Goal: Contribute content: Contribute content

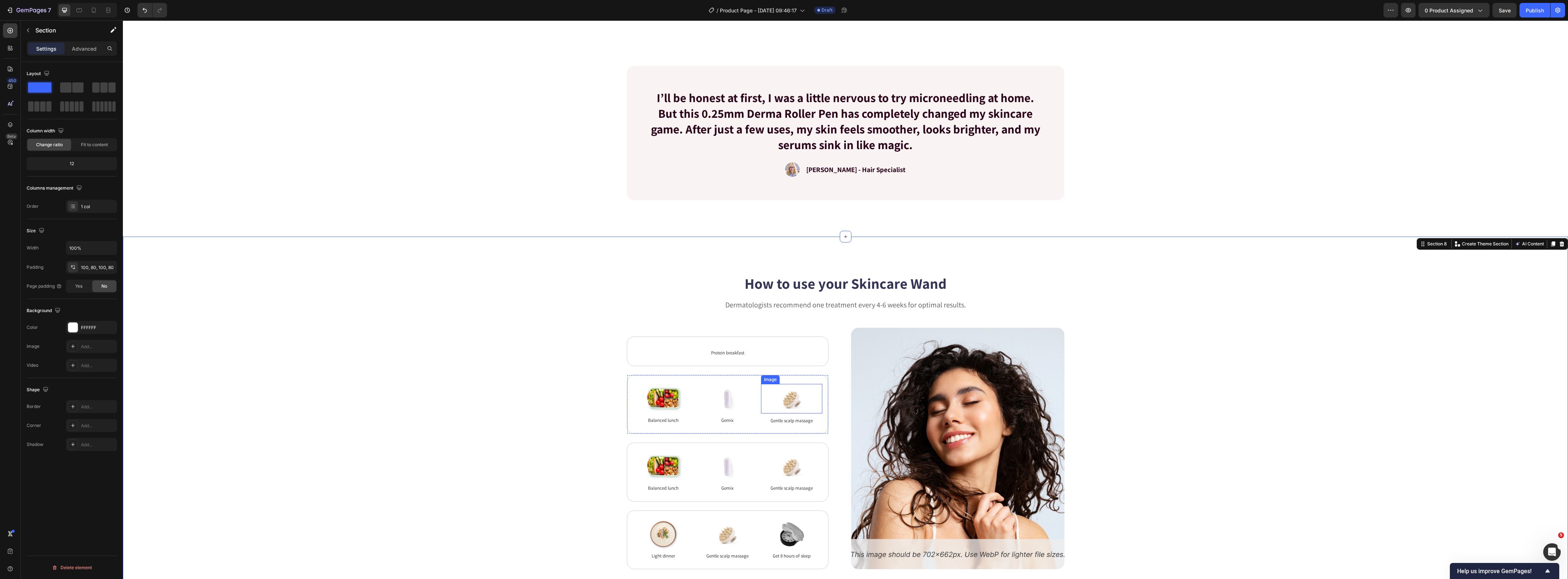
scroll to position [1469, 0]
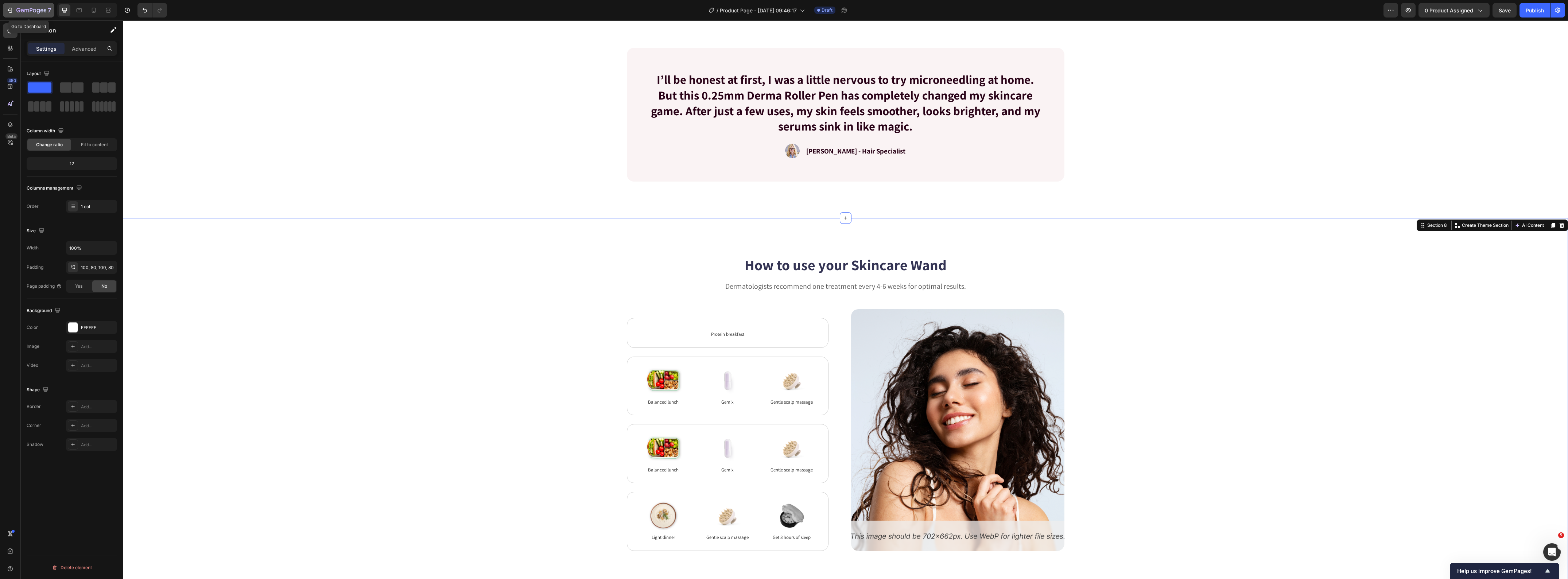
click at [18, 17] on button "7" at bounding box center [29, 10] width 51 height 15
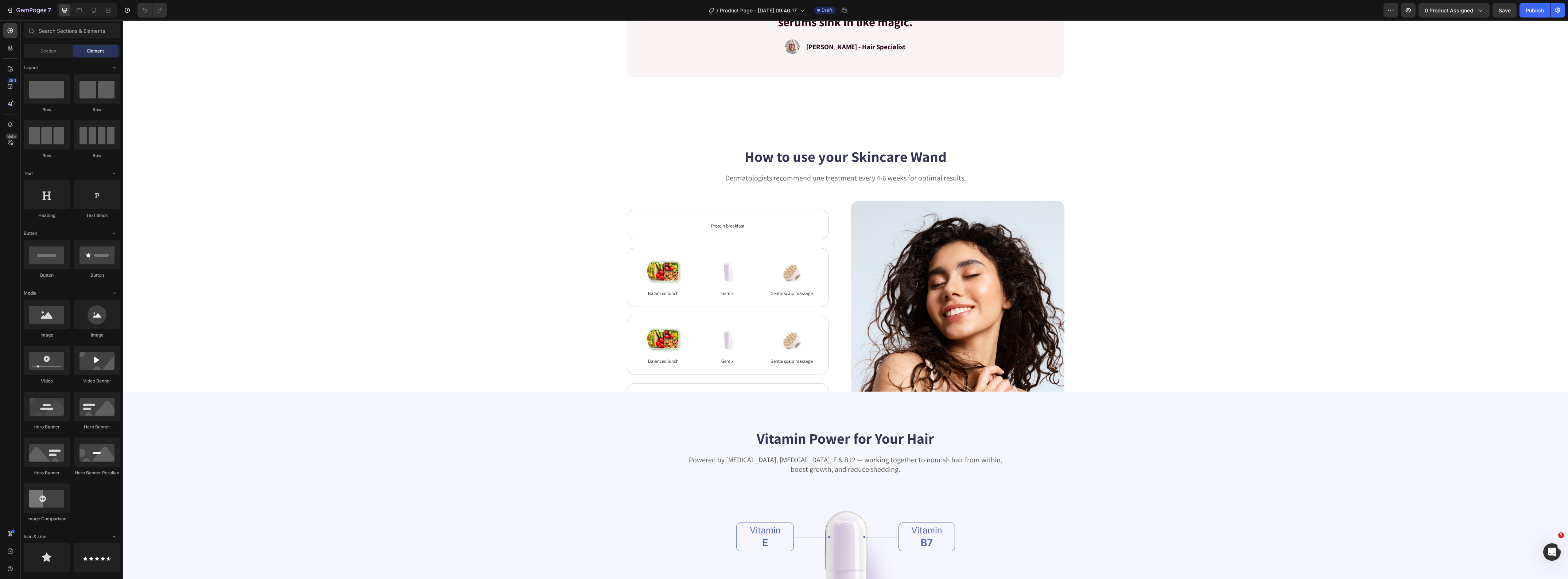
scroll to position [1596, 0]
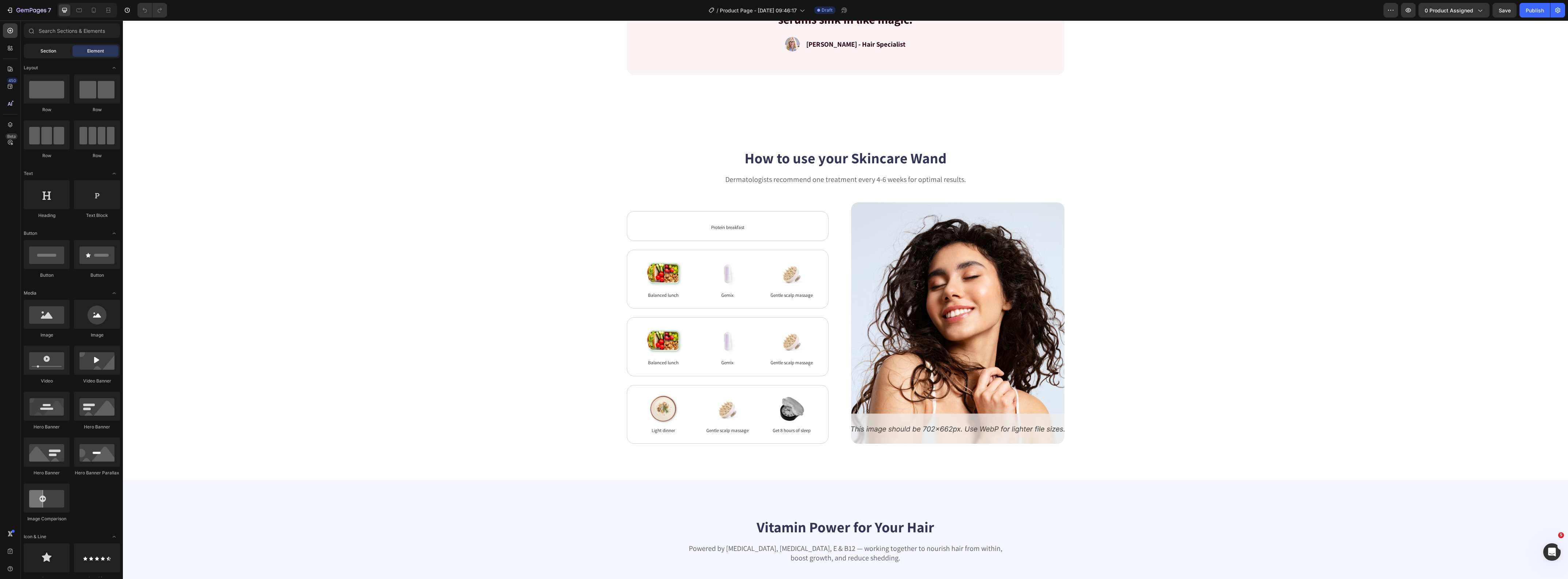
click at [30, 53] on div "Section" at bounding box center [47, 51] width 46 height 12
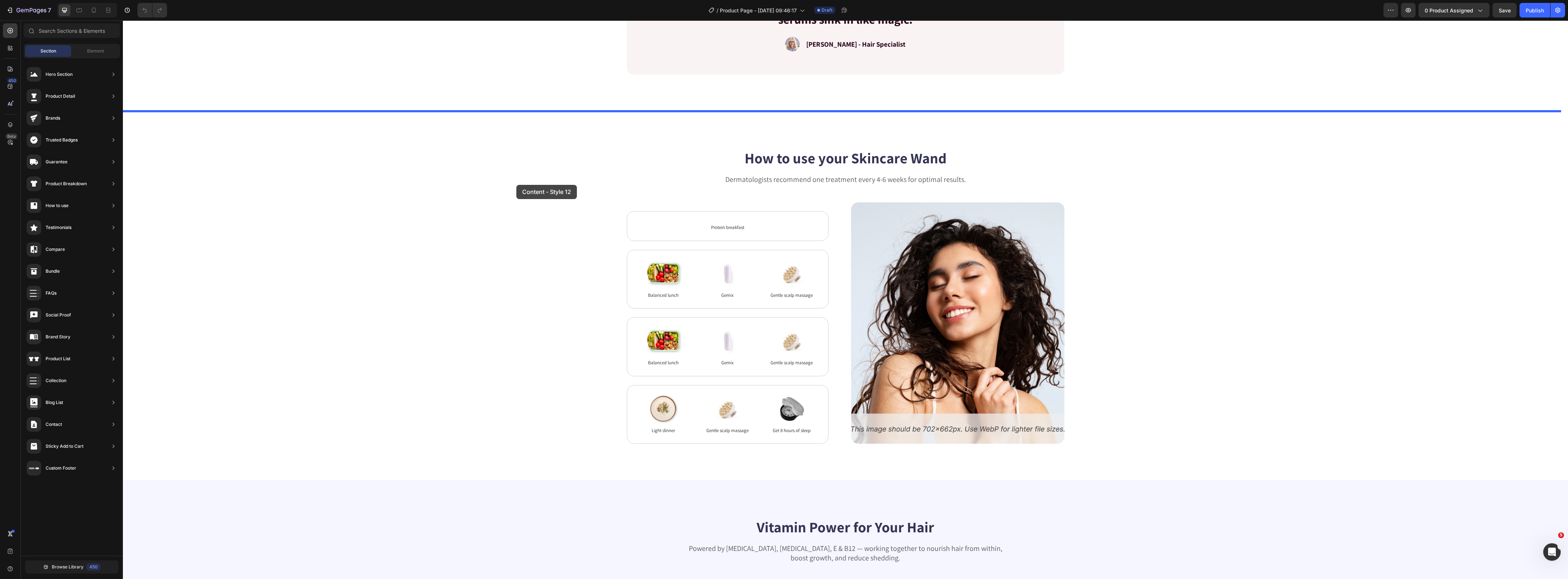
drag, startPoint x: 273, startPoint y: 216, endPoint x: 516, endPoint y: 185, distance: 245.0
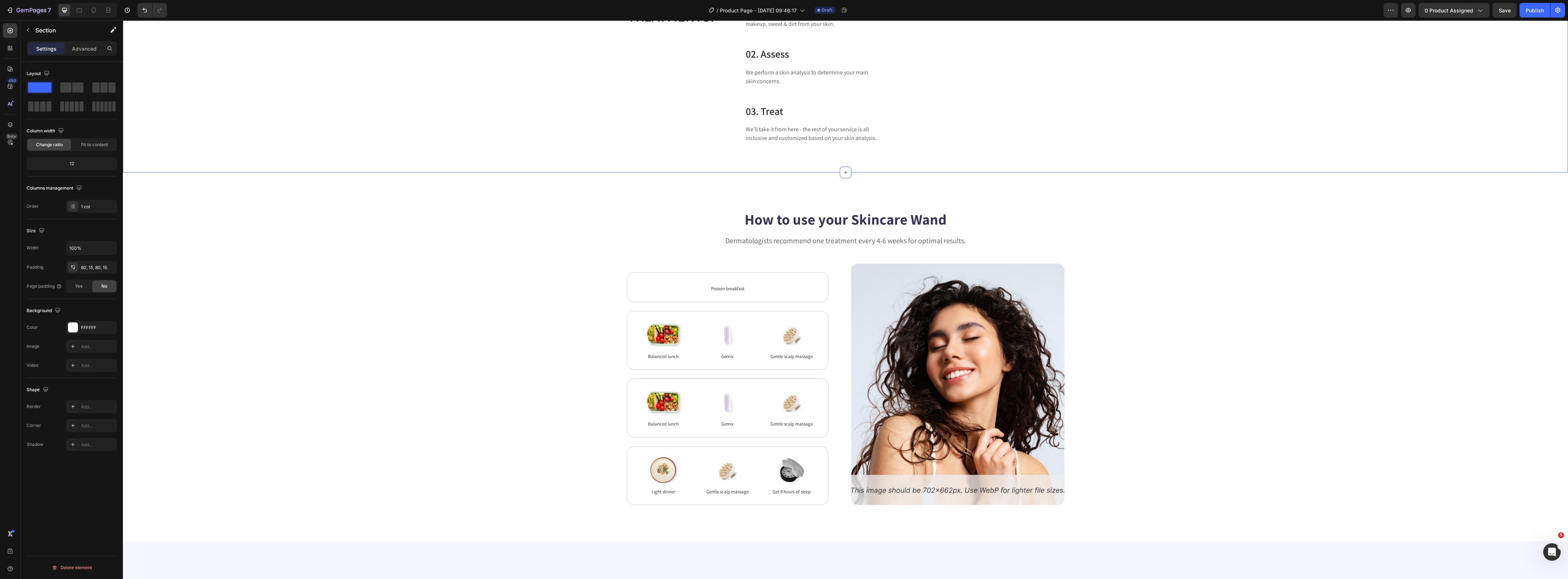
scroll to position [1733, 0]
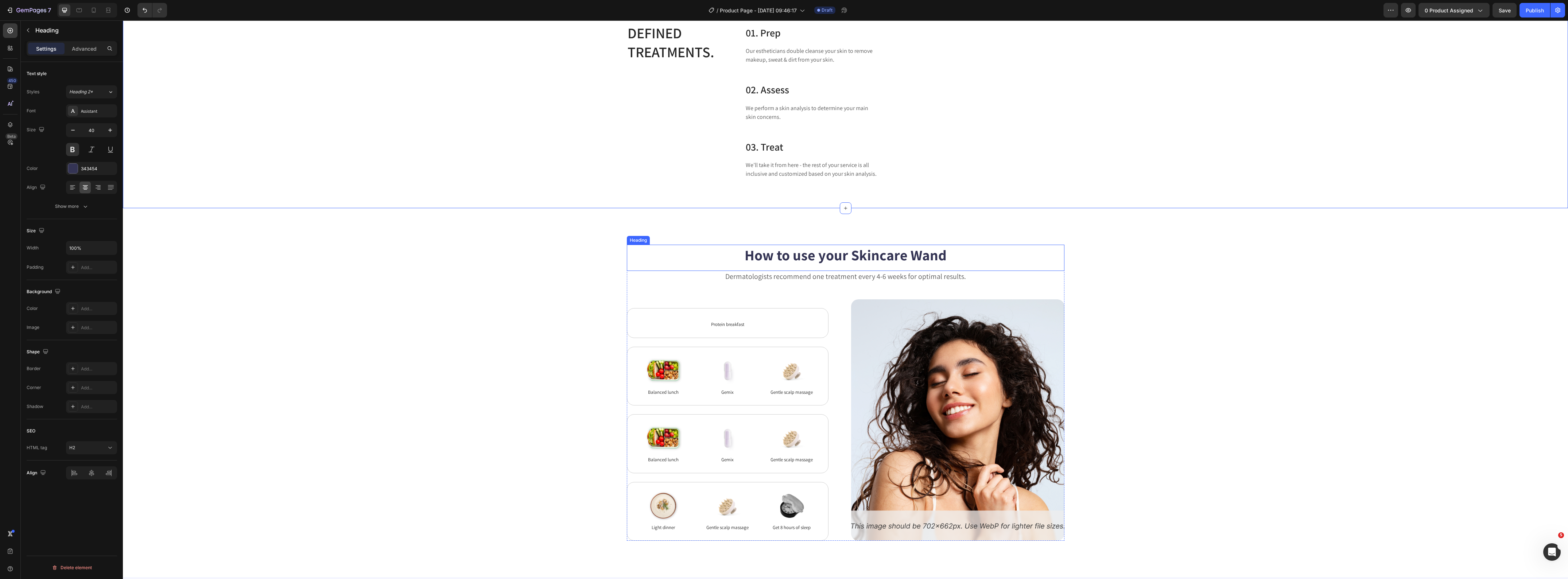
click at [891, 265] on h2 "How to use your Skincare Wand" at bounding box center [845, 255] width 438 height 21
click at [891, 264] on p "How to use your Skincare Wand" at bounding box center [845, 254] width 436 height 19
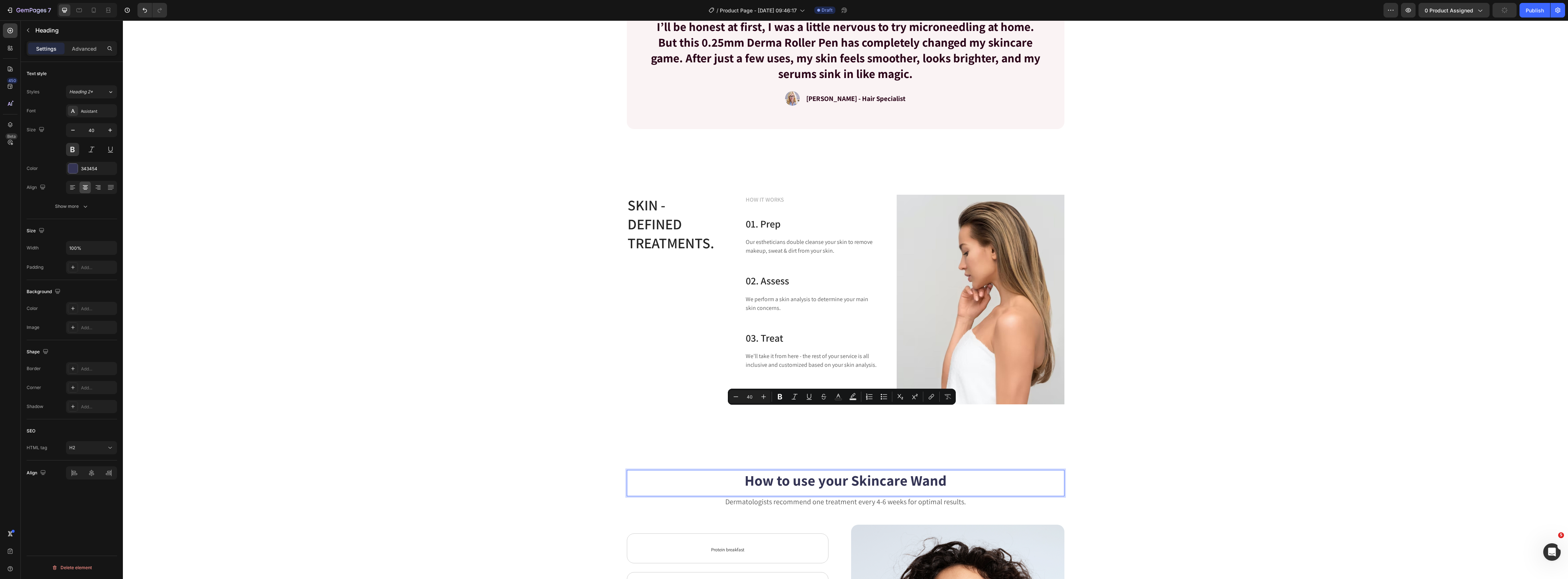
scroll to position [1504, 0]
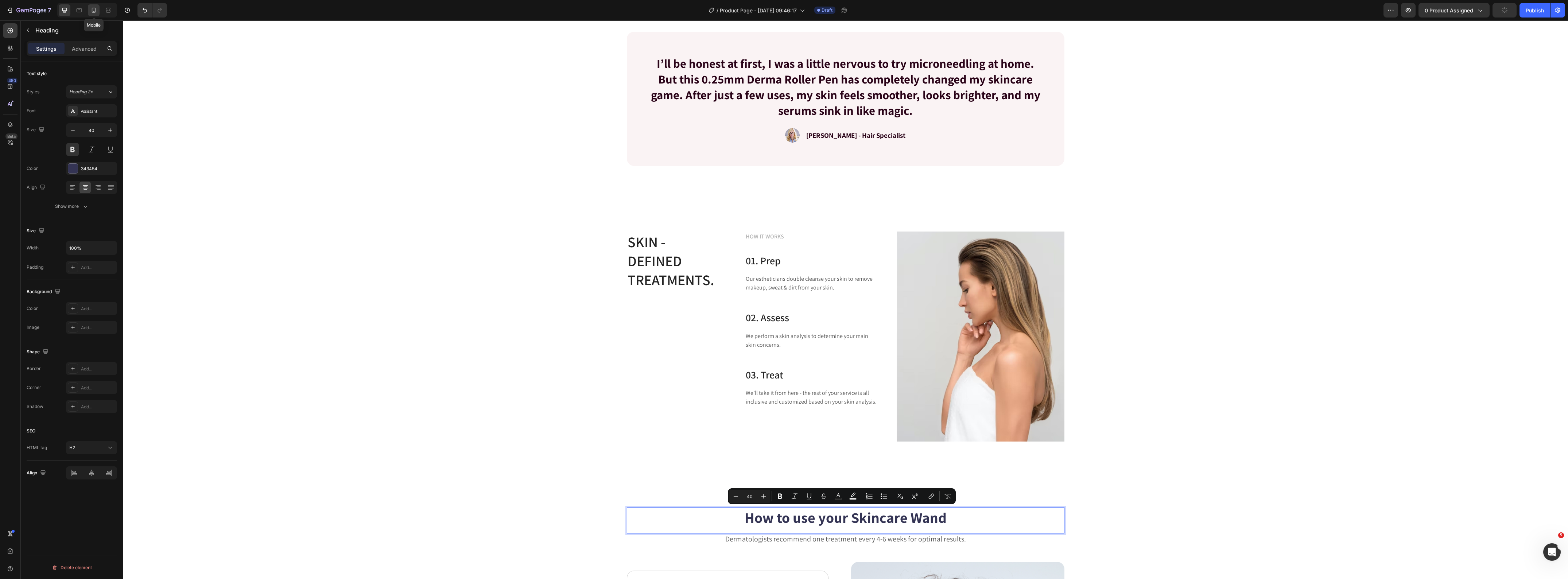
click at [96, 12] on icon at bounding box center [94, 10] width 4 height 5
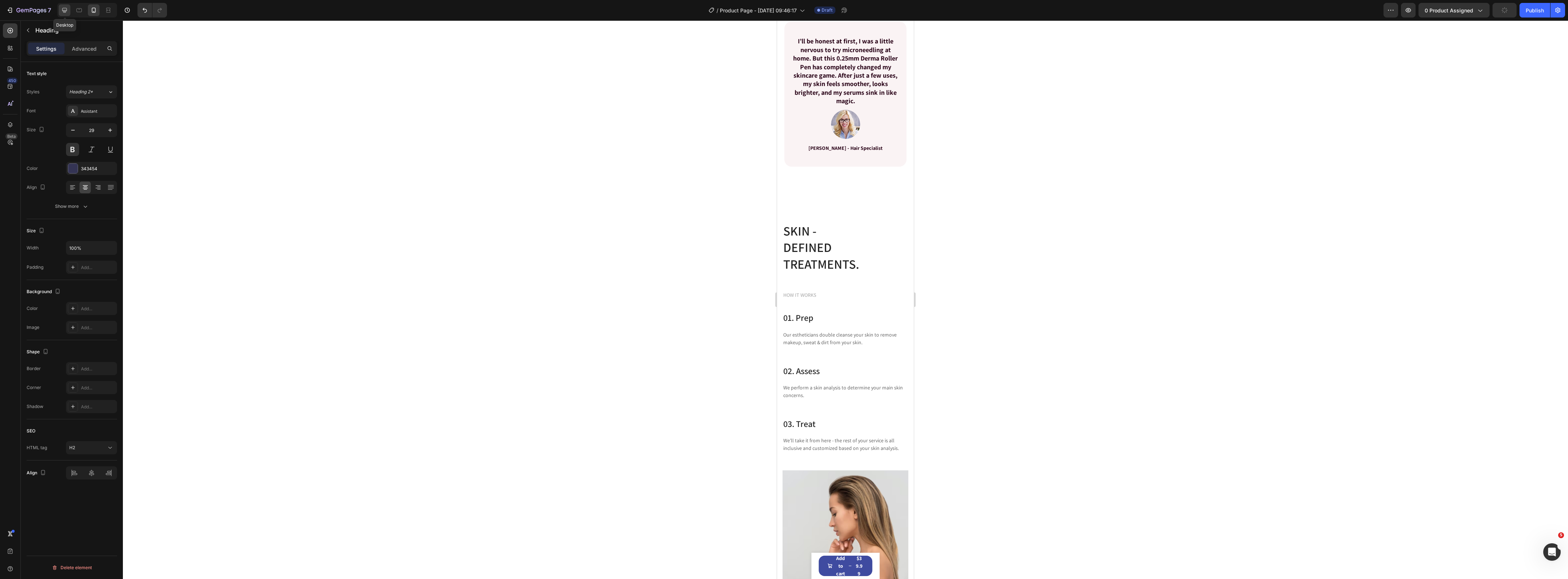
click at [64, 12] on icon at bounding box center [65, 10] width 5 height 5
type input "40"
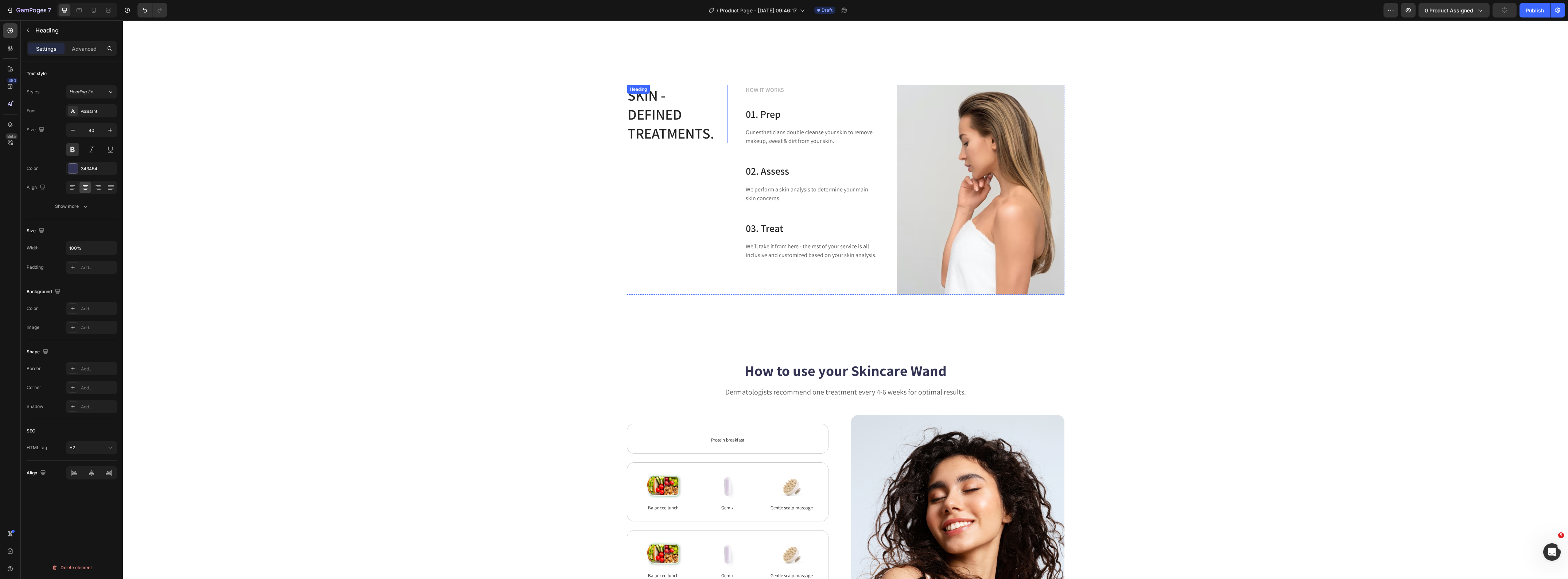
scroll to position [1647, 0]
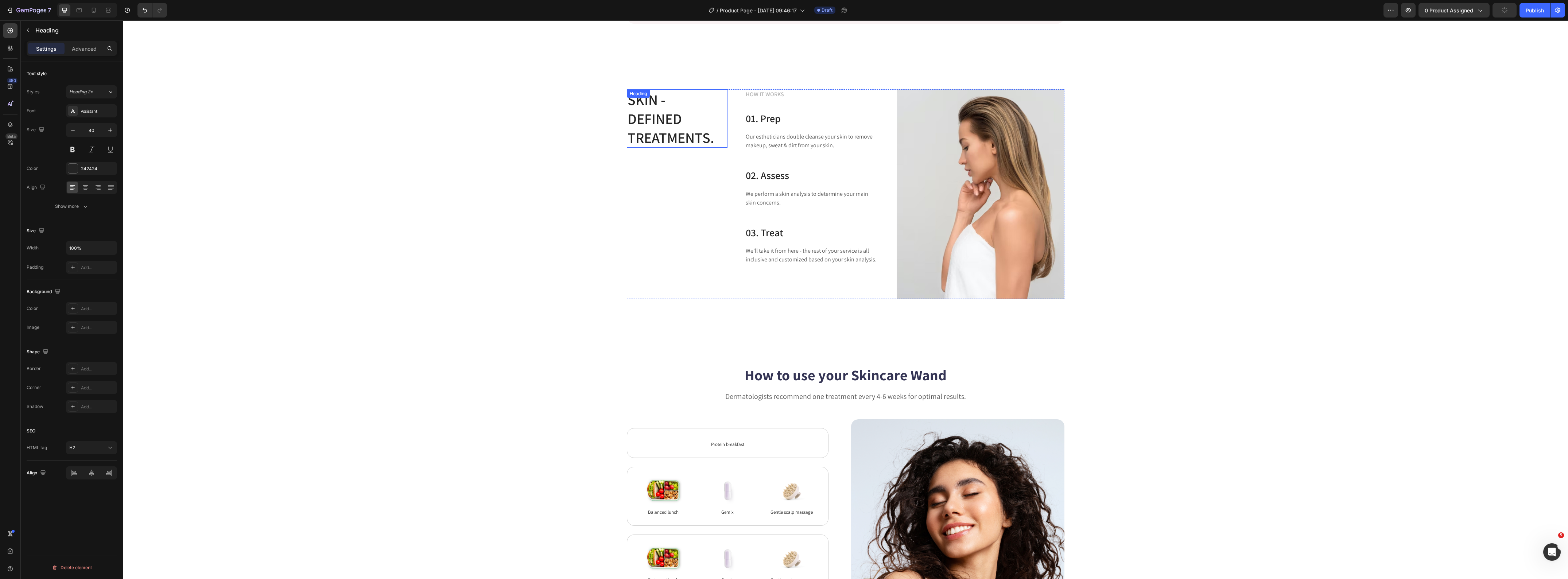
click at [652, 113] on p "SKIN - DEFINED TREATMENTS." at bounding box center [677, 118] width 99 height 57
click at [645, 126] on p "SKIN - DEFINED TREATMENTS." at bounding box center [677, 118] width 99 height 57
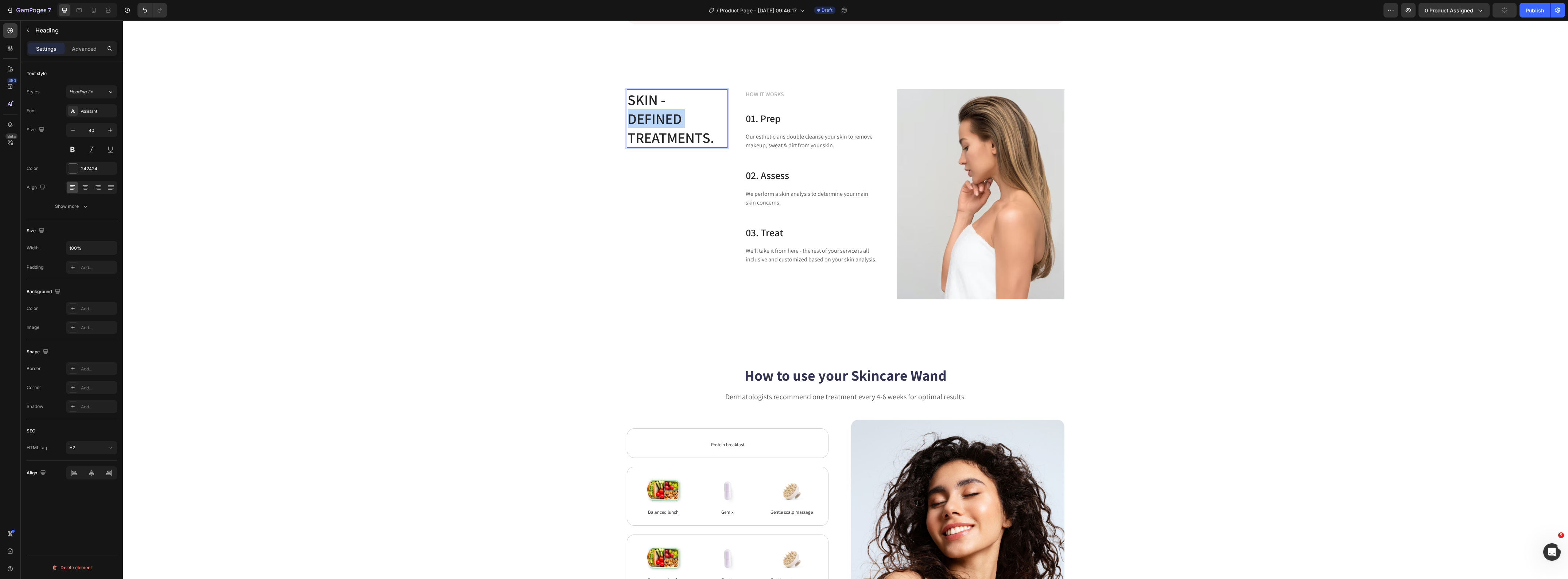
click at [645, 126] on p "SKIN - DEFINED TREATMENTS." at bounding box center [677, 118] width 99 height 57
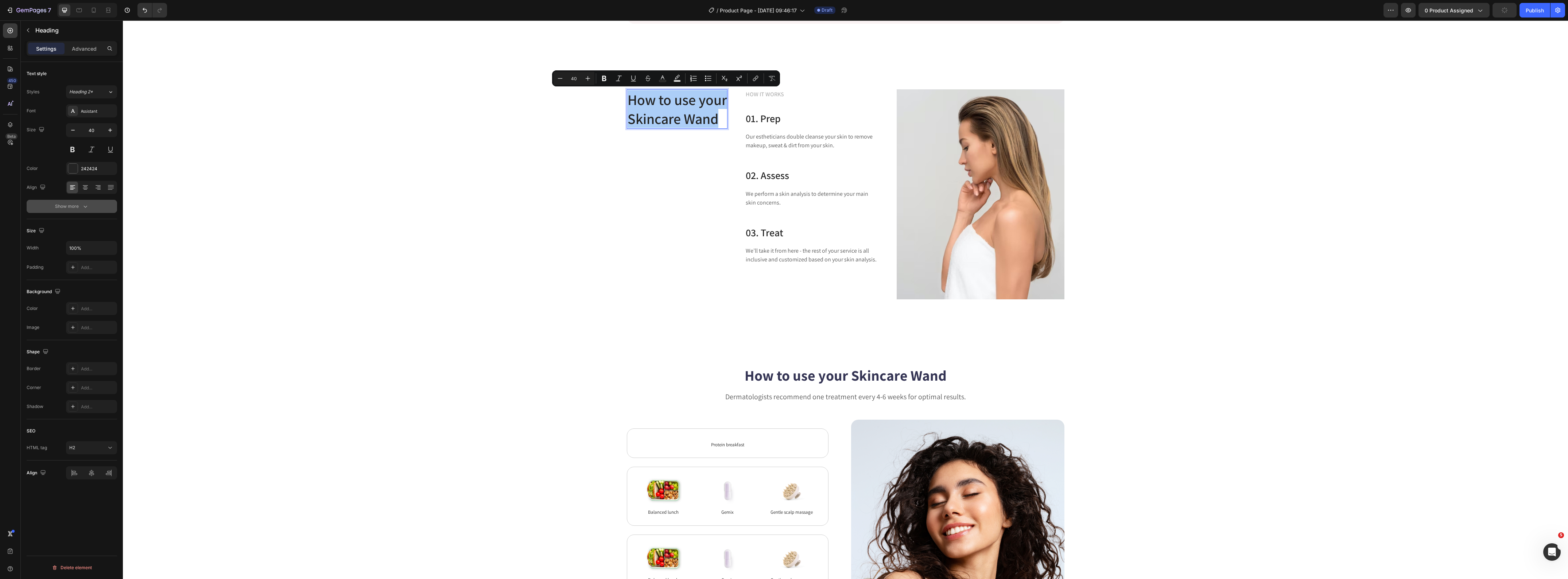
click at [57, 207] on div "Show more" at bounding box center [72, 206] width 34 height 7
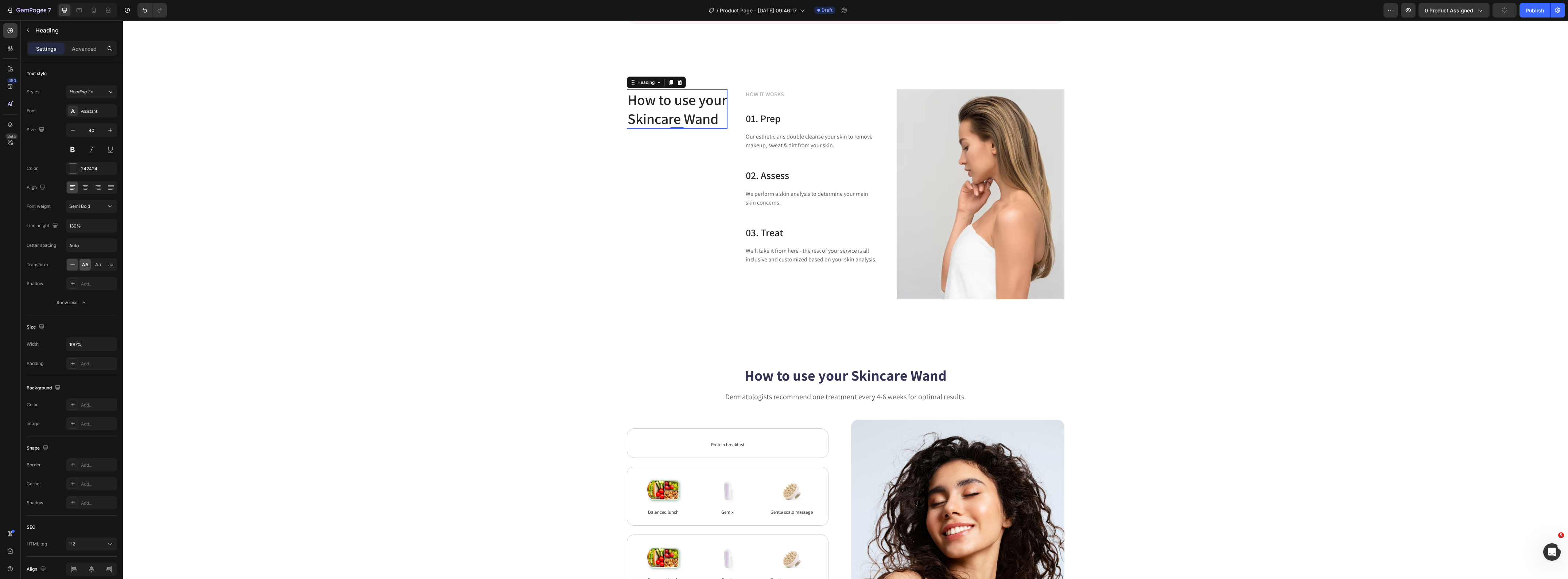
click at [82, 266] on span "AA" at bounding box center [85, 265] width 7 height 7
click at [303, 247] on div "How to use your Skincare Wand Heading 0 HOW IT WORKS Text block 01. Prep Headin…" at bounding box center [845, 194] width 1434 height 209
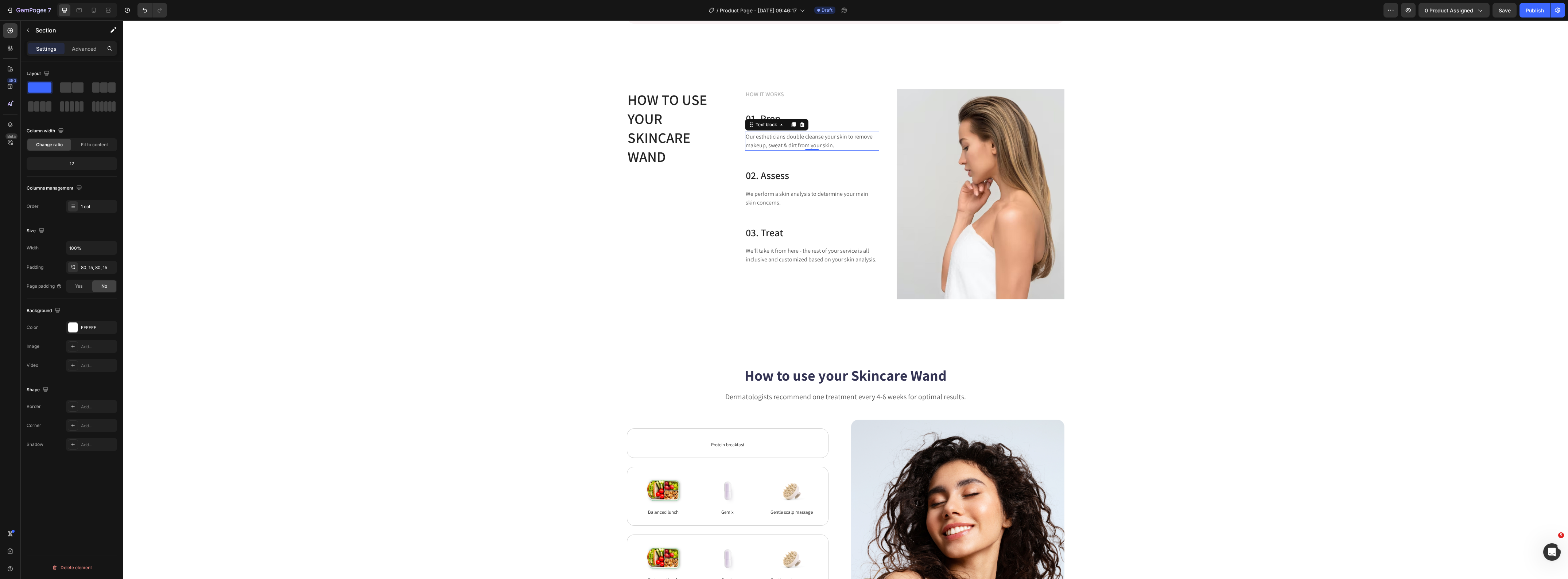
click at [782, 139] on p "Our estheticians double cleanse your skin to remove makeup, sweat & dirt from y…" at bounding box center [812, 141] width 133 height 18
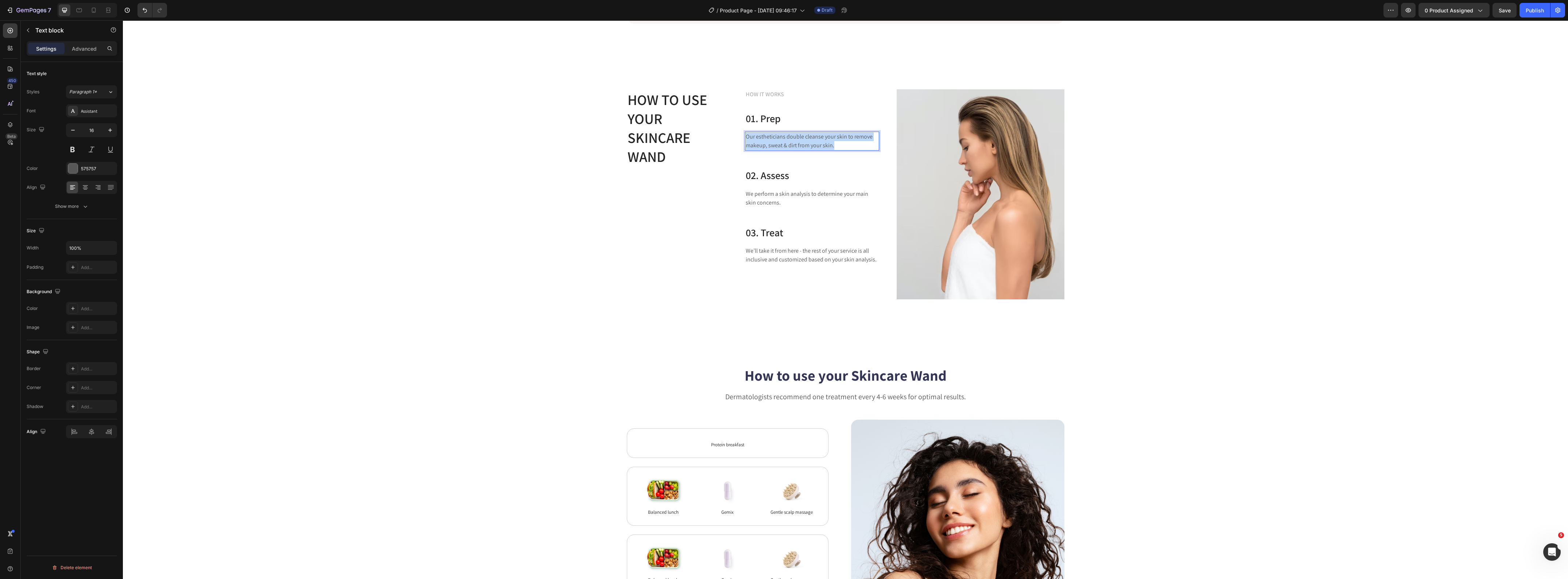
click at [782, 139] on p "Our estheticians double cleanse your skin to remove makeup, sweat & dirt from y…" at bounding box center [812, 141] width 133 height 18
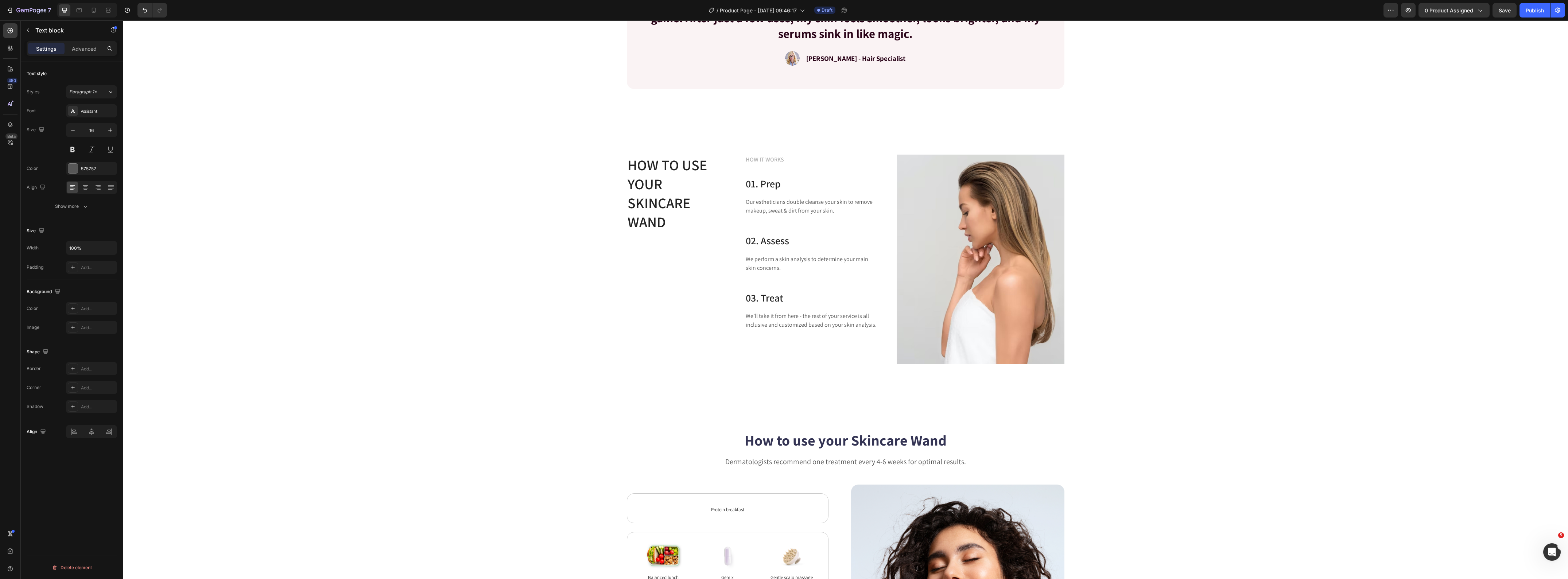
scroll to position [1529, 0]
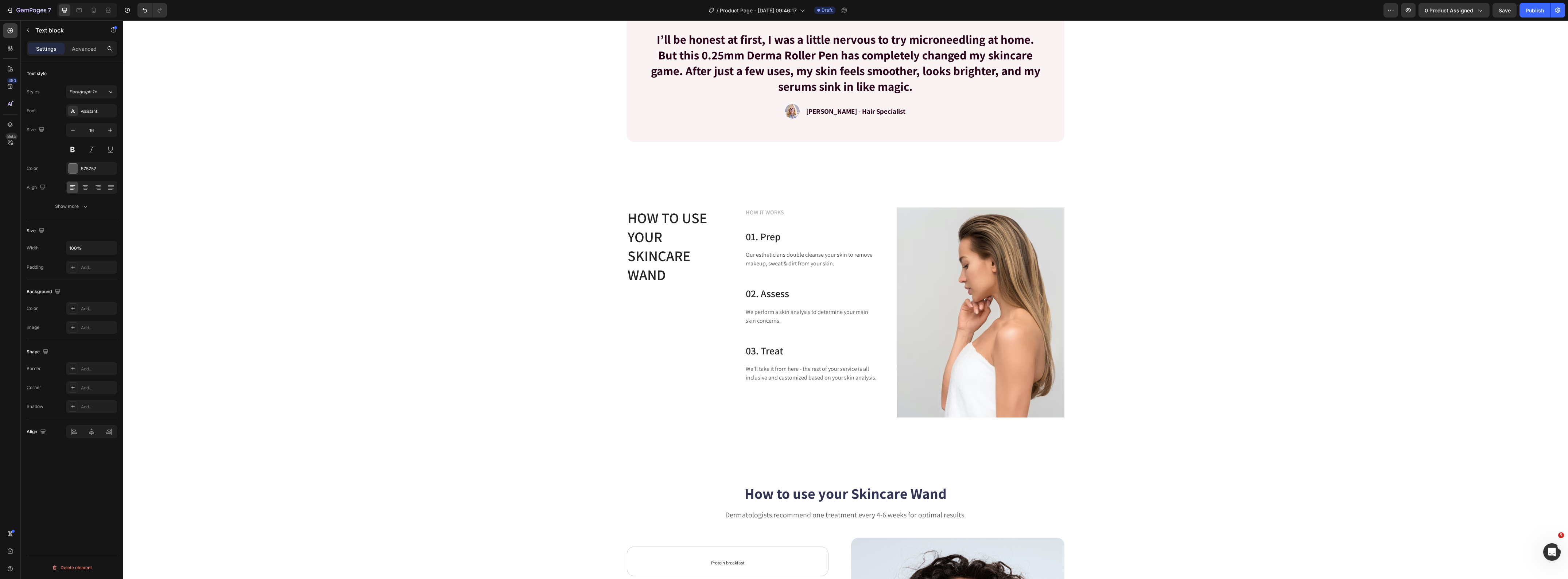
click at [765, 254] on p "Our estheticians double cleanse your skin to remove makeup, sweat & dirt from y…" at bounding box center [812, 259] width 133 height 18
click at [765, 323] on p "We perform a skin analysis to determine your main skin concerns." at bounding box center [812, 325] width 133 height 18
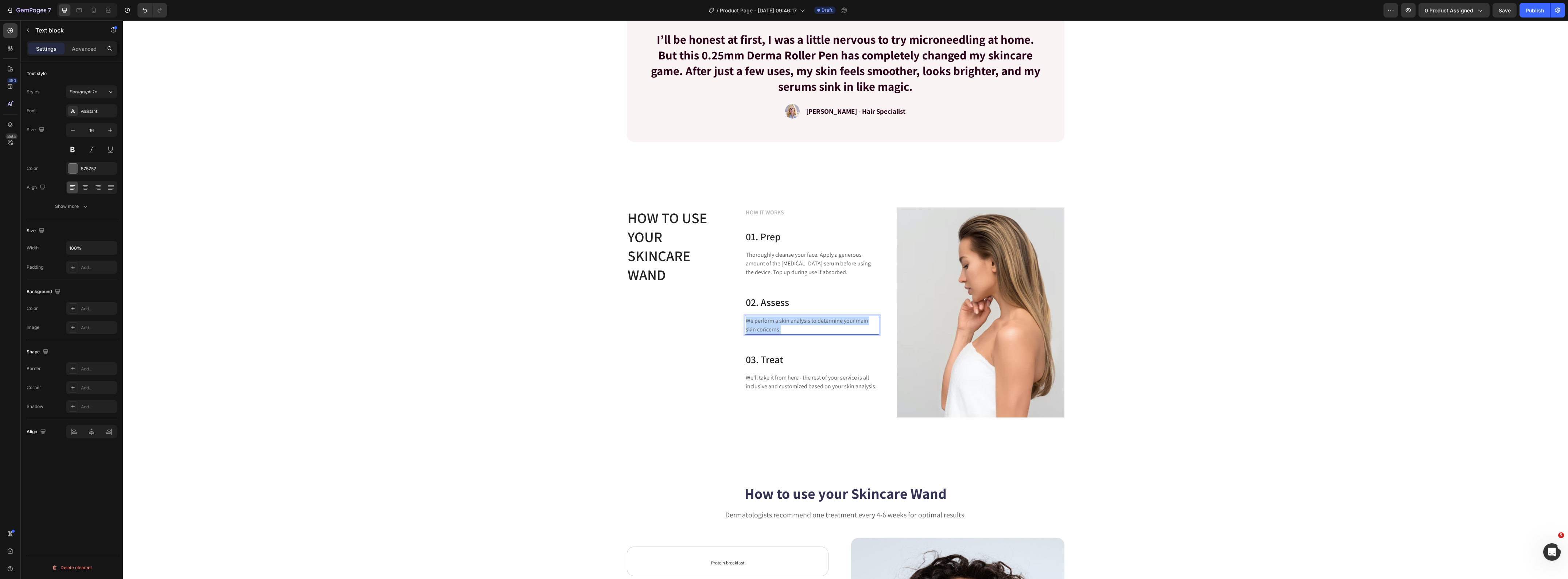
click at [765, 323] on p "We perform a skin analysis to determine your main skin concerns." at bounding box center [812, 325] width 133 height 18
click at [780, 372] on p "We’ll take it from here - the rest of your service is all inclusive and customi…" at bounding box center [812, 373] width 133 height 18
click at [560, 378] on div "How to use your Skincare Wand Heading HOW IT WORKS Text block 01. Prep Heading …" at bounding box center [845, 312] width 1434 height 209
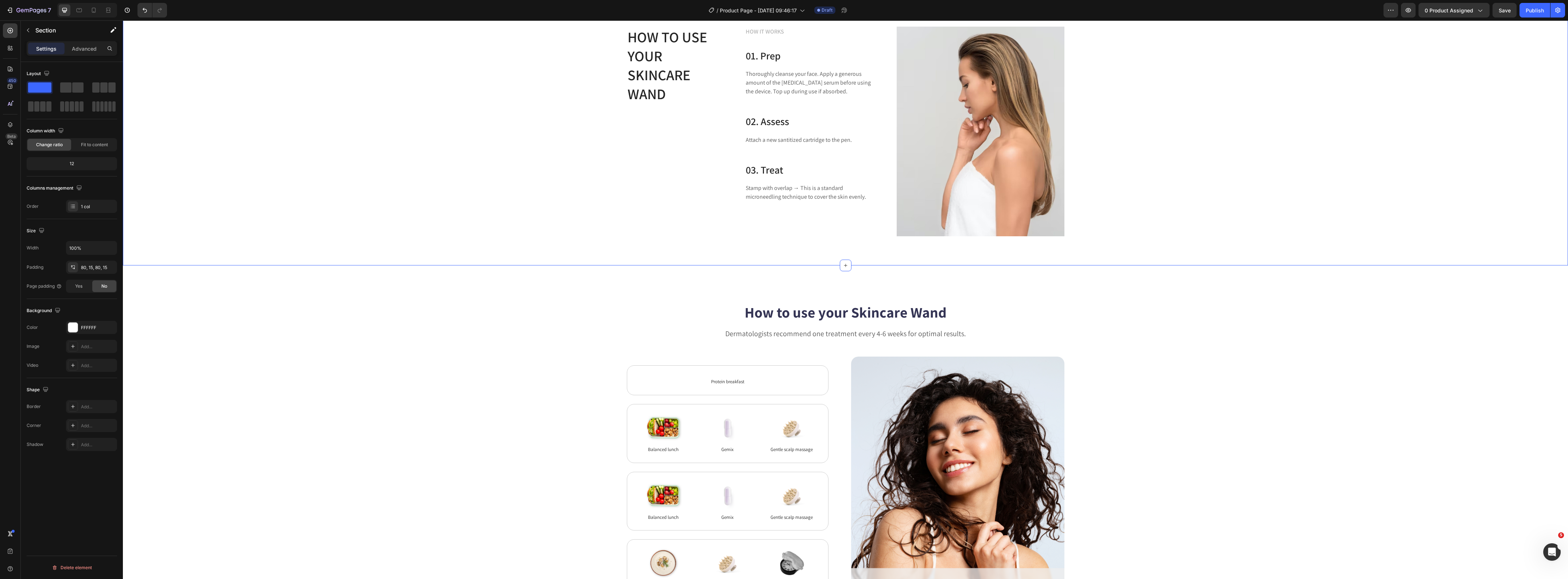
scroll to position [1711, 0]
click at [562, 314] on div "How to use your Skincare Wand Heading Dermatologists recommend one treatment ev…" at bounding box center [845, 449] width 1387 height 296
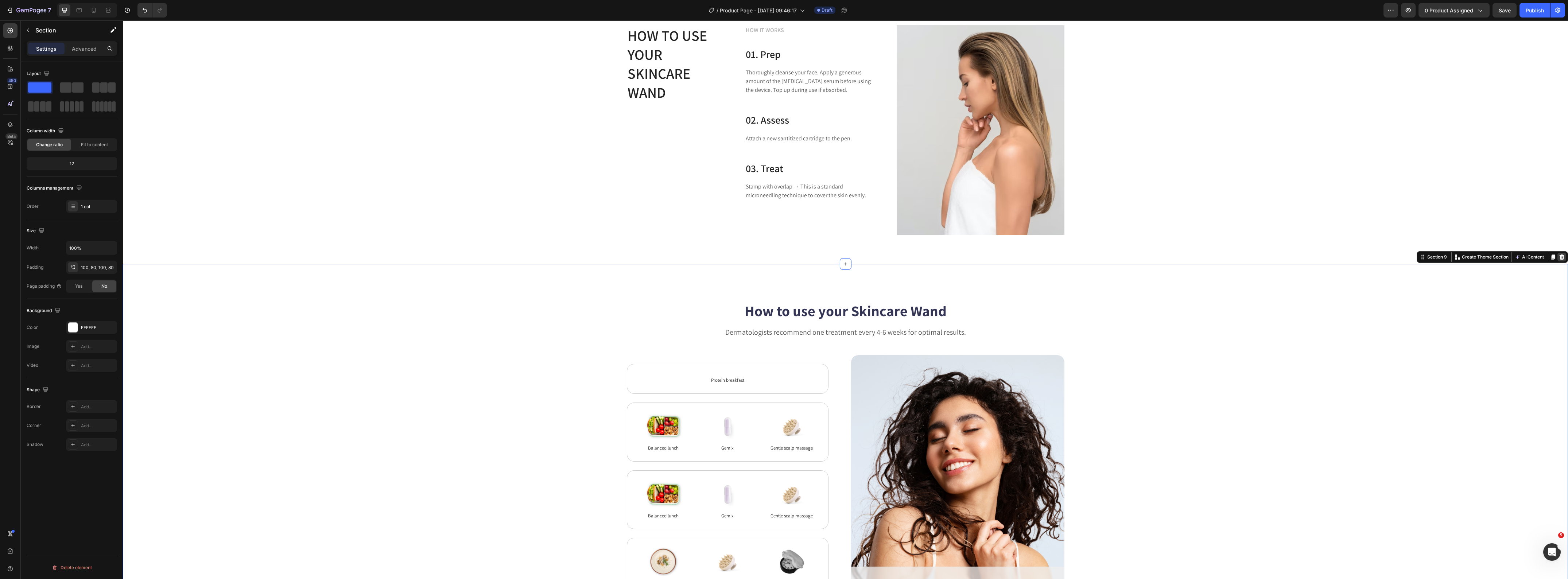
click at [1558, 260] on div at bounding box center [1562, 257] width 9 height 9
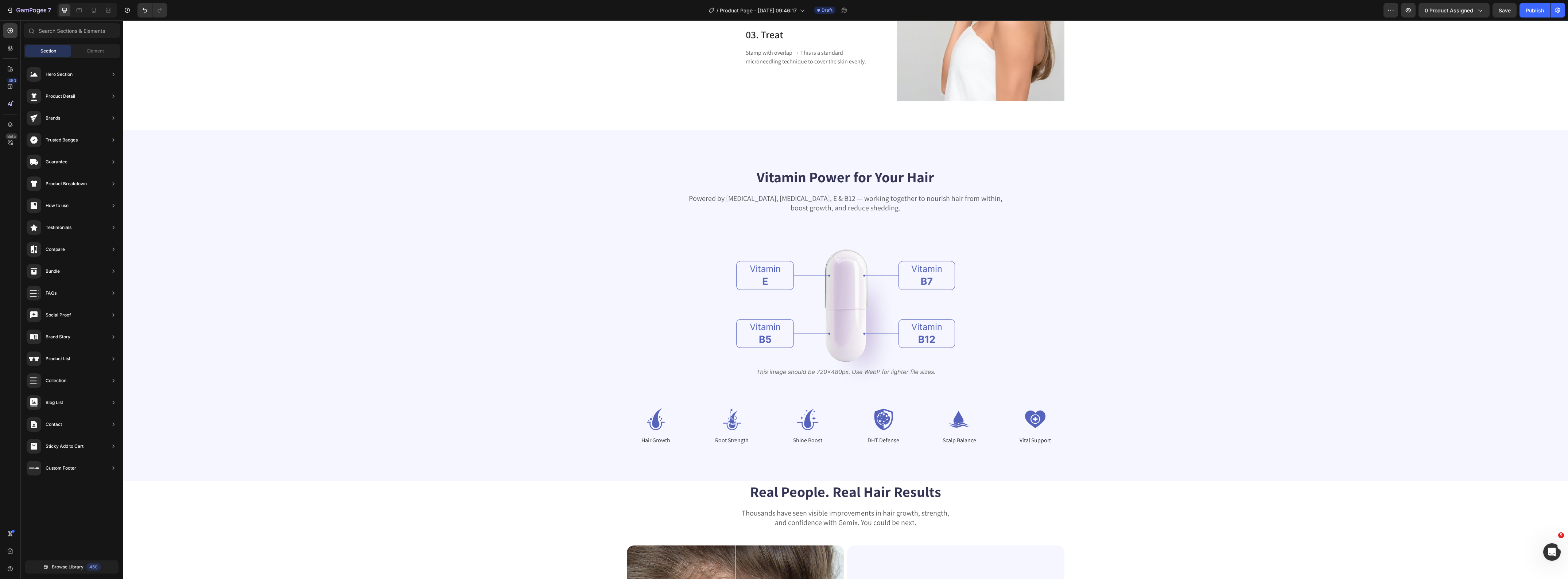
scroll to position [1848, 0]
click at [818, 301] on img at bounding box center [845, 307] width 219 height 160
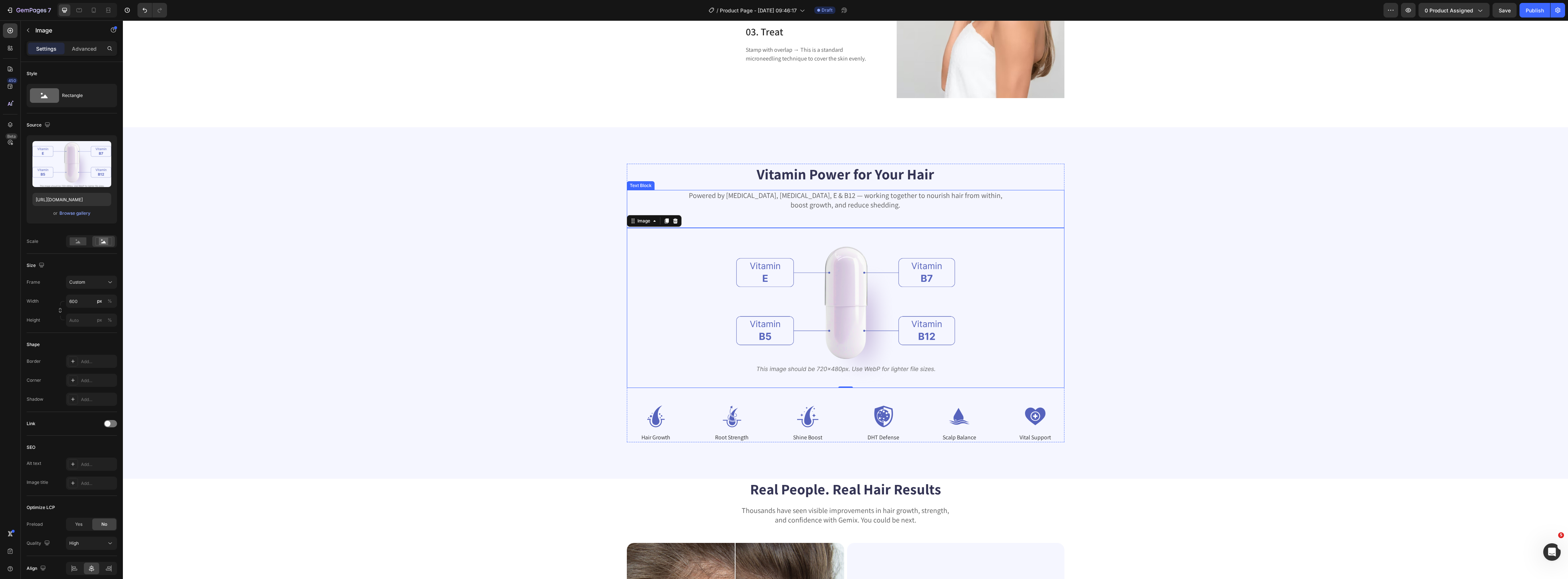
click at [794, 200] on p "Powered by [MEDICAL_DATA], [MEDICAL_DATA], E & B12 — working together to nouris…" at bounding box center [845, 200] width 436 height 19
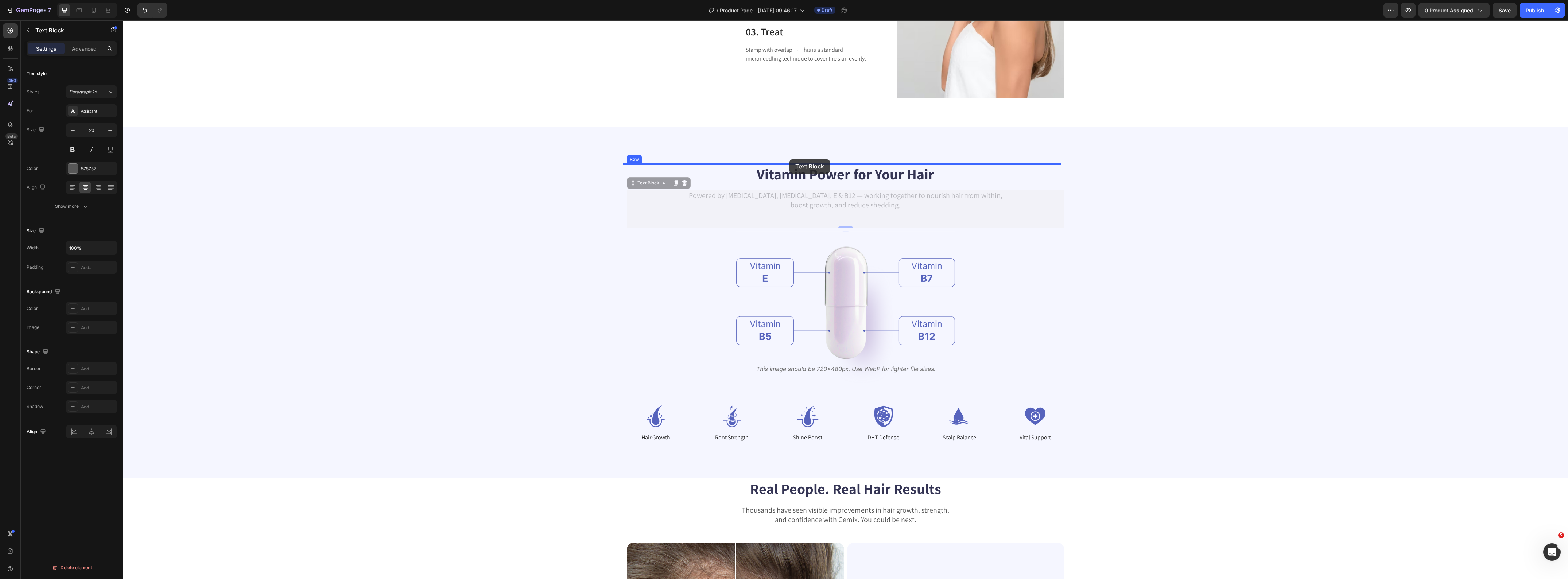
drag, startPoint x: 630, startPoint y: 184, endPoint x: 789, endPoint y: 160, distance: 160.8
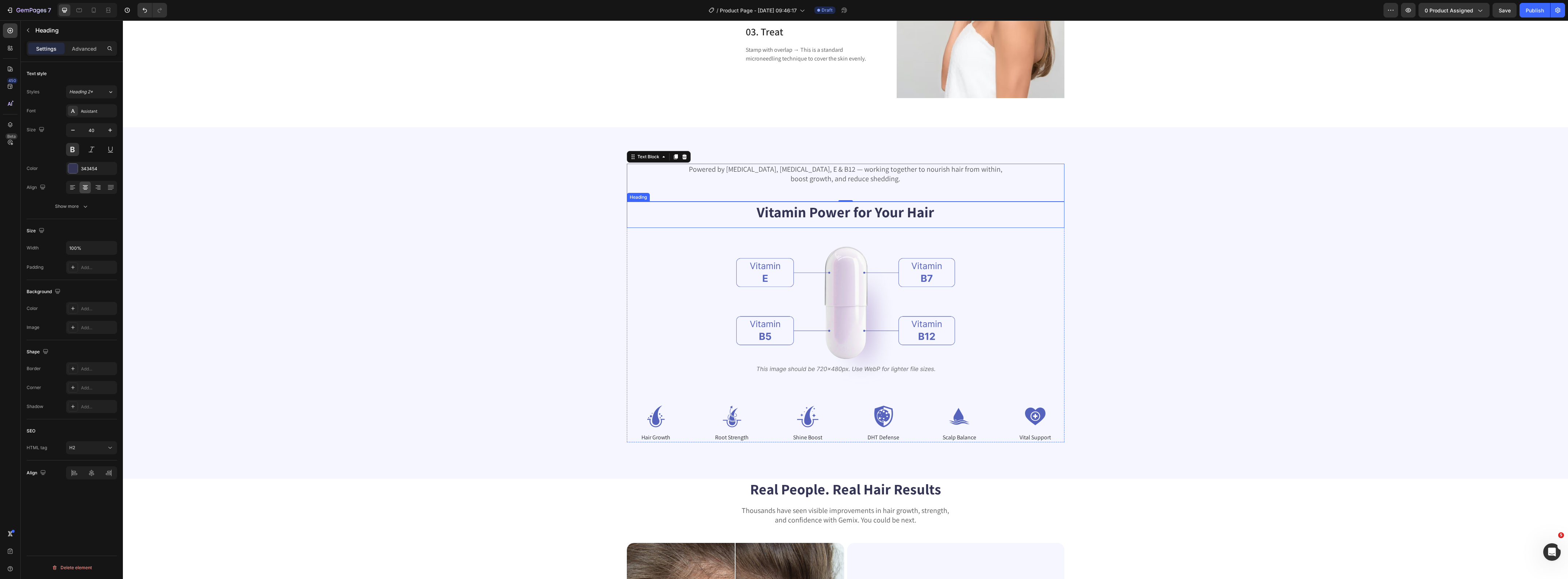
click at [808, 210] on h2 "Vitamin Power for Your Hair" at bounding box center [845, 212] width 438 height 21
click at [808, 210] on p "Vitamin Power for Your Hair" at bounding box center [845, 211] width 436 height 19
click at [822, 179] on p "Powered by [MEDICAL_DATA], [MEDICAL_DATA], E & B12 — working together to nouris…" at bounding box center [845, 174] width 436 height 19
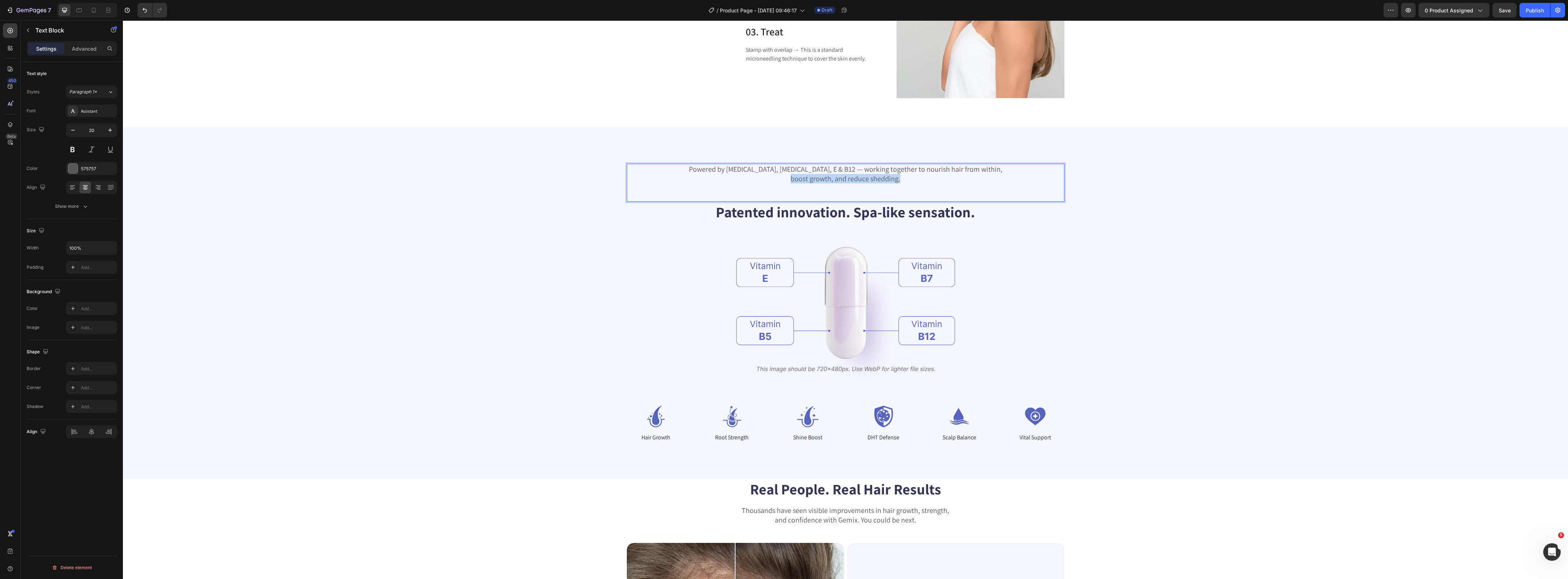
click at [822, 179] on p "Powered by [MEDICAL_DATA], [MEDICAL_DATA], E & B12 — working together to nouris…" at bounding box center [845, 174] width 436 height 19
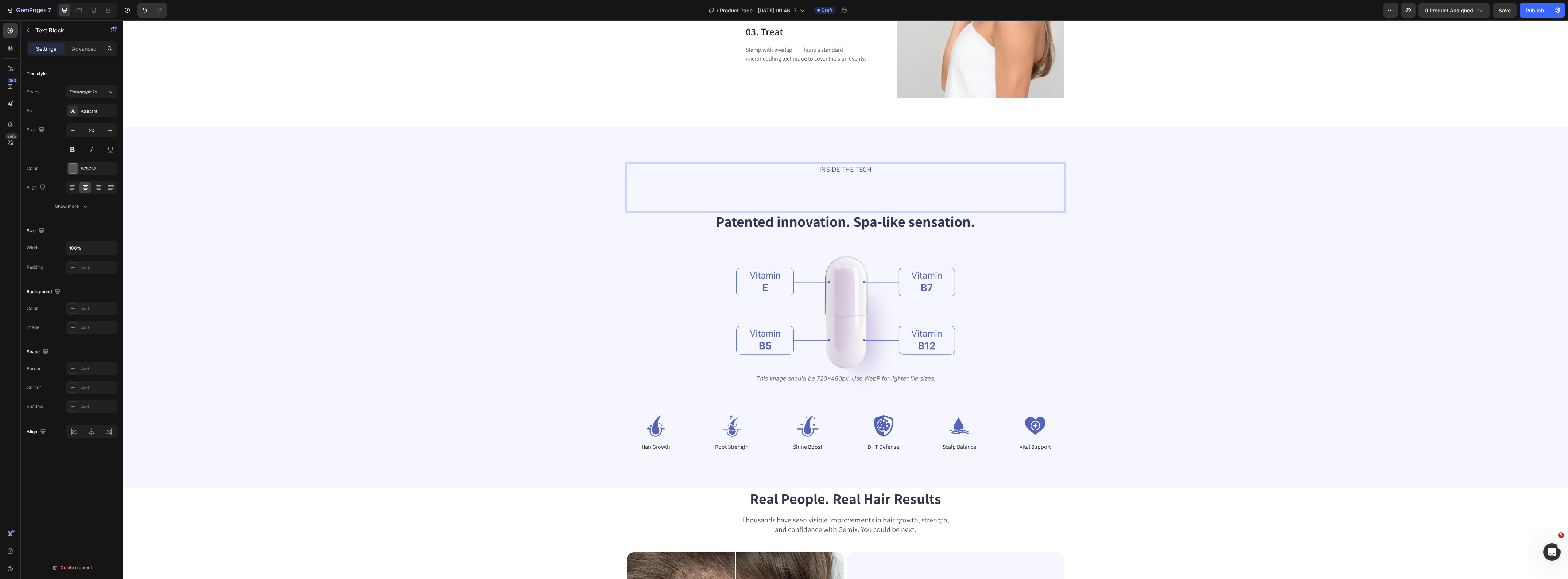
click at [838, 200] on div "INSIDE THE TECH Text Block 0" at bounding box center [845, 188] width 438 height 47
click at [844, 194] on div "INSIDE THE TECH" at bounding box center [845, 178] width 438 height 30
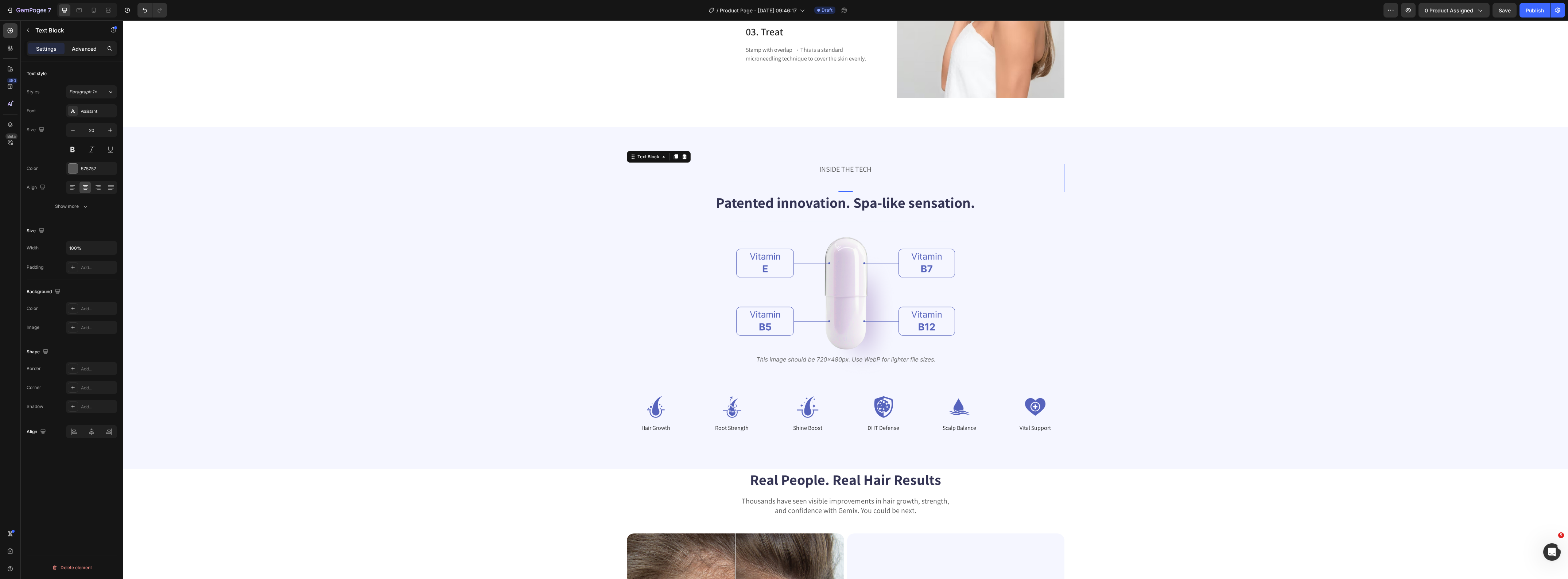
click at [81, 49] on p "Advanced" at bounding box center [84, 49] width 25 height 8
click at [75, 214] on input "48" at bounding box center [72, 219] width 15 height 11
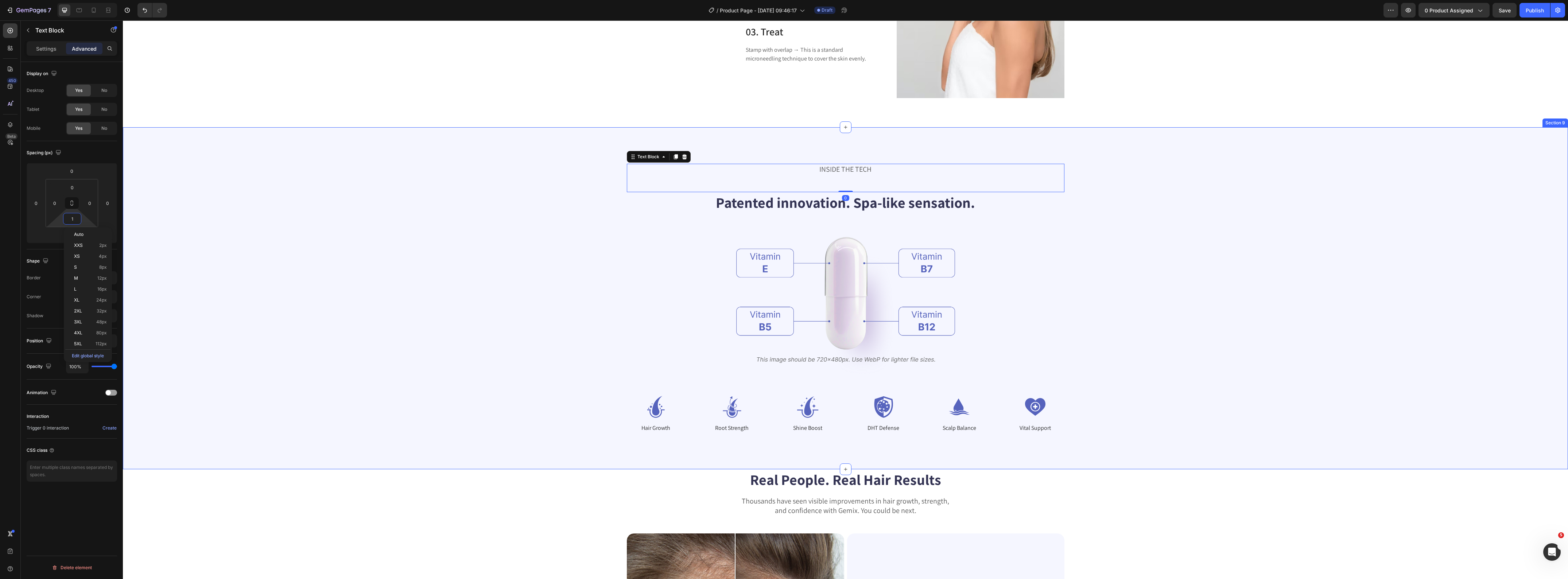
type input "10"
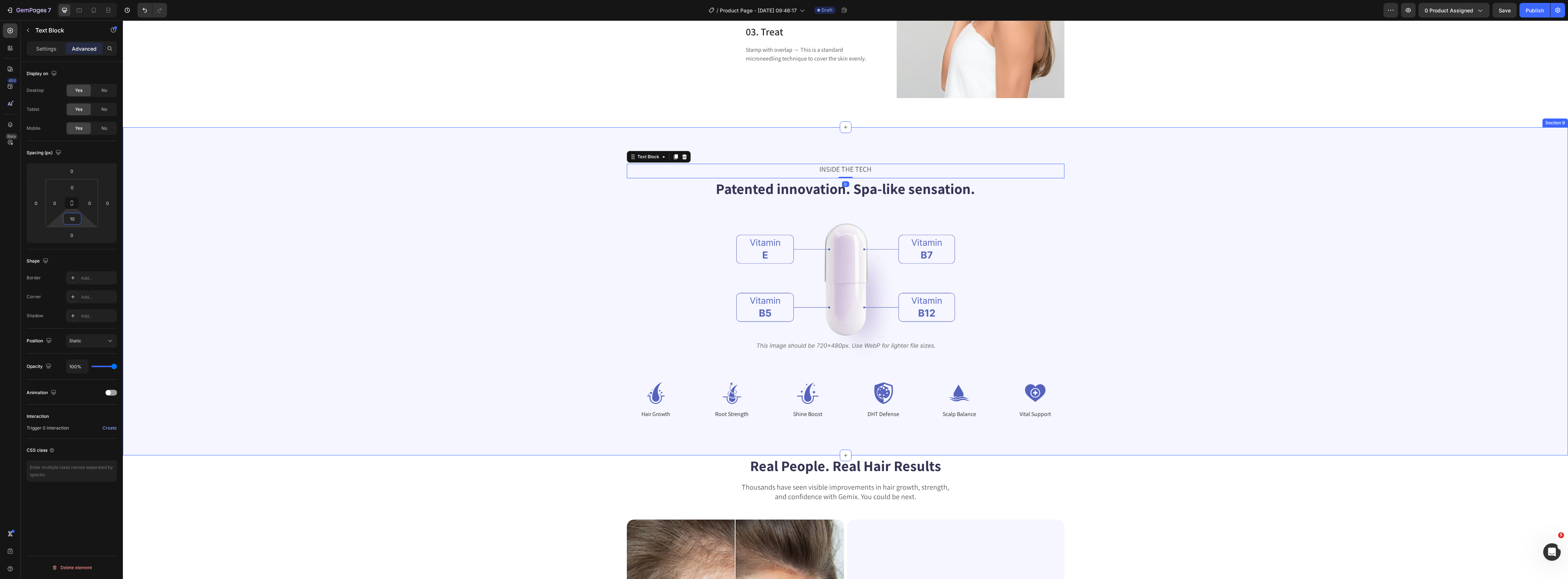
click at [299, 209] on div "INSIDE THE TECH Text Block 0 Patented innovation. Spa-like sensation. Heading I…" at bounding box center [845, 291] width 1387 height 255
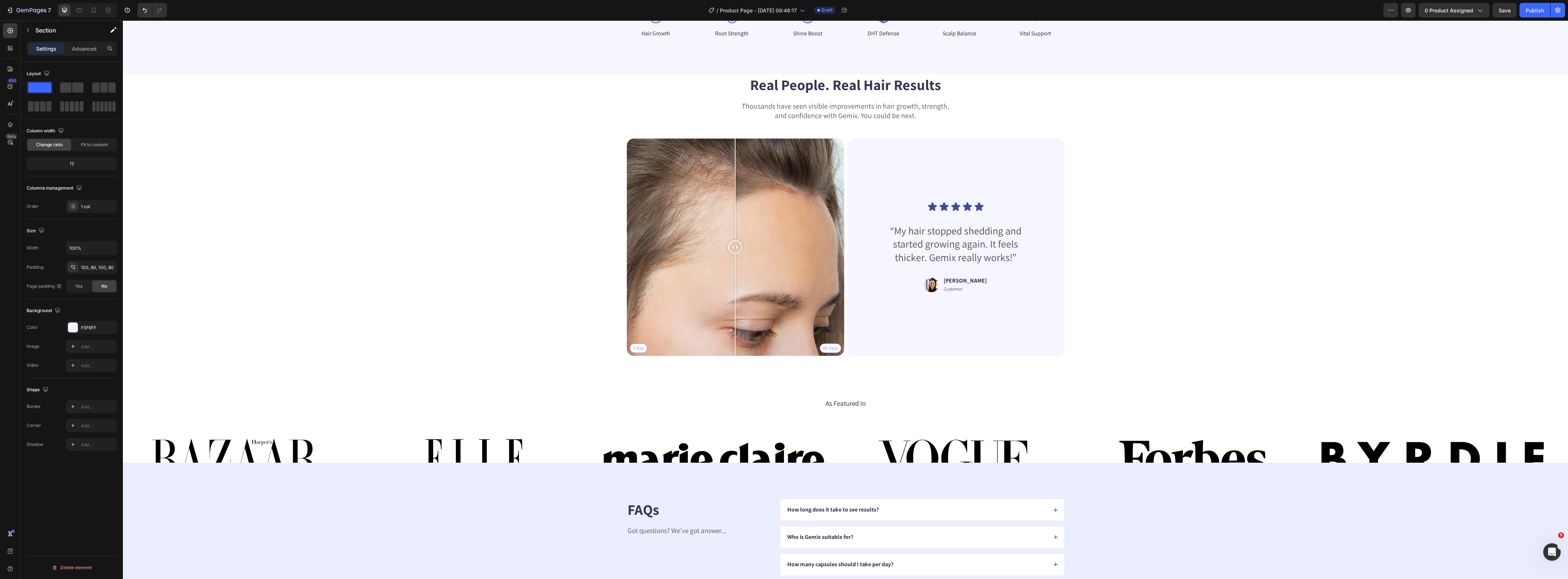
scroll to position [2212, 0]
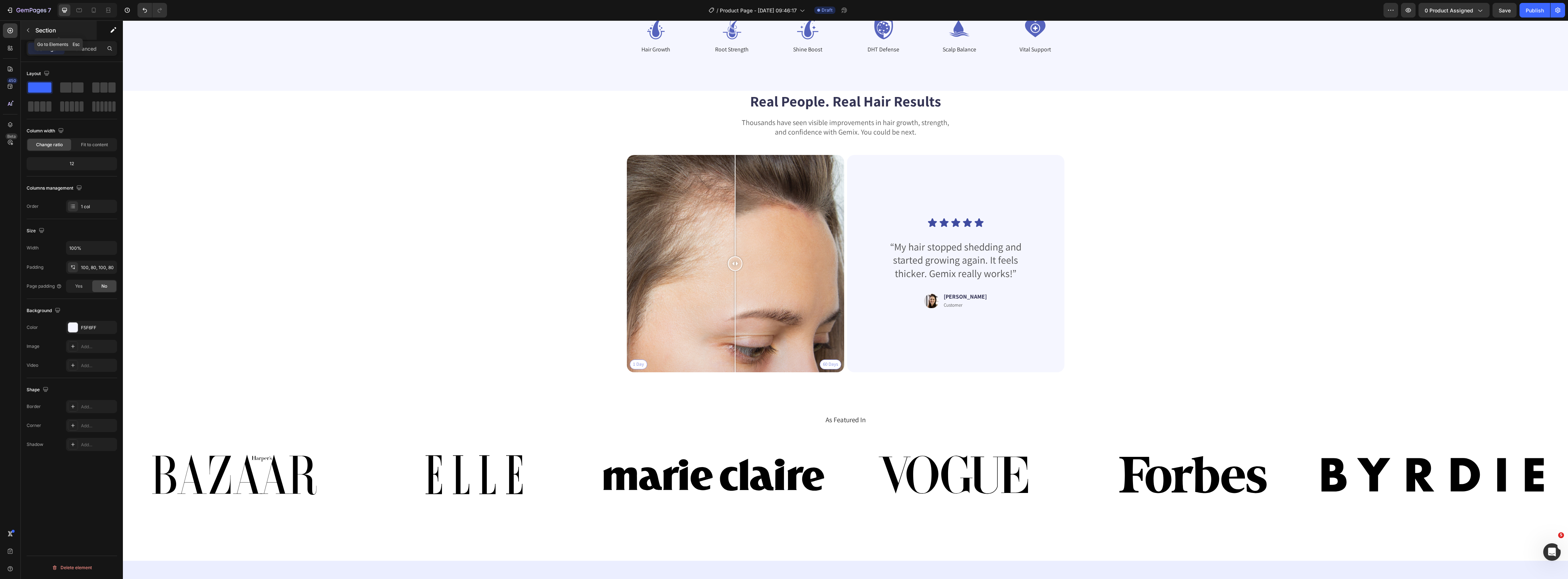
click at [26, 33] on icon "button" at bounding box center [28, 30] width 6 height 6
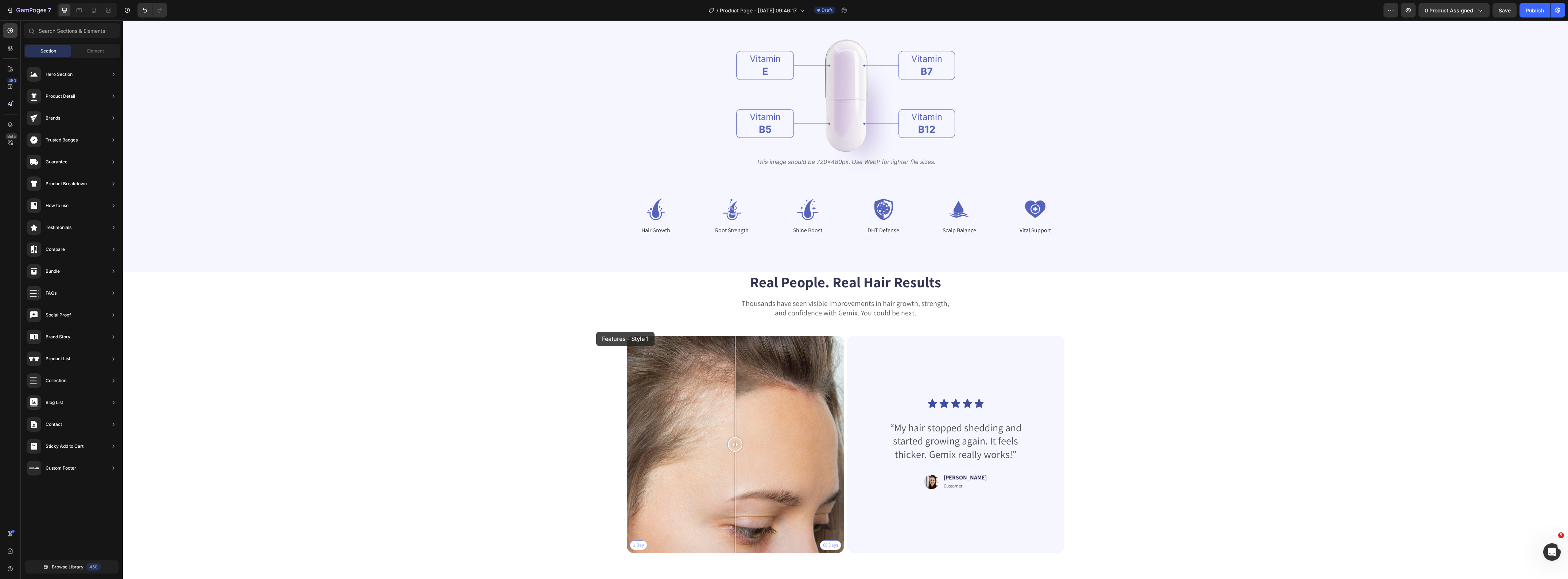
scroll to position [1985, 0]
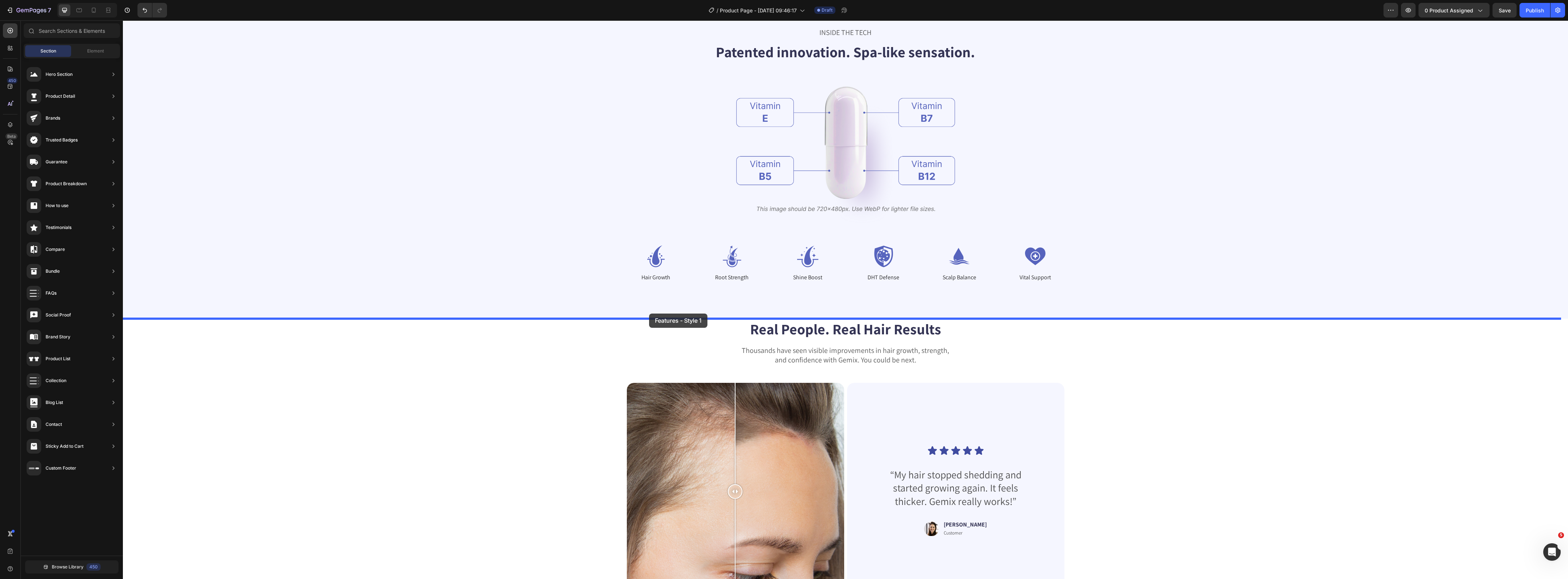
drag, startPoint x: 300, startPoint y: 470, endPoint x: 649, endPoint y: 314, distance: 382.3
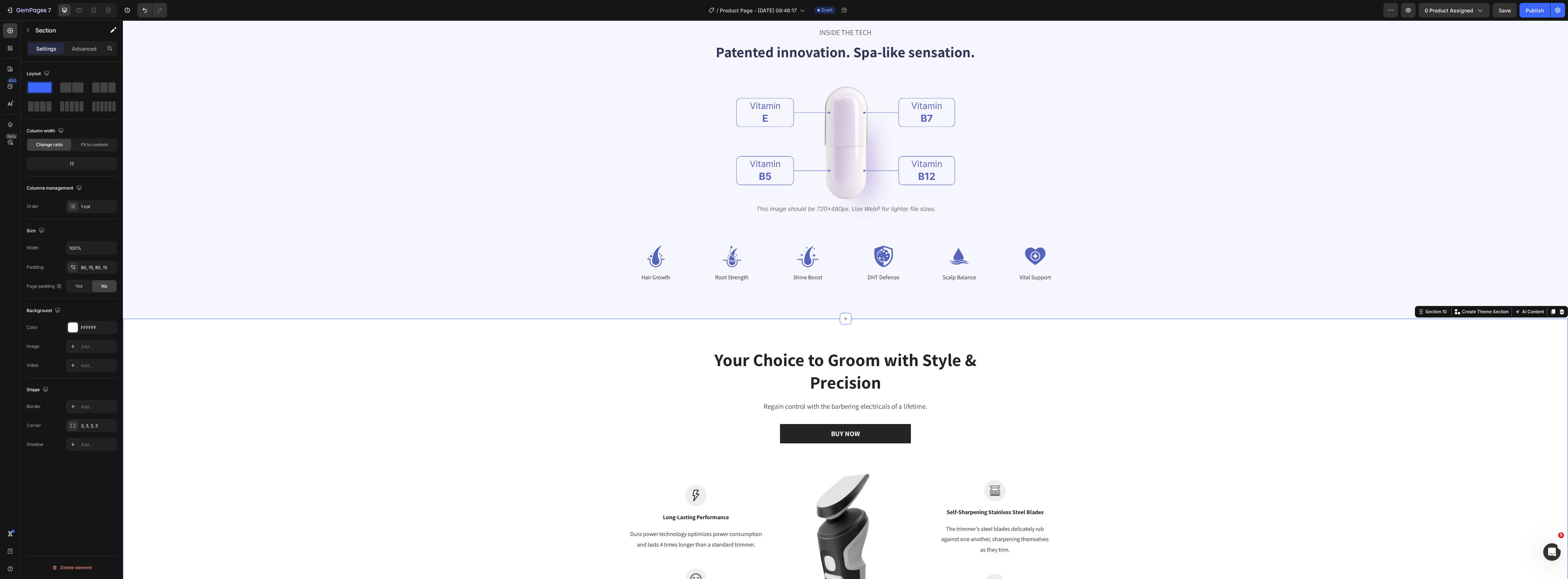
click at [371, 402] on div "Your Choice to Groom with Style & Precision Heading Regain control with the bar…" at bounding box center [845, 511] width 1434 height 327
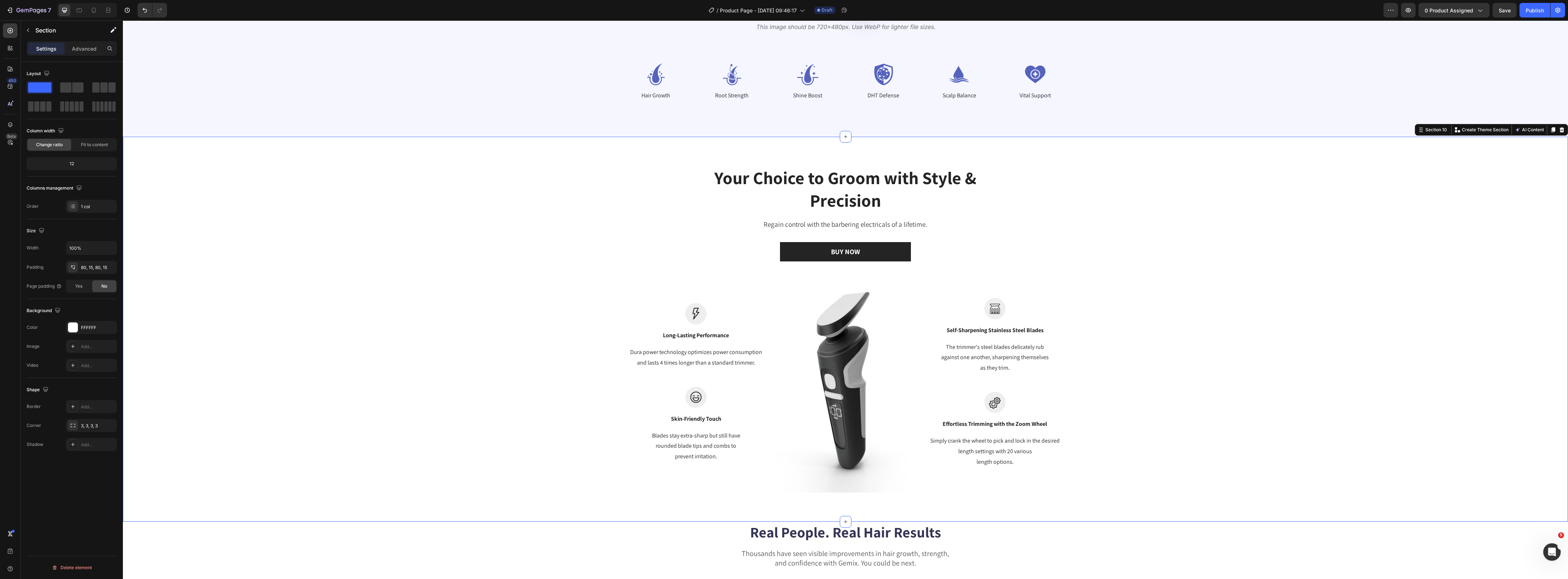
scroll to position [2167, 0]
click at [376, 328] on div "Your Choice to Groom with Style & Precision Heading Regain control with the bar…" at bounding box center [845, 329] width 1434 height 327
click at [28, 35] on button "button" at bounding box center [28, 30] width 12 height 12
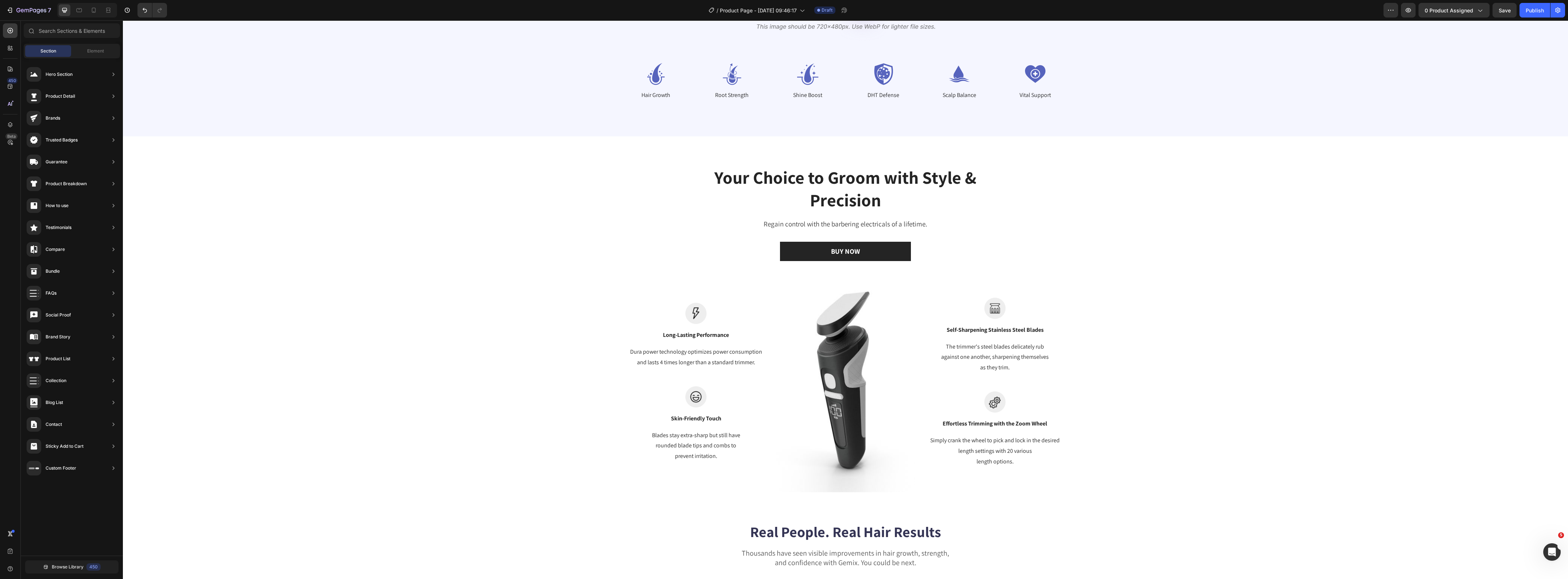
scroll to position [43, 0]
click at [85, 47] on div "Element" at bounding box center [95, 51] width 46 height 12
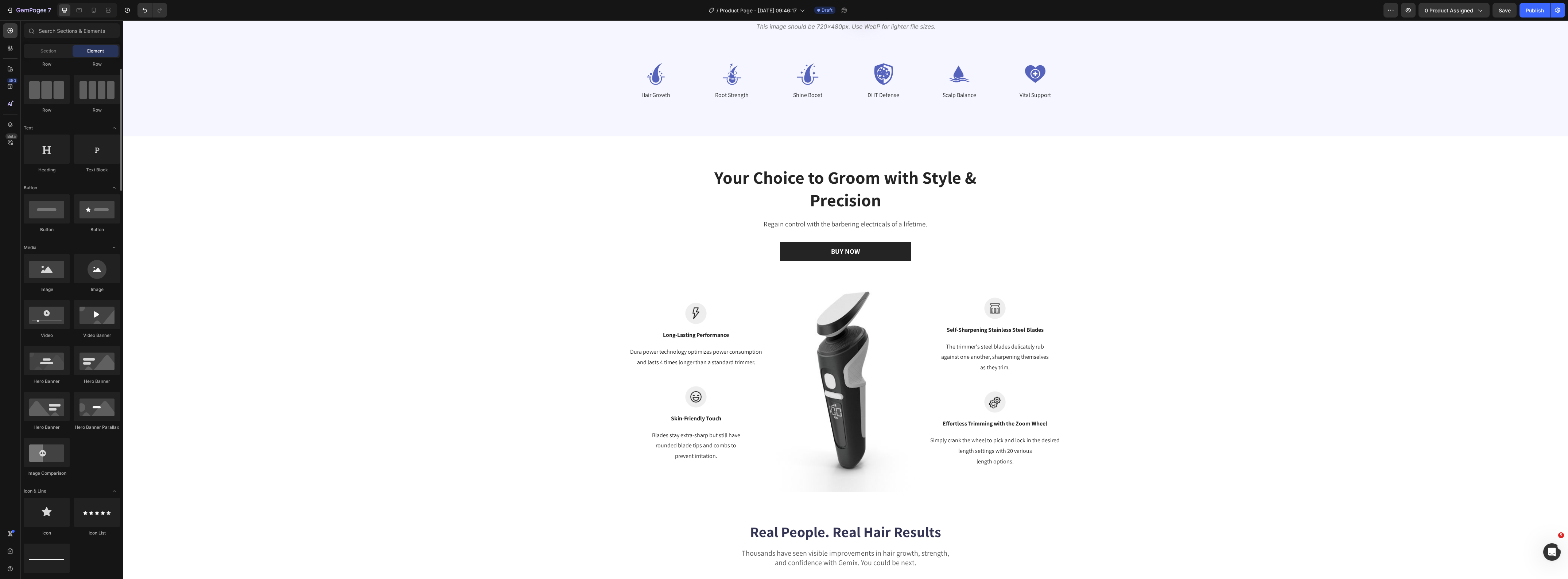
scroll to position [137, 0]
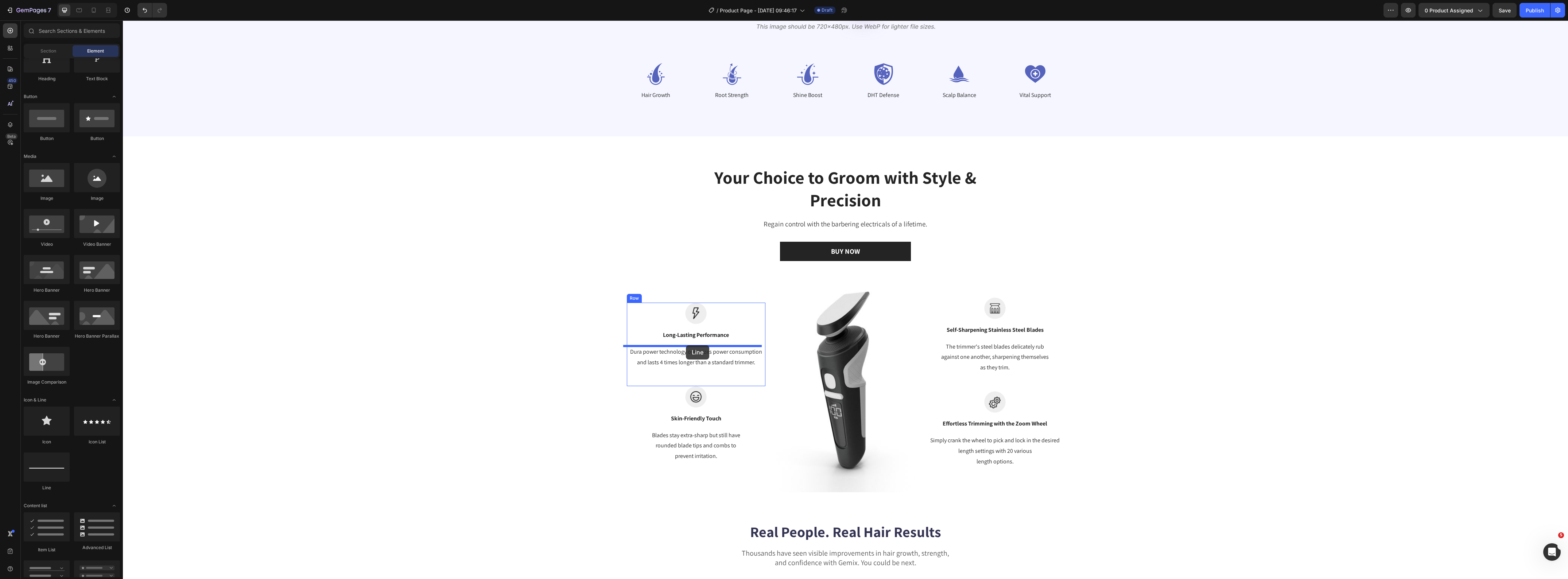
drag, startPoint x: 181, startPoint y: 495, endPoint x: 686, endPoint y: 345, distance: 526.8
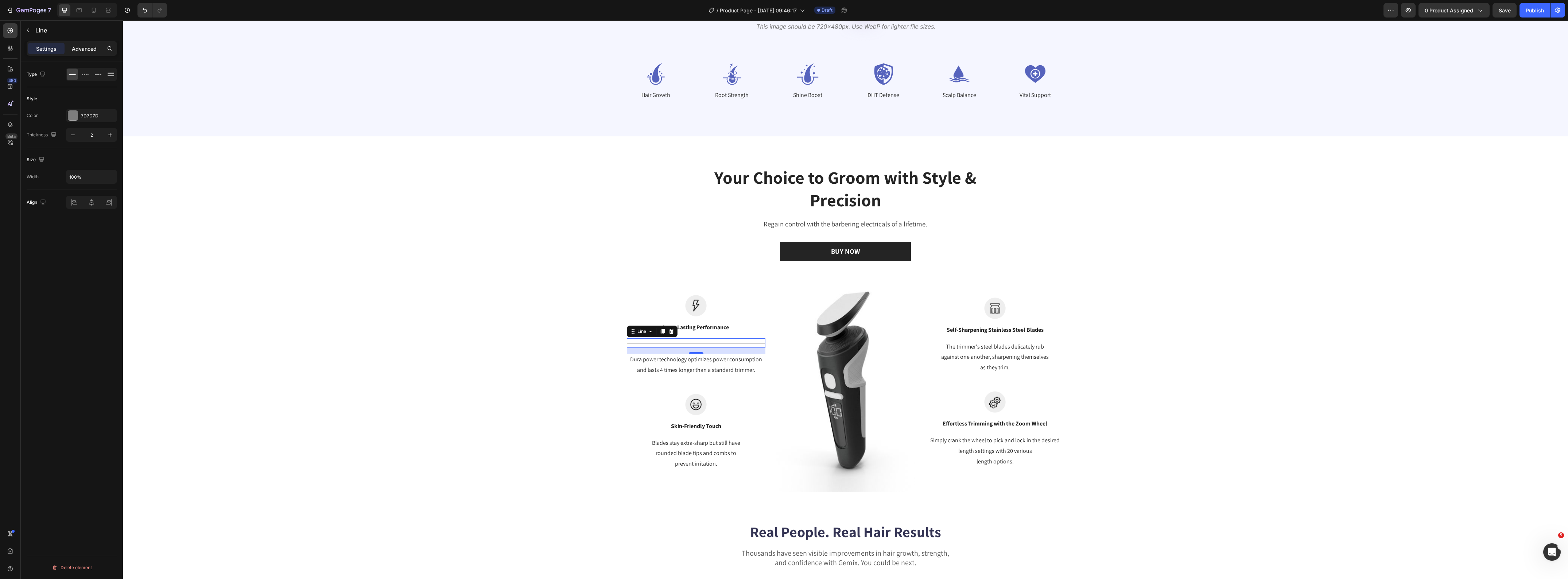
click at [80, 45] on p "Advanced" at bounding box center [84, 49] width 25 height 8
click at [45, 54] on div "Settings" at bounding box center [46, 48] width 37 height 12
click at [75, 46] on p "Advanced" at bounding box center [84, 49] width 25 height 8
click at [47, 47] on p "Settings" at bounding box center [46, 49] width 21 height 8
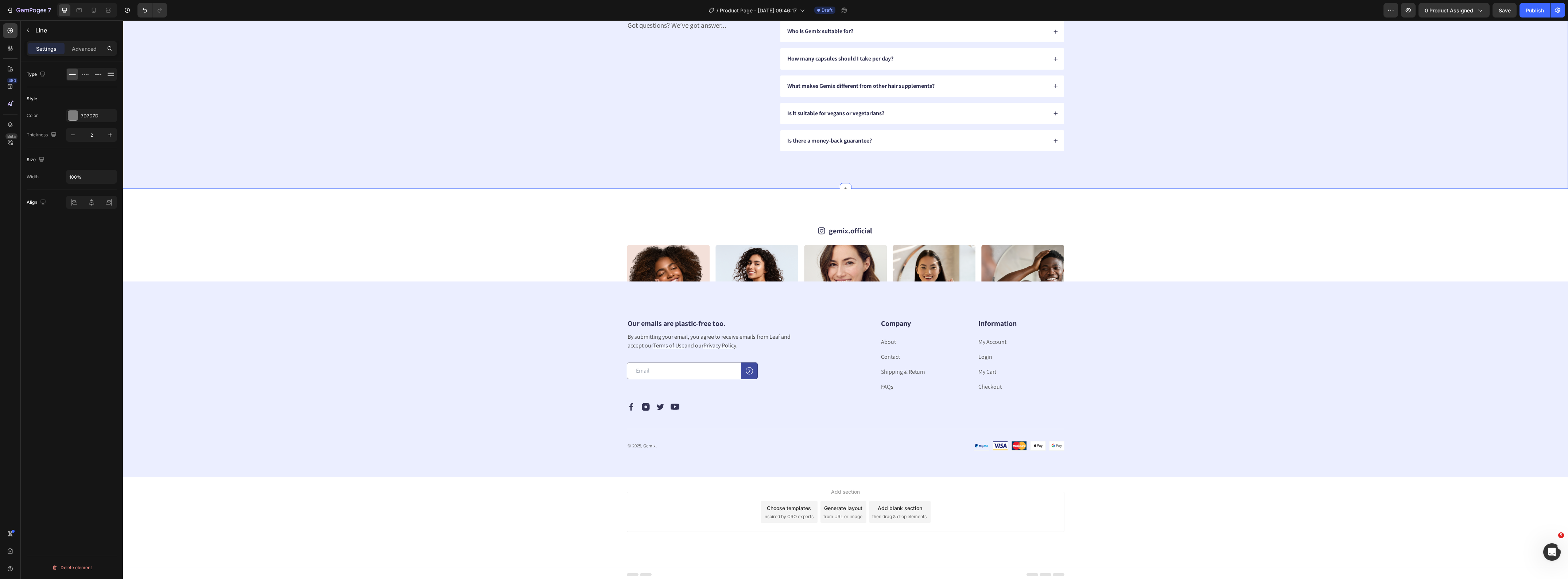
scroll to position [3205, 0]
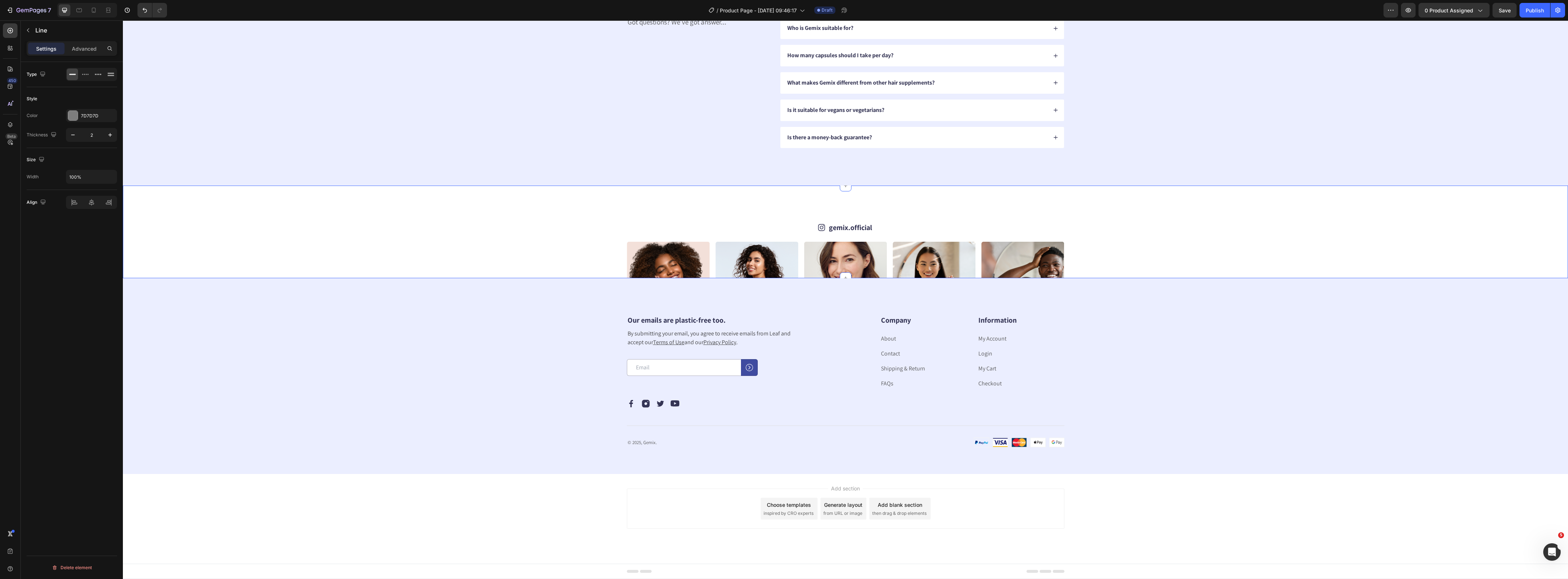
click at [1297, 230] on div "Icon gemix.official Text Block Row Image Image Image Image Image Image Image Im…" at bounding box center [845, 273] width 1387 height 102
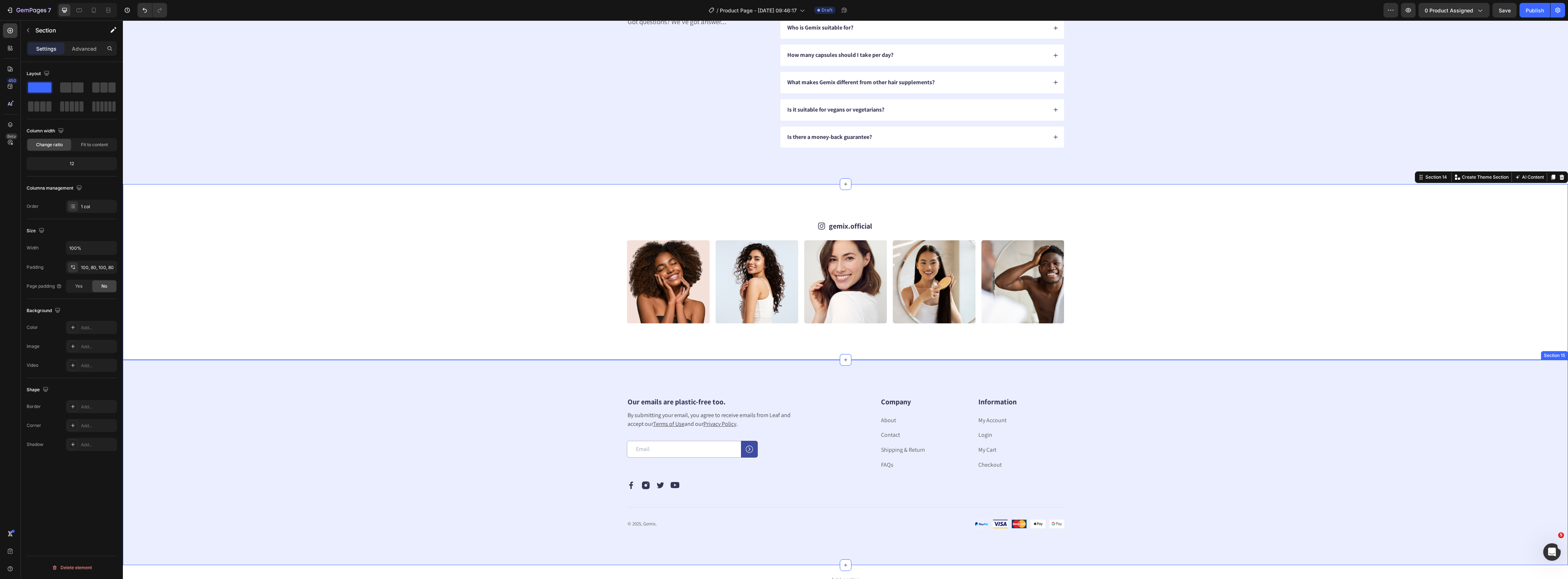
click at [1167, 326] on div "Icon gemix.official Text Block Row Image Image Image Image Image Image Image Im…" at bounding box center [845, 272] width 1445 height 175
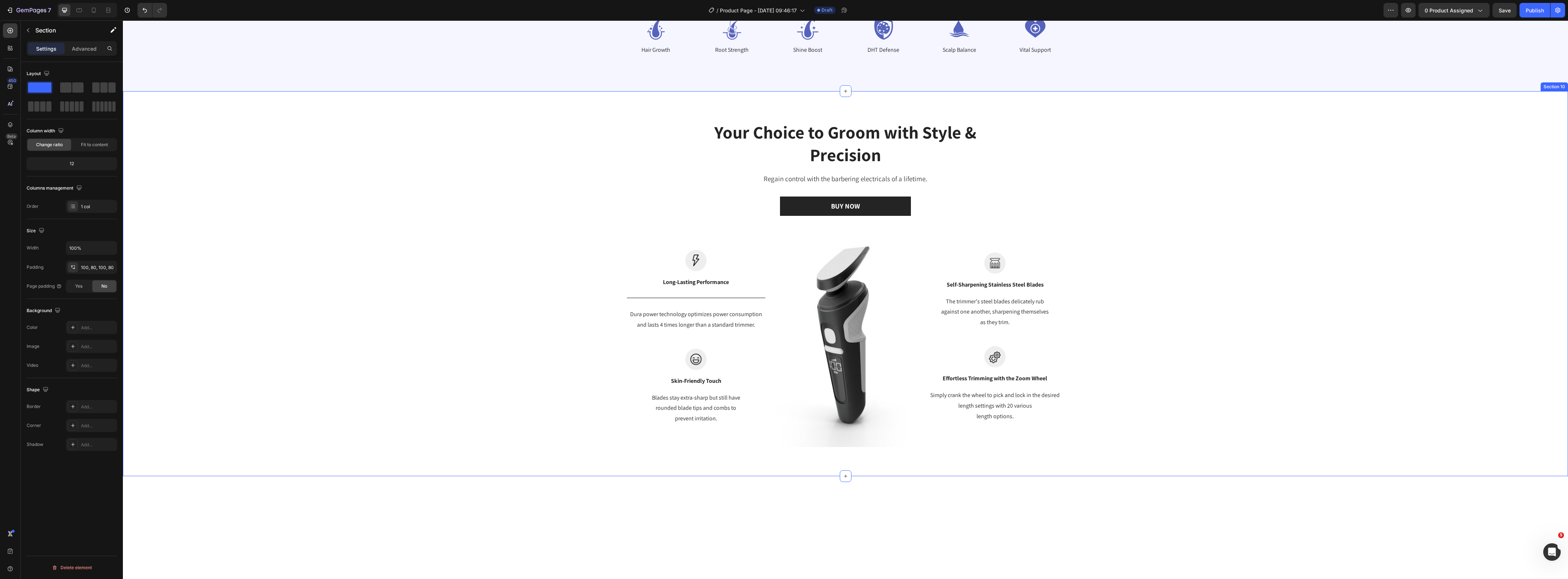
scroll to position [2234, 0]
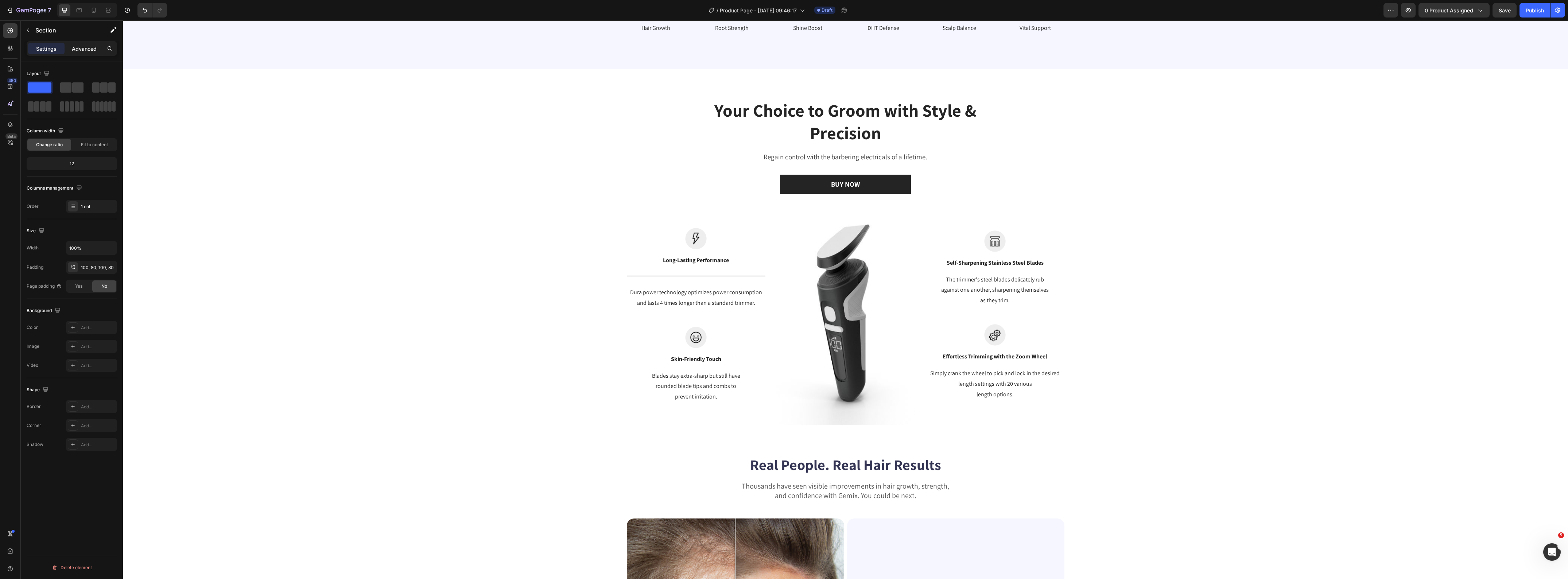
click at [73, 48] on p "Advanced" at bounding box center [84, 49] width 25 height 8
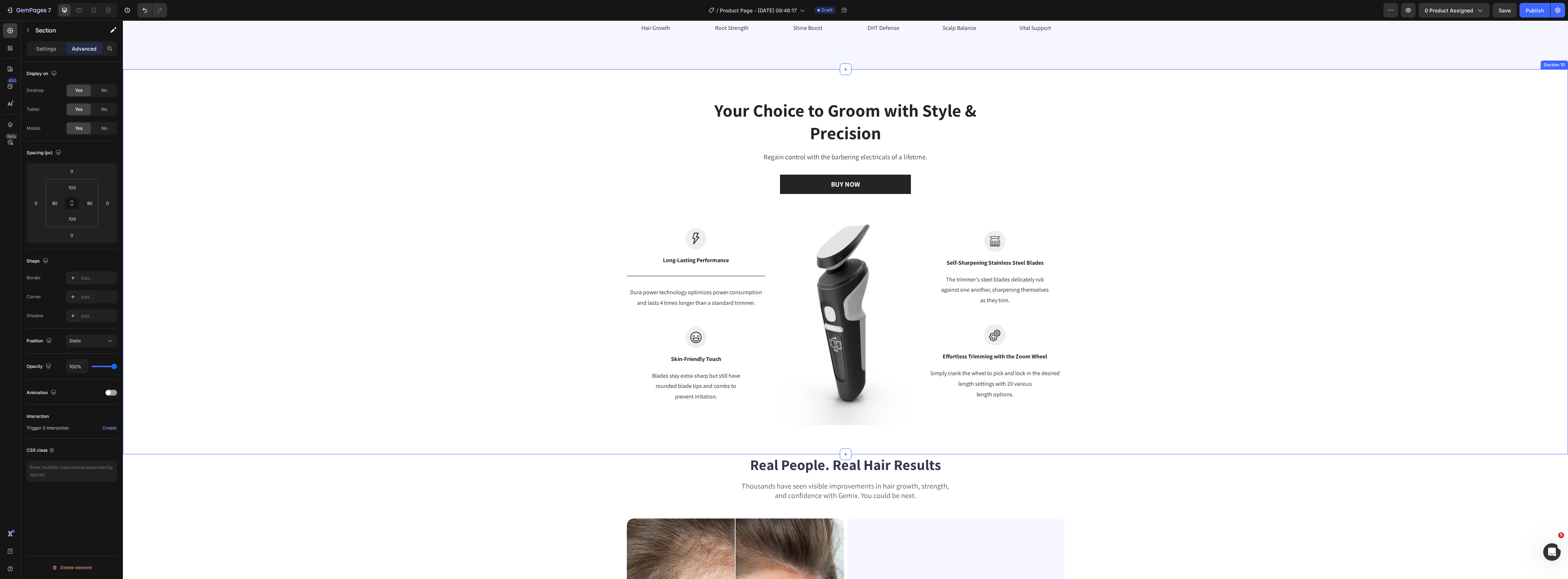
click at [1175, 219] on div "Your Choice to Groom with Style & Precision Heading Regain control with the bar…" at bounding box center [845, 262] width 1434 height 327
click at [28, 29] on icon "button" at bounding box center [28, 30] width 2 height 4
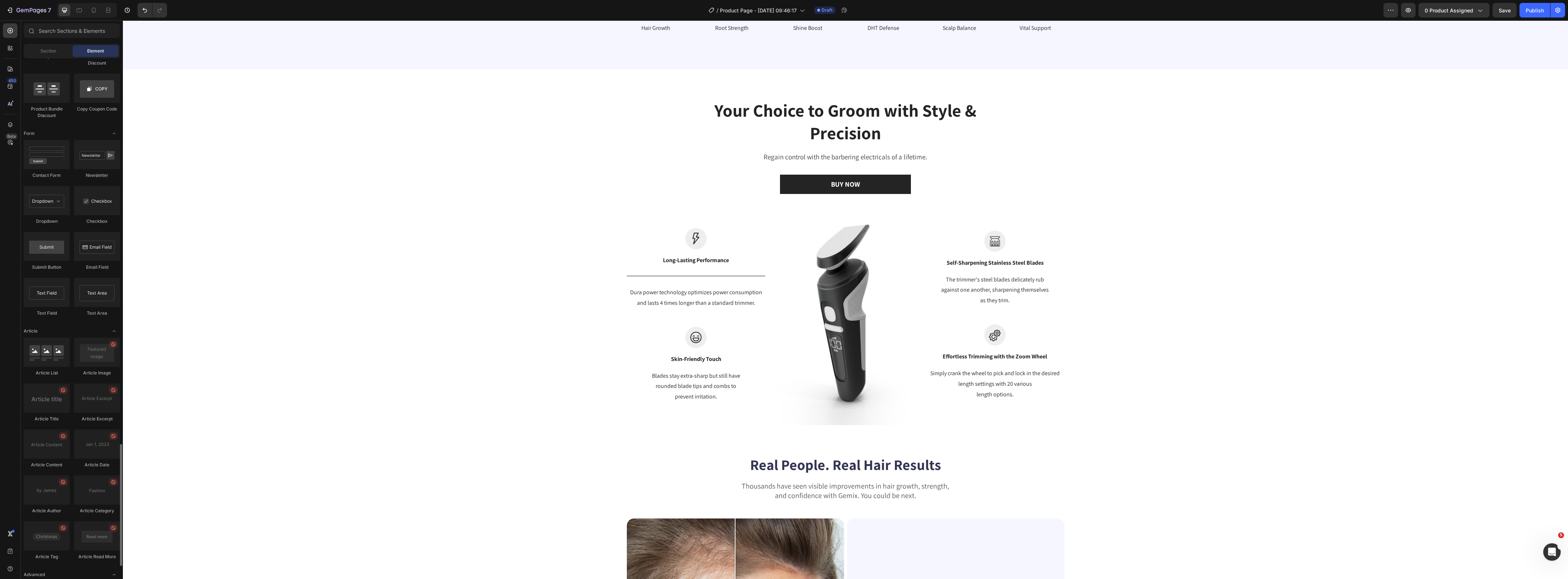
scroll to position [1691, 0]
click at [36, 49] on div "Section" at bounding box center [47, 51] width 46 height 12
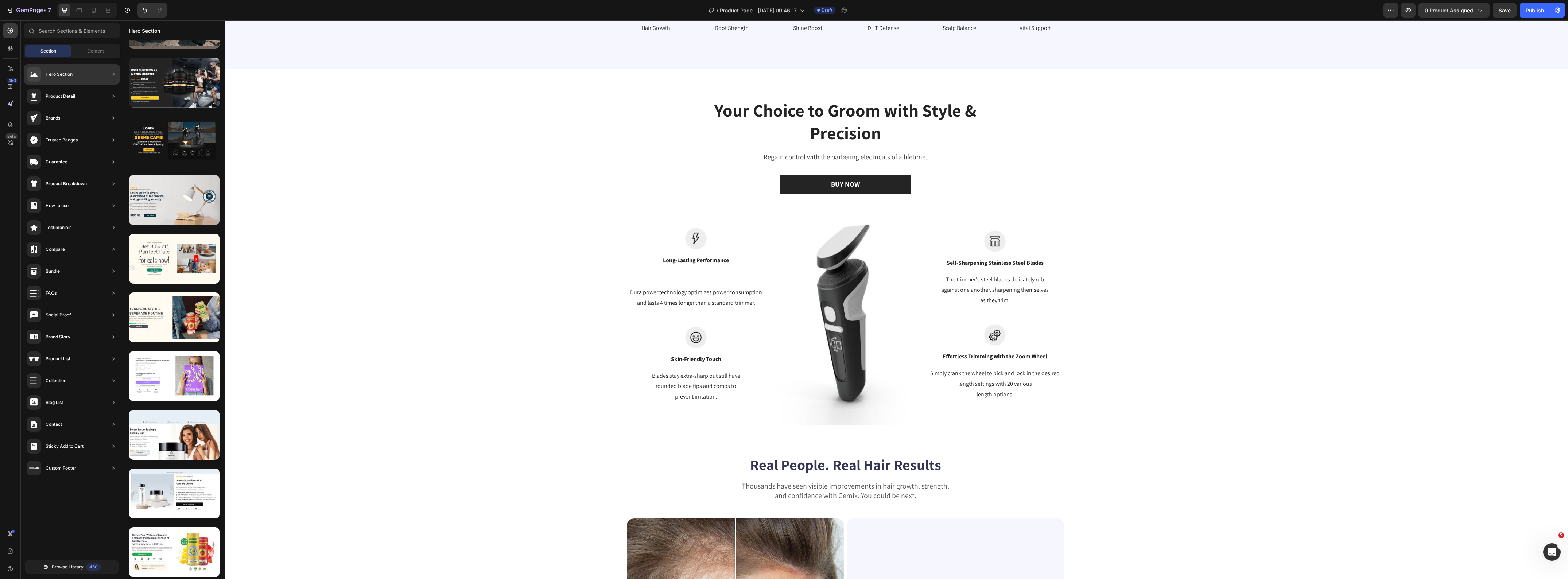
scroll to position [0, 0]
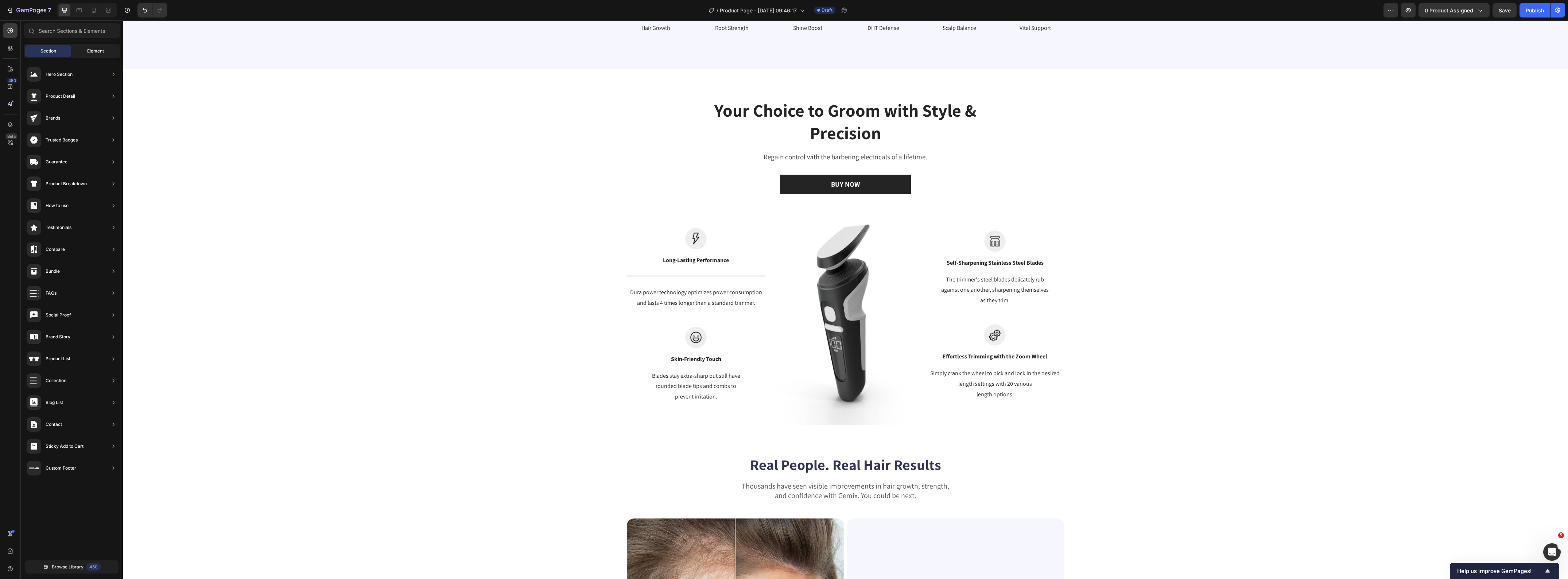
click at [107, 55] on div "Element" at bounding box center [95, 51] width 46 height 12
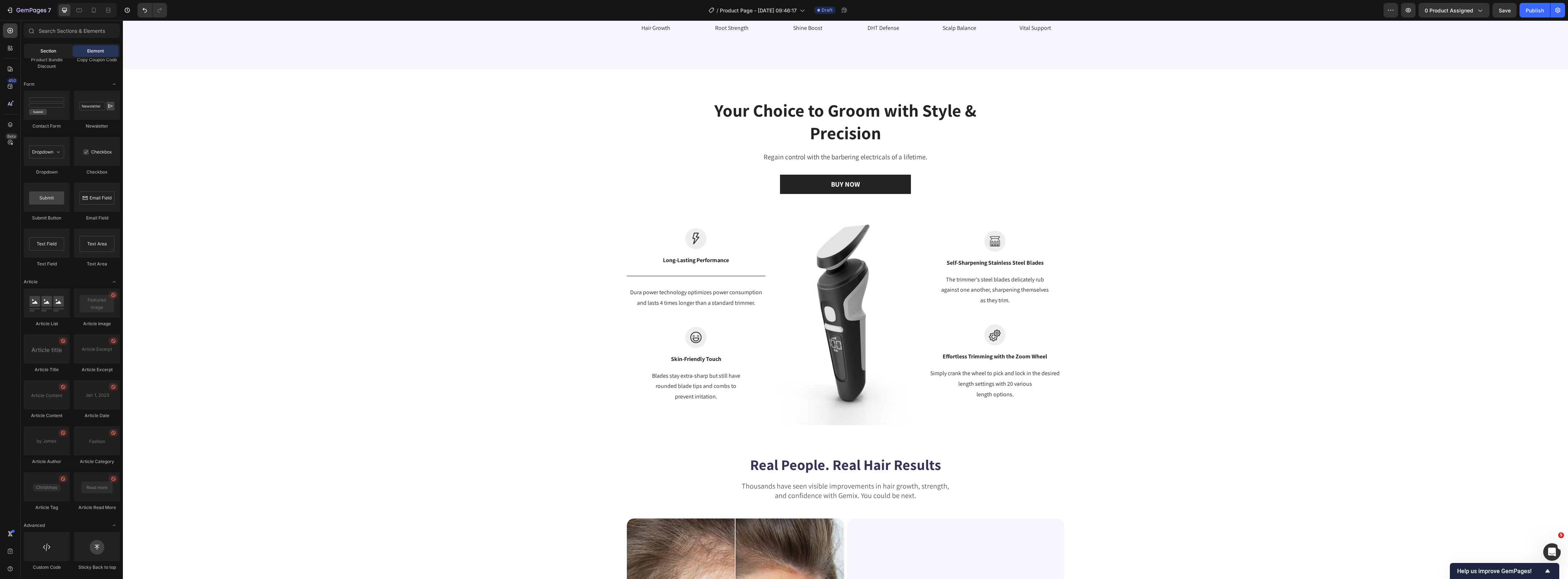
click at [43, 56] on div "Section" at bounding box center [47, 51] width 46 height 12
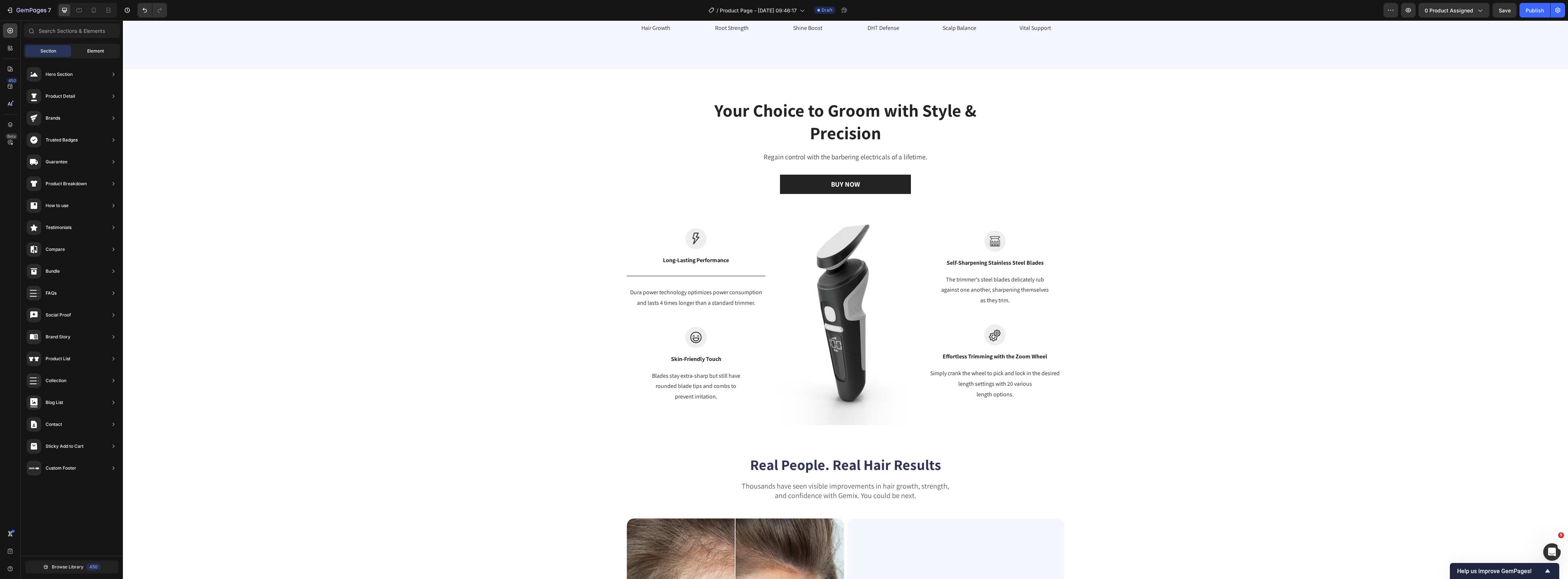
click at [91, 50] on span "Element" at bounding box center [96, 51] width 17 height 7
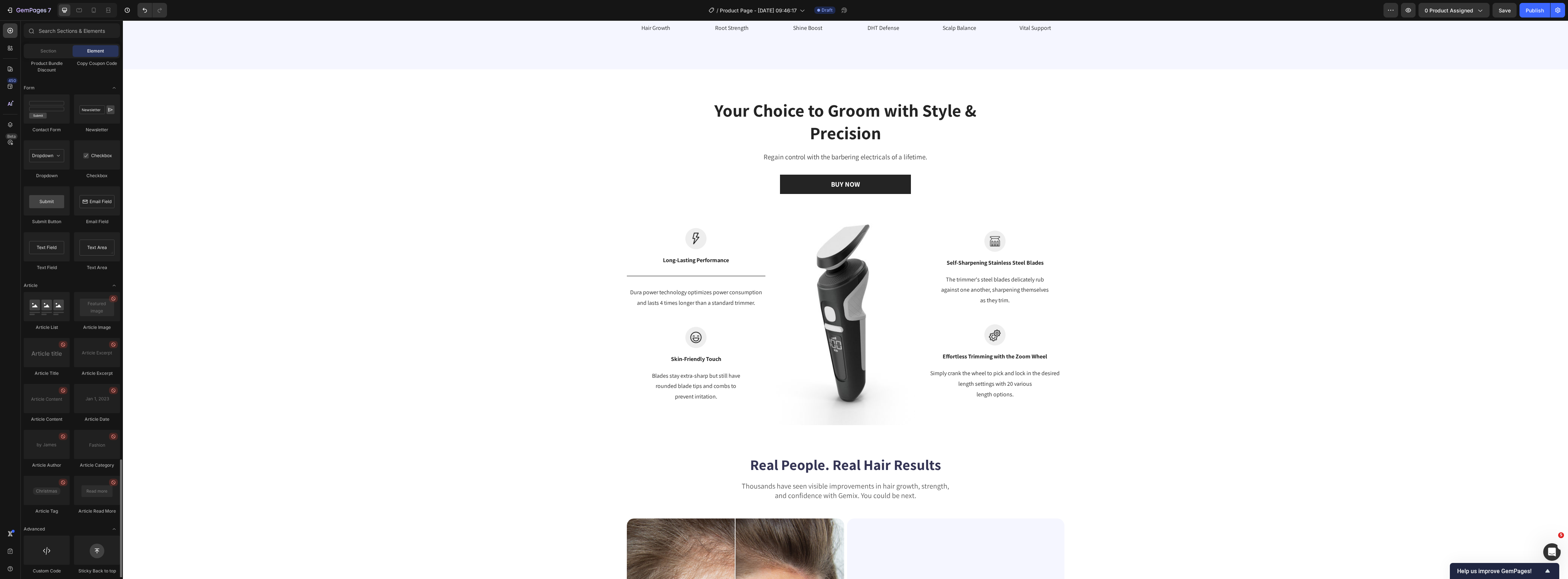
scroll to position [1691, 0]
drag, startPoint x: 169, startPoint y: 567, endPoint x: 668, endPoint y: 288, distance: 571.7
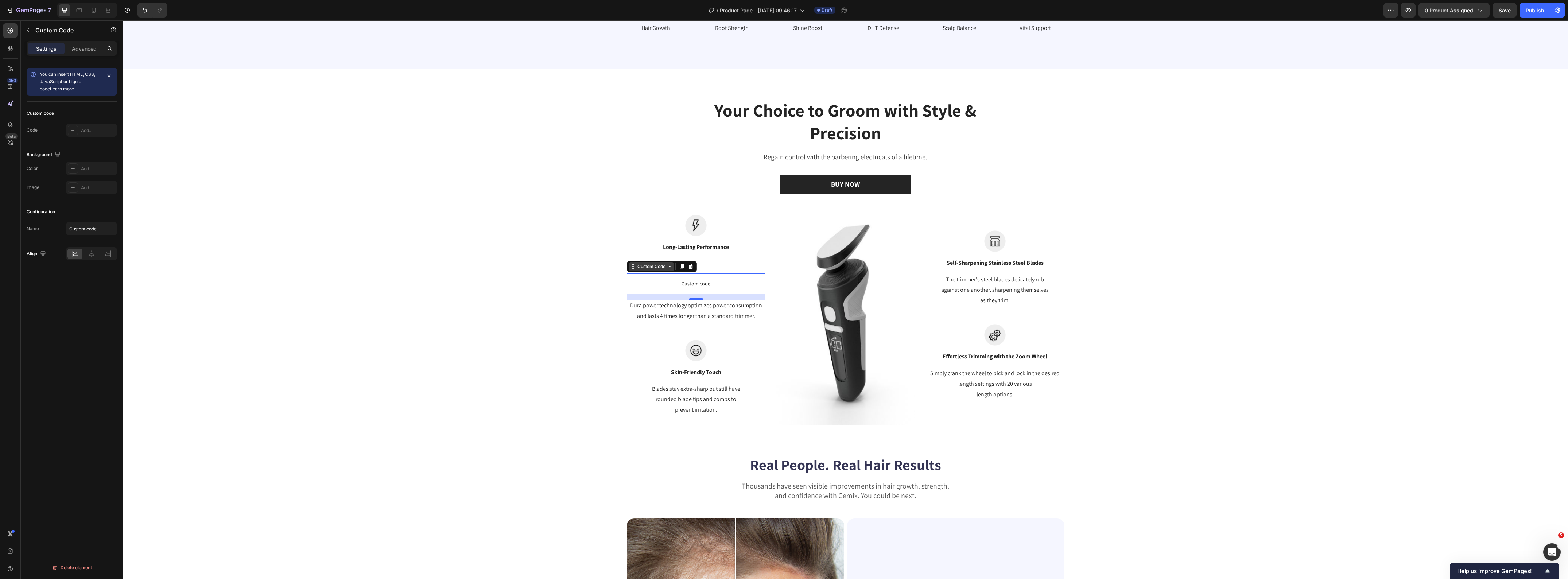
click at [654, 268] on div "Custom Code" at bounding box center [651, 267] width 31 height 7
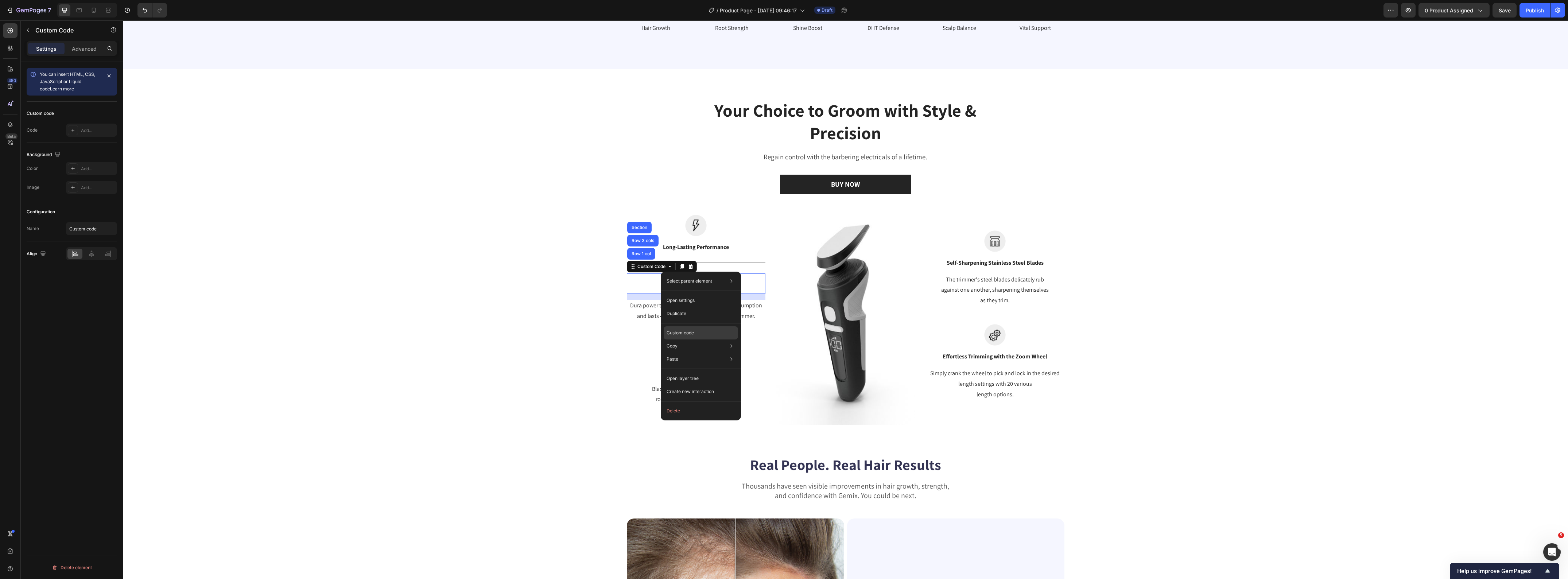
click at [682, 333] on p "Custom code" at bounding box center [680, 333] width 27 height 7
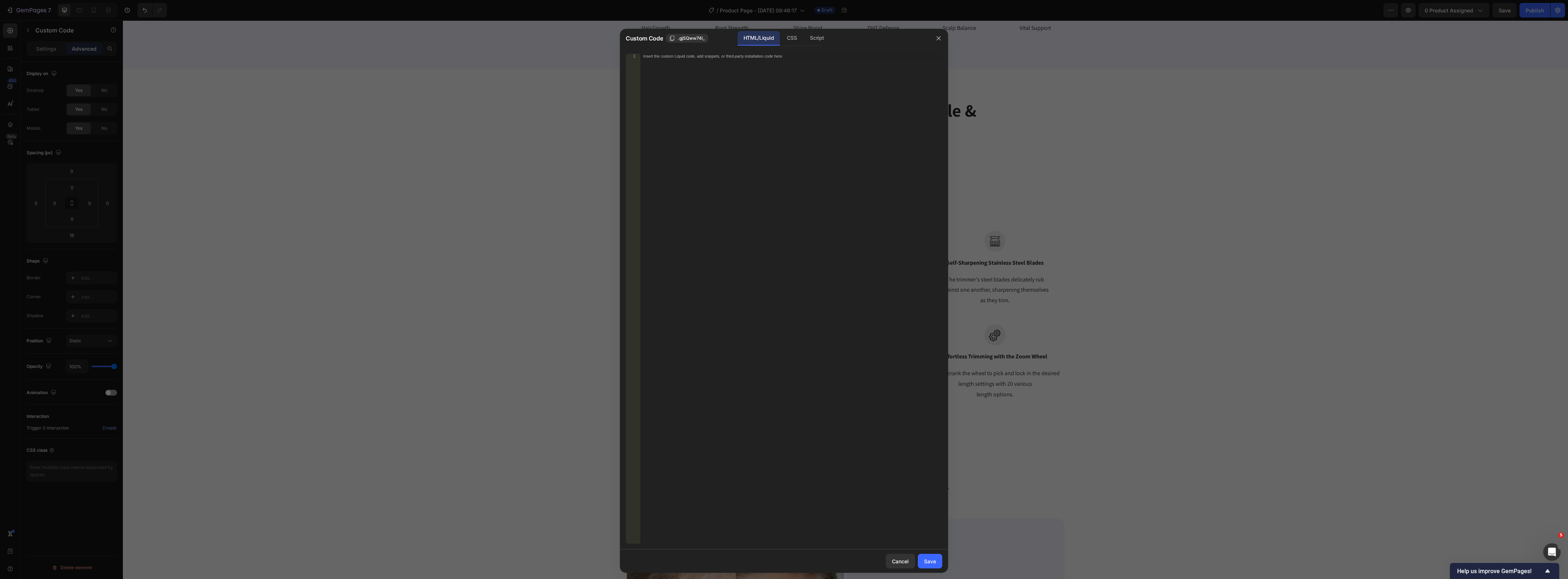
click at [697, 152] on div "Insert the custom Liquid code, add snippets, or third-party installation code h…" at bounding box center [791, 304] width 302 height 501
click at [936, 558] on div "Save" at bounding box center [930, 561] width 12 height 8
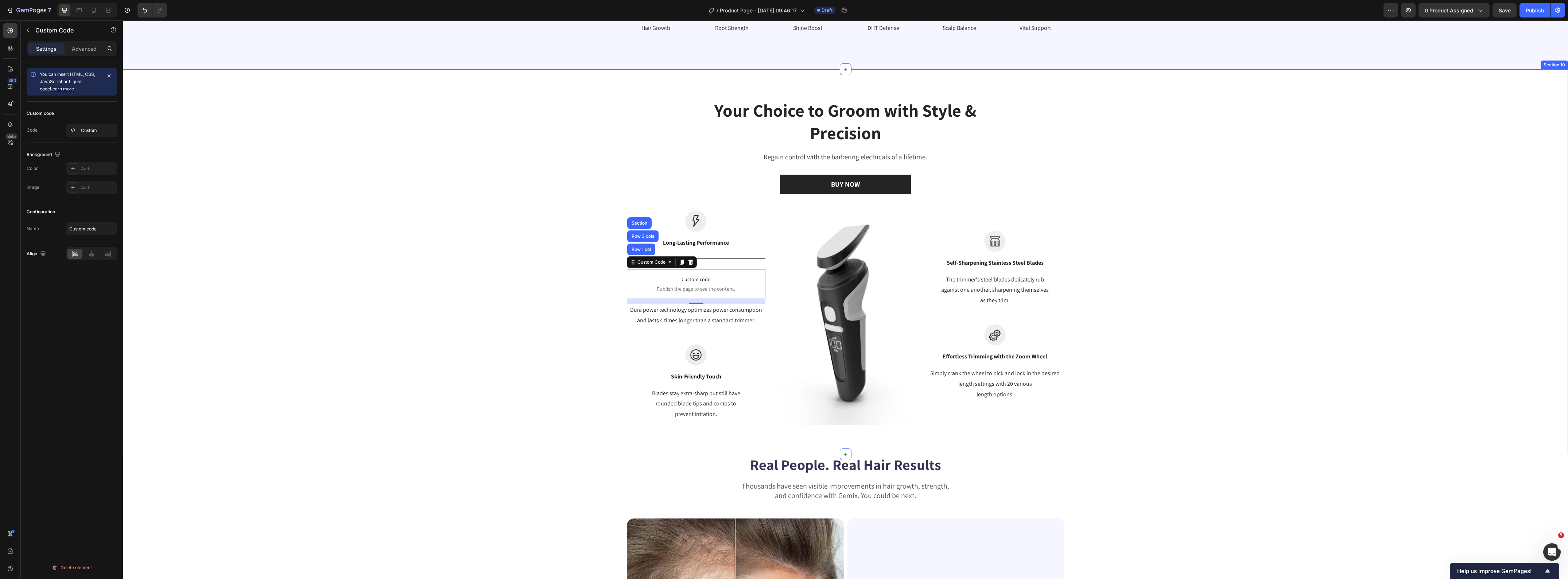
click at [485, 385] on div "Your Choice to Groom with Style & Precision Heading Regain control with the bar…" at bounding box center [845, 262] width 1434 height 327
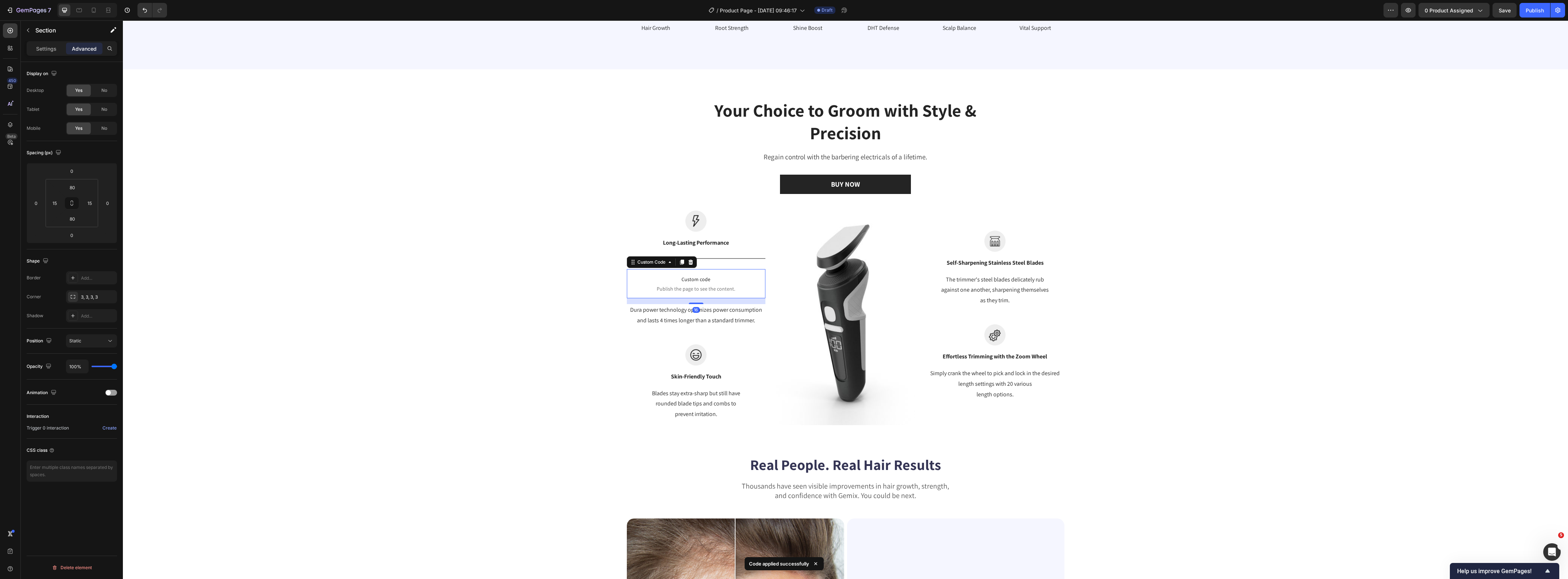
click at [702, 273] on p "Custom code Publish the page to see the content." at bounding box center [696, 284] width 139 height 29
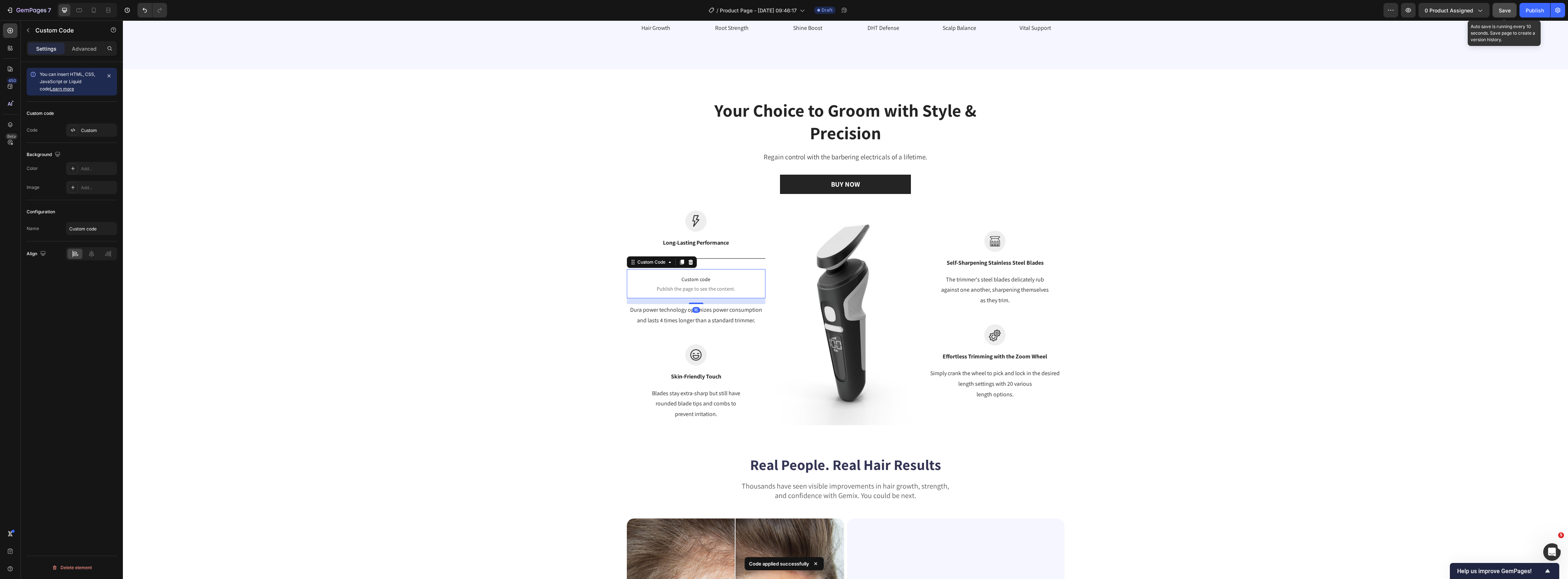
click at [1510, 10] on span "Save" at bounding box center [1505, 10] width 12 height 6
click at [1533, 7] on div "Publish" at bounding box center [1535, 10] width 18 height 8
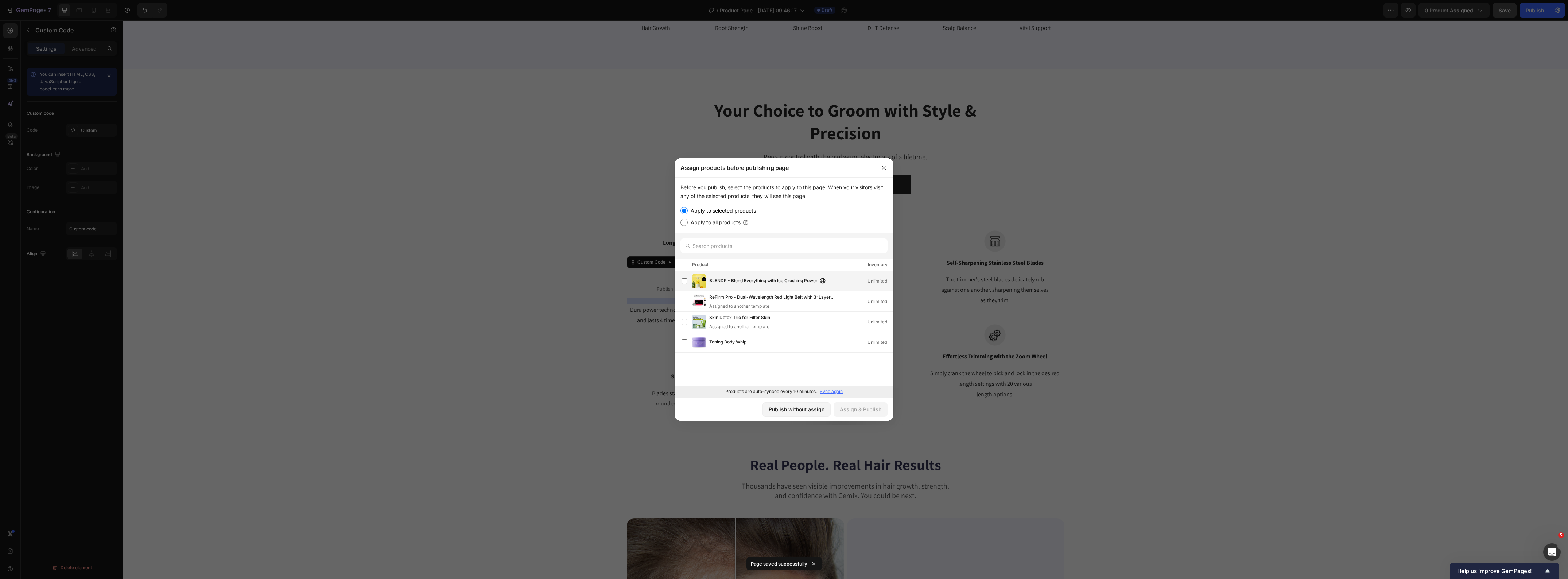
click at [776, 283] on span "BLENDR - Blend Everything with Ice Crushing Power" at bounding box center [763, 281] width 108 height 8
click at [784, 409] on div "Publish without assign" at bounding box center [797, 409] width 56 height 8
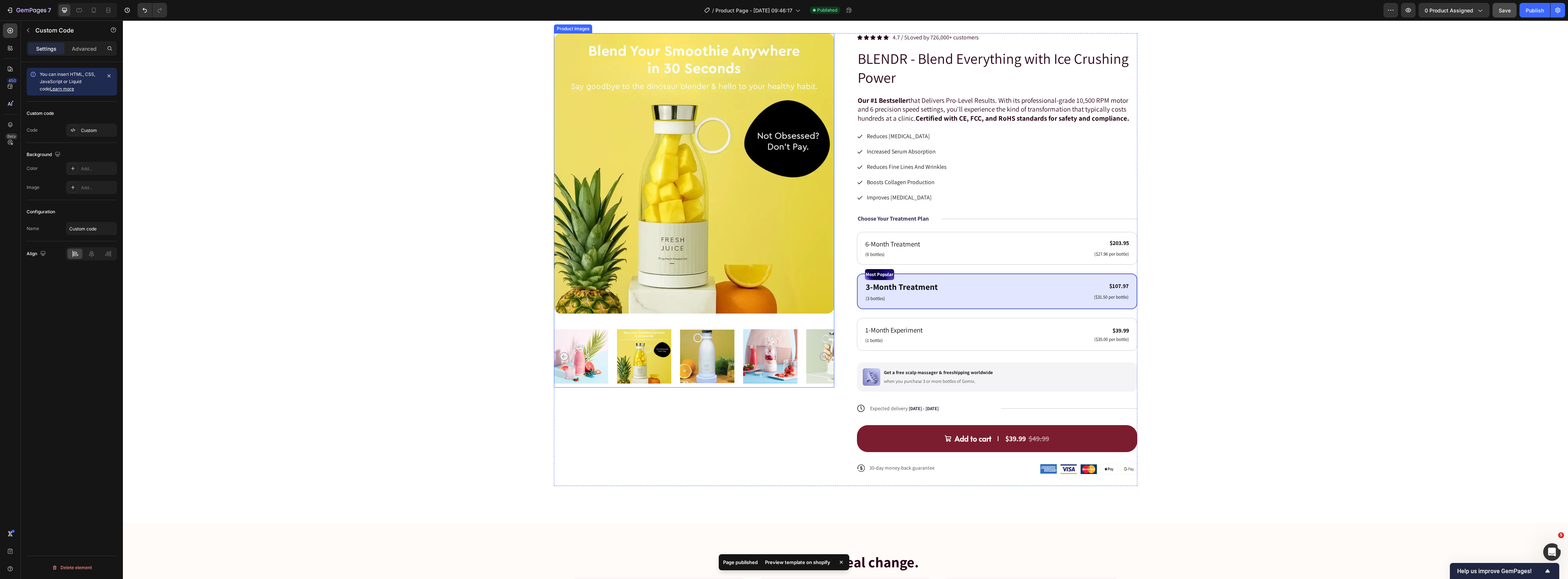
scroll to position [0, 0]
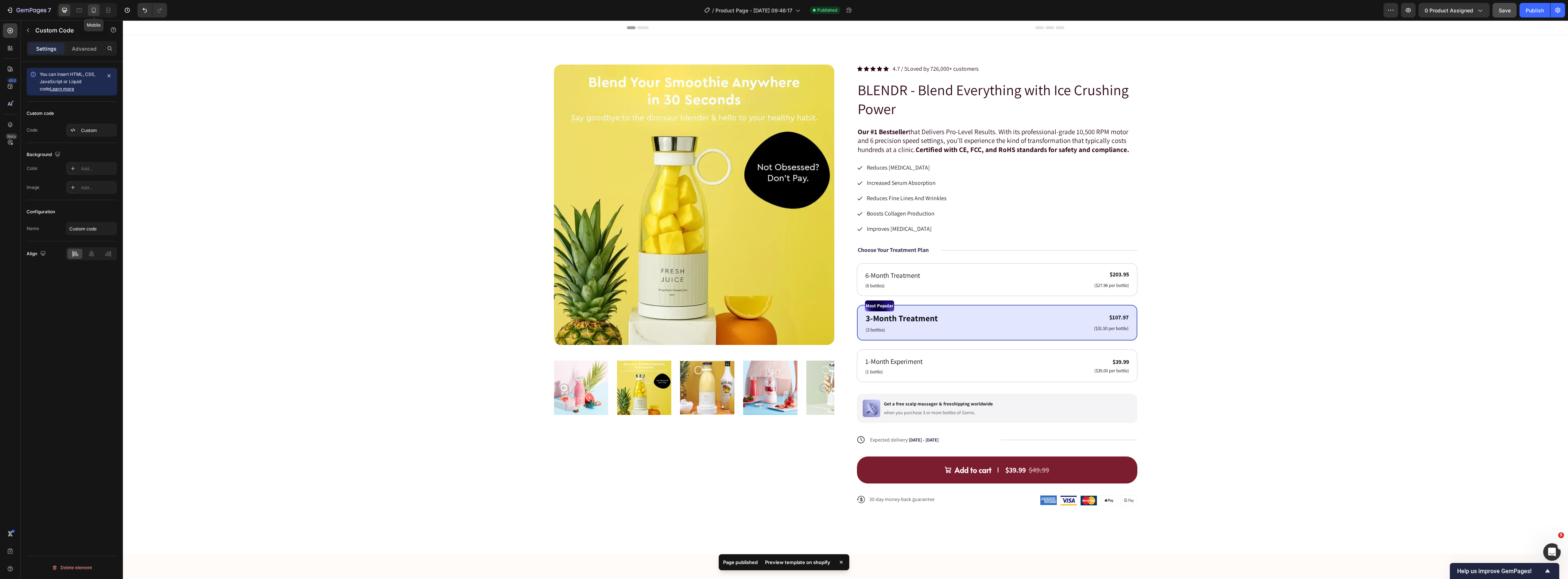
click at [97, 7] on icon at bounding box center [94, 10] width 7 height 7
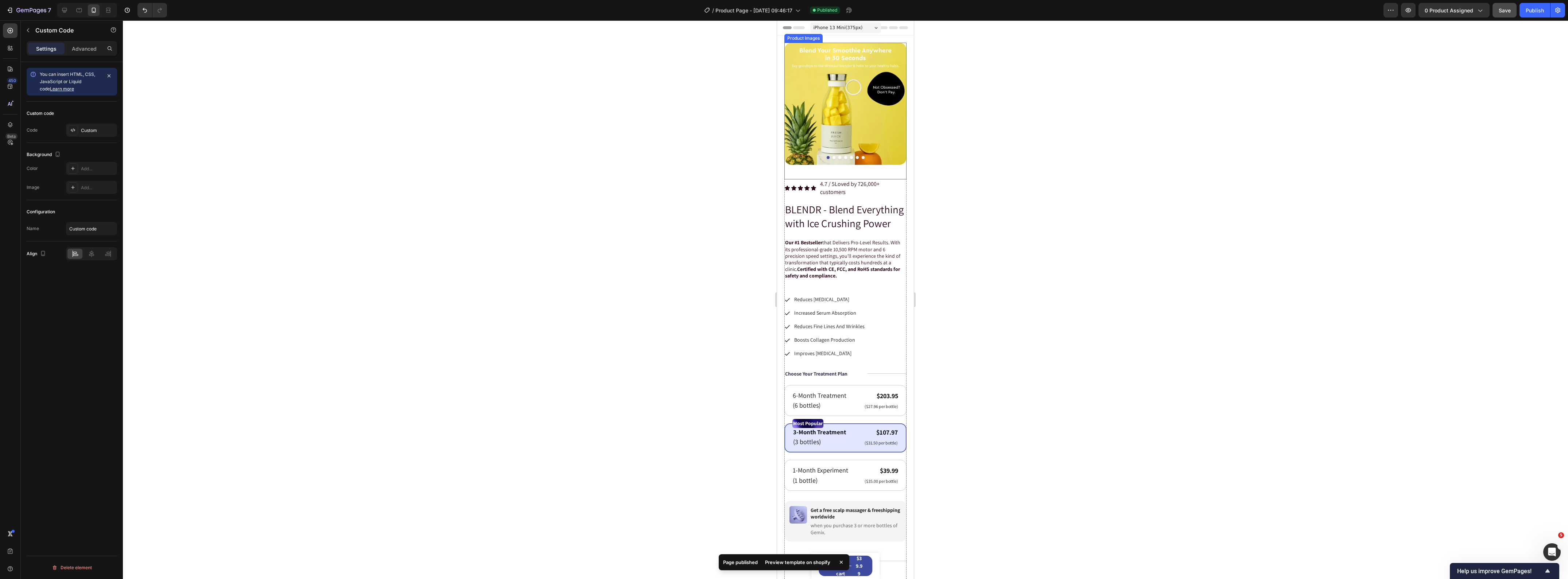
click at [845, 130] on img at bounding box center [845, 104] width 122 height 122
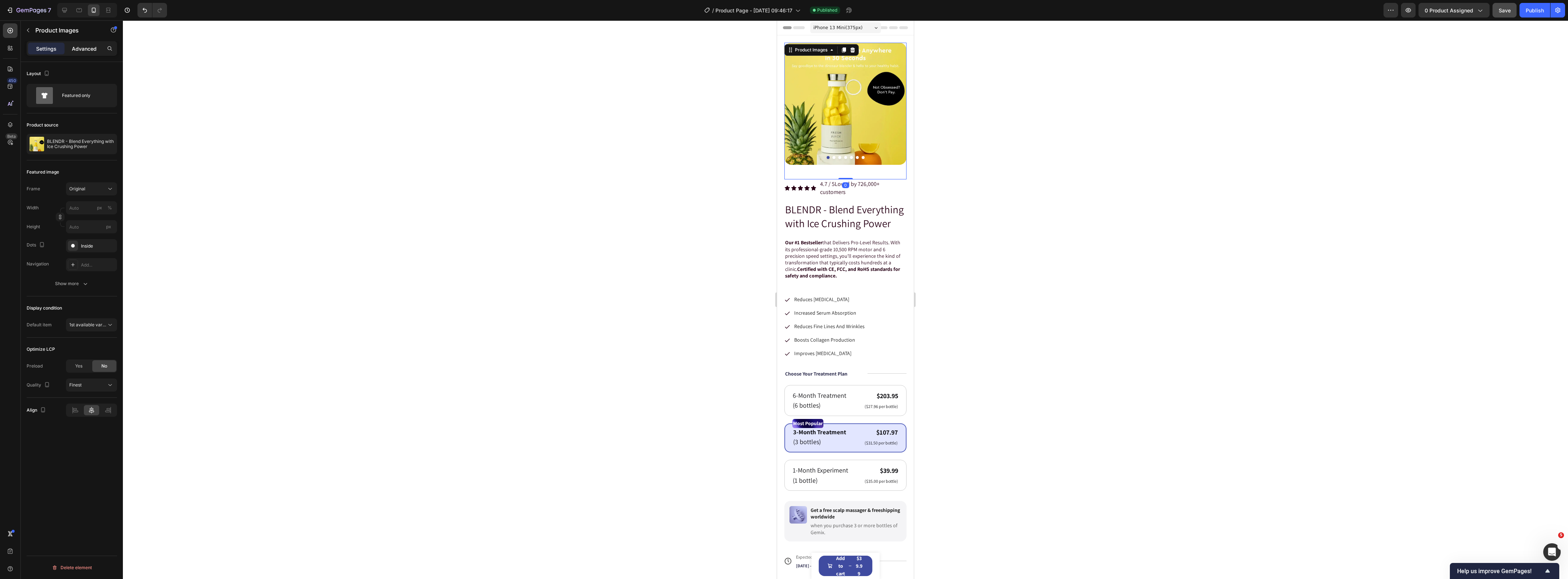
click at [86, 49] on p "Advanced" at bounding box center [84, 49] width 25 height 8
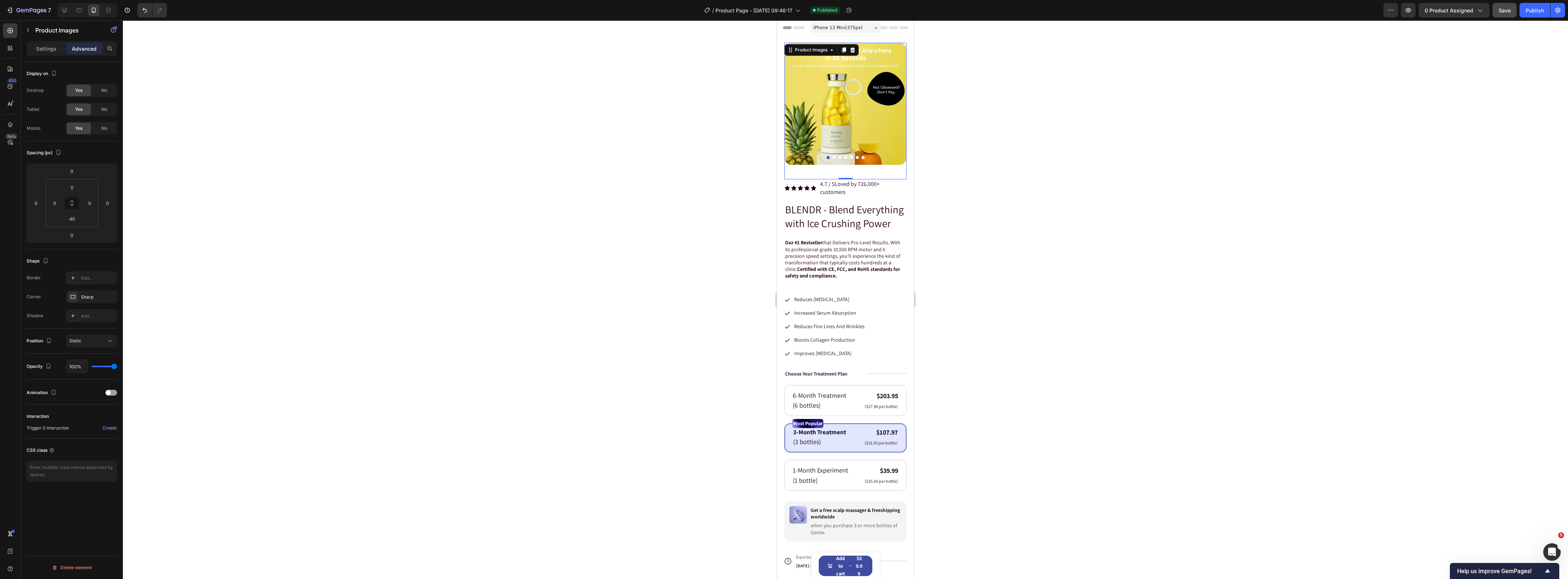
click at [36, 55] on div "Settings Advanced" at bounding box center [72, 49] width 91 height 15
click at [35, 49] on div "Settings" at bounding box center [46, 48] width 37 height 12
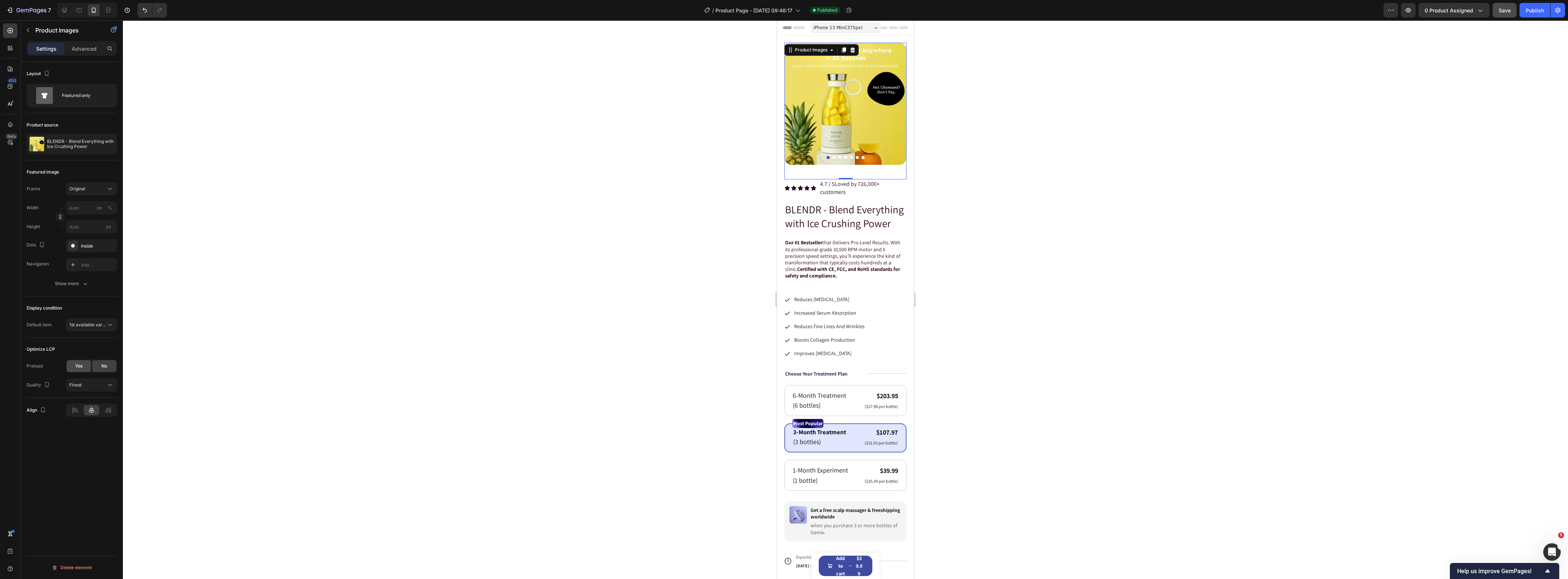
click at [81, 370] on span "Yes" at bounding box center [79, 366] width 7 height 7
click at [97, 325] on span "1st available variant" at bounding box center [89, 325] width 41 height 5
click at [85, 355] on span "1st image" at bounding box center [79, 357] width 19 height 7
click at [77, 289] on button "Show more" at bounding box center [72, 284] width 91 height 13
click at [491, 276] on div at bounding box center [845, 300] width 1445 height 559
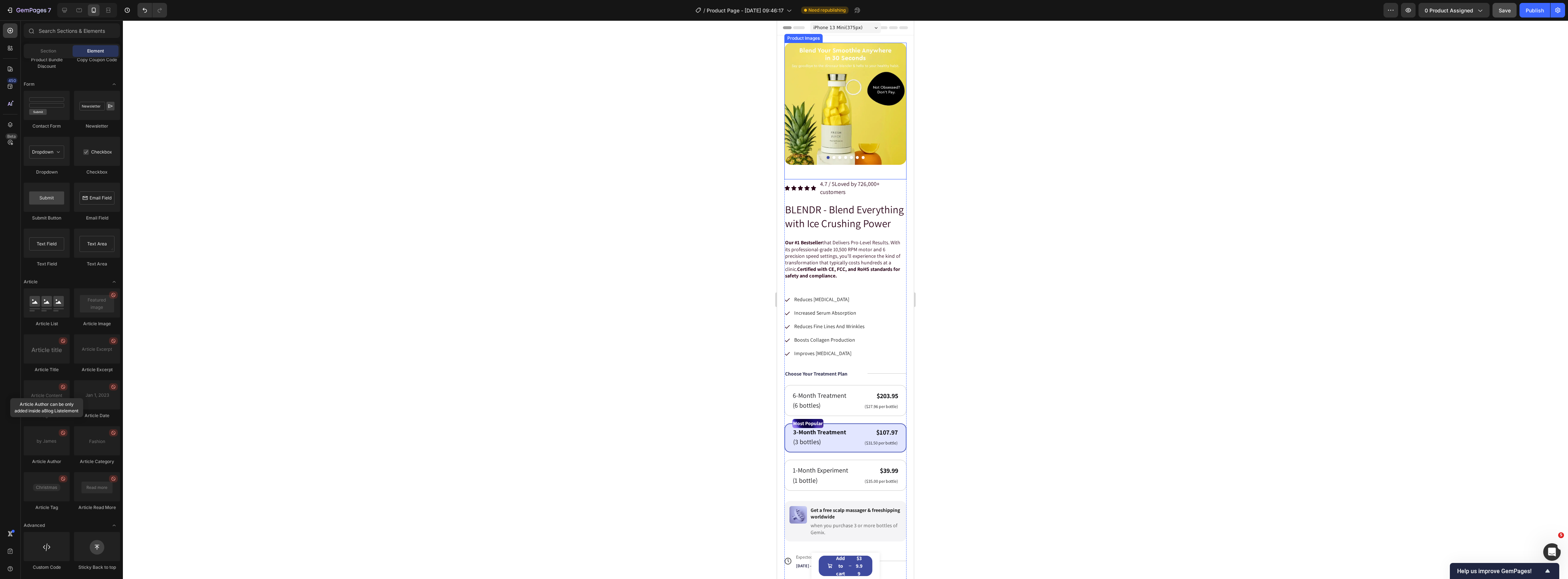
click at [810, 139] on img at bounding box center [845, 104] width 122 height 122
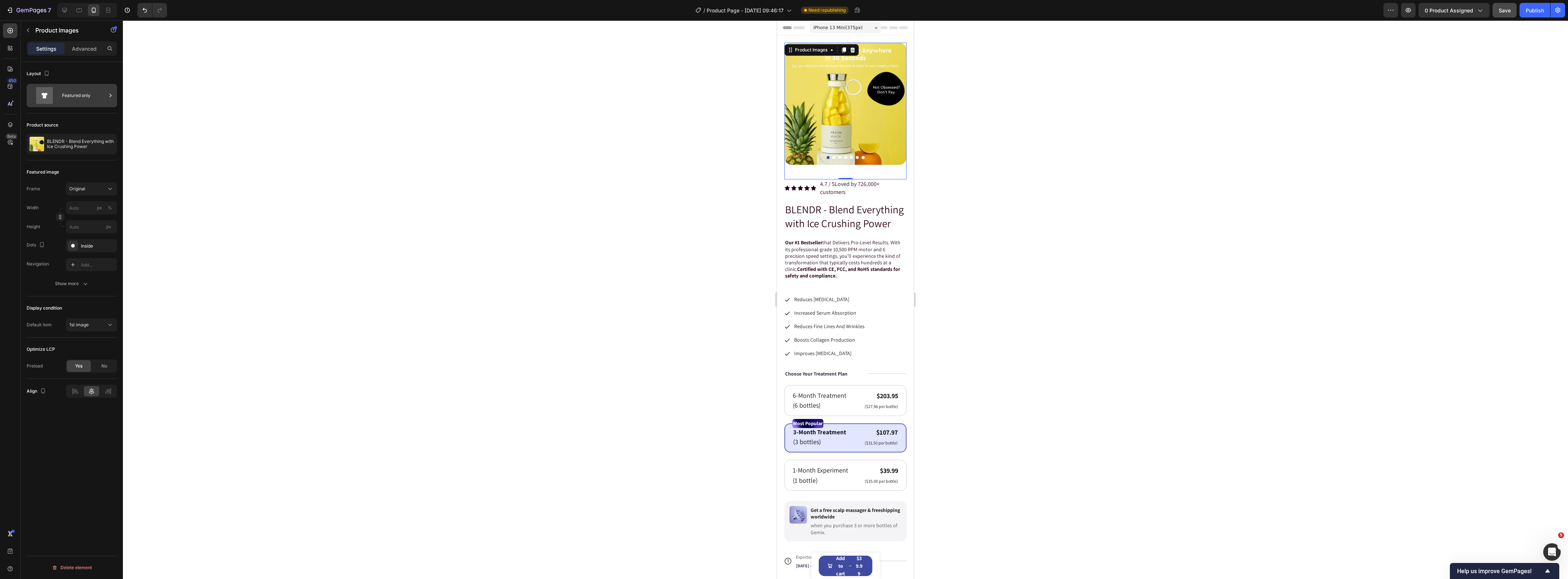
click at [80, 104] on div "Featured only" at bounding box center [84, 96] width 44 height 17
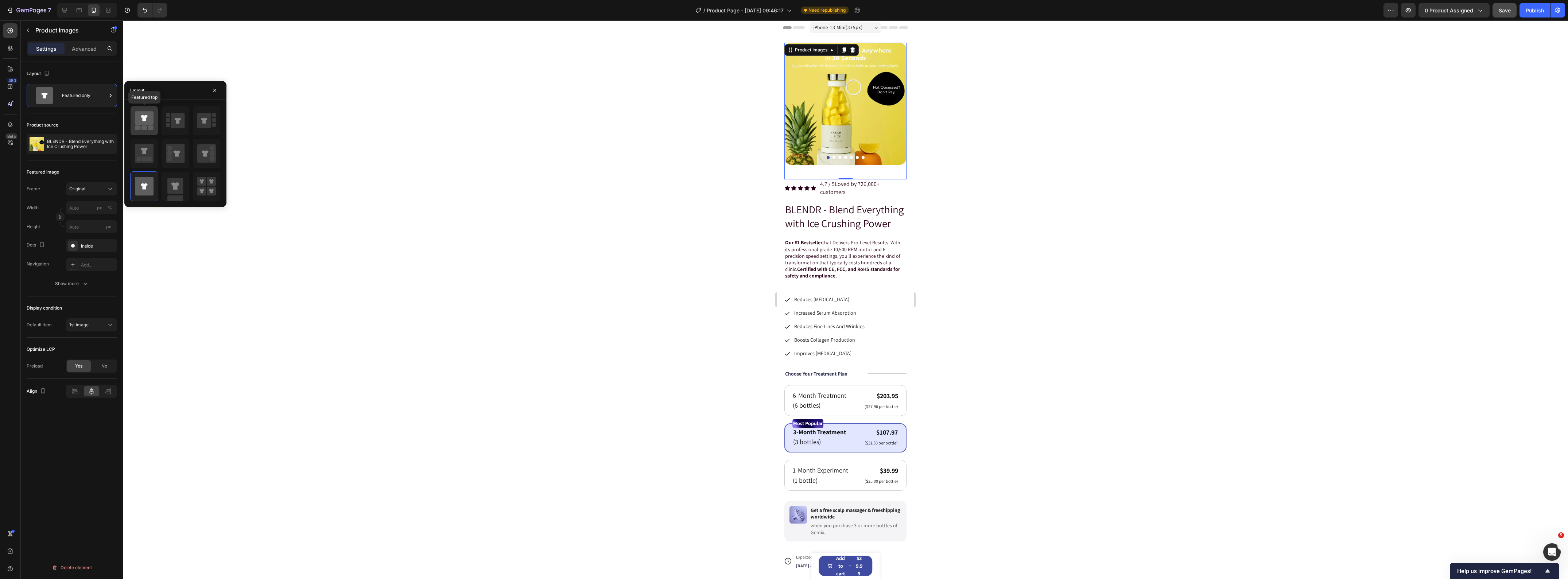
click at [149, 130] on icon at bounding box center [144, 121] width 19 height 21
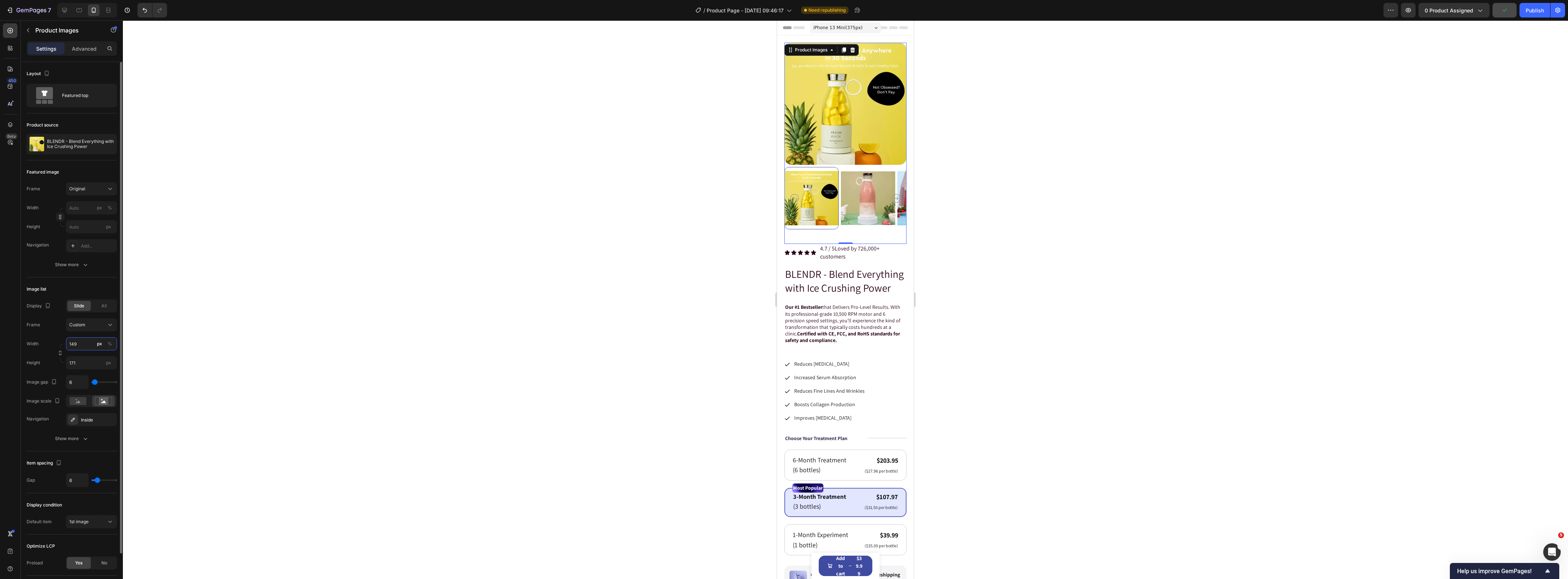
click at [73, 347] on input "149" at bounding box center [91, 344] width 51 height 13
click at [89, 373] on p "Small 10%" at bounding box center [89, 374] width 42 height 7
click at [87, 349] on input "10" at bounding box center [91, 344] width 51 height 13
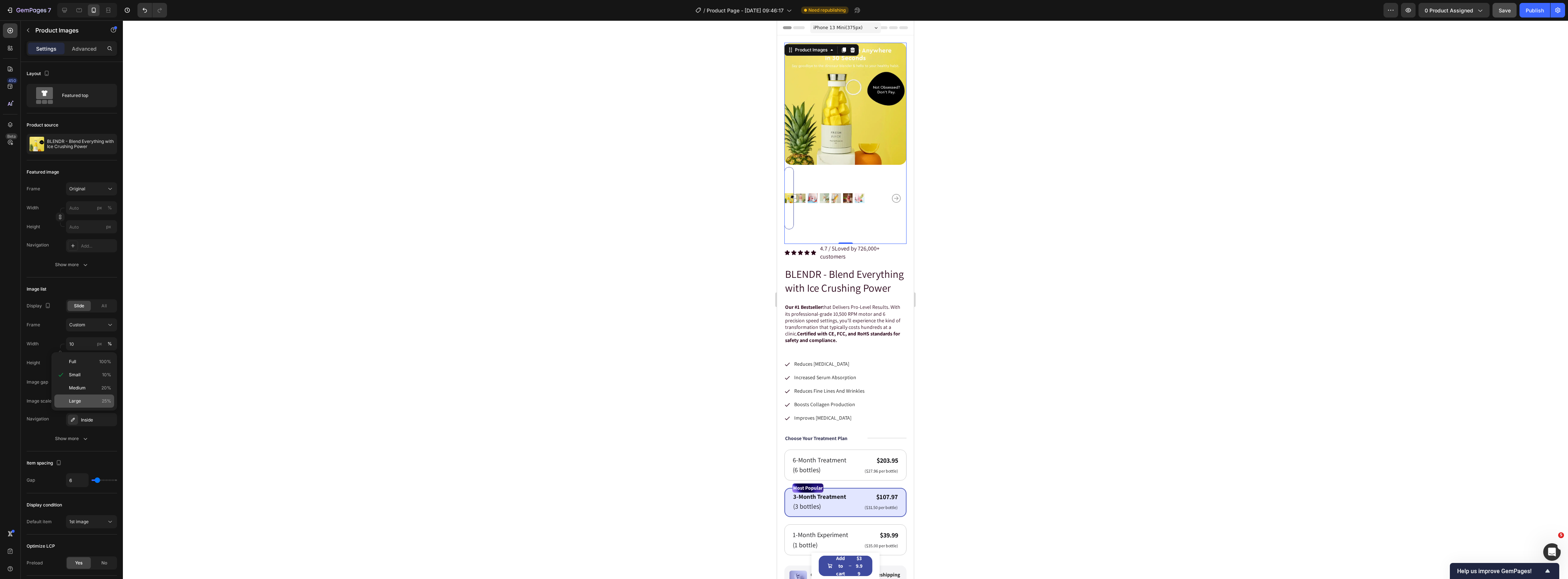
click at [79, 396] on div "Large 25%" at bounding box center [84, 401] width 60 height 13
type input "25"
click at [87, 55] on div "Settings Advanced" at bounding box center [72, 49] width 91 height 15
click at [88, 51] on p "Advanced" at bounding box center [84, 49] width 25 height 8
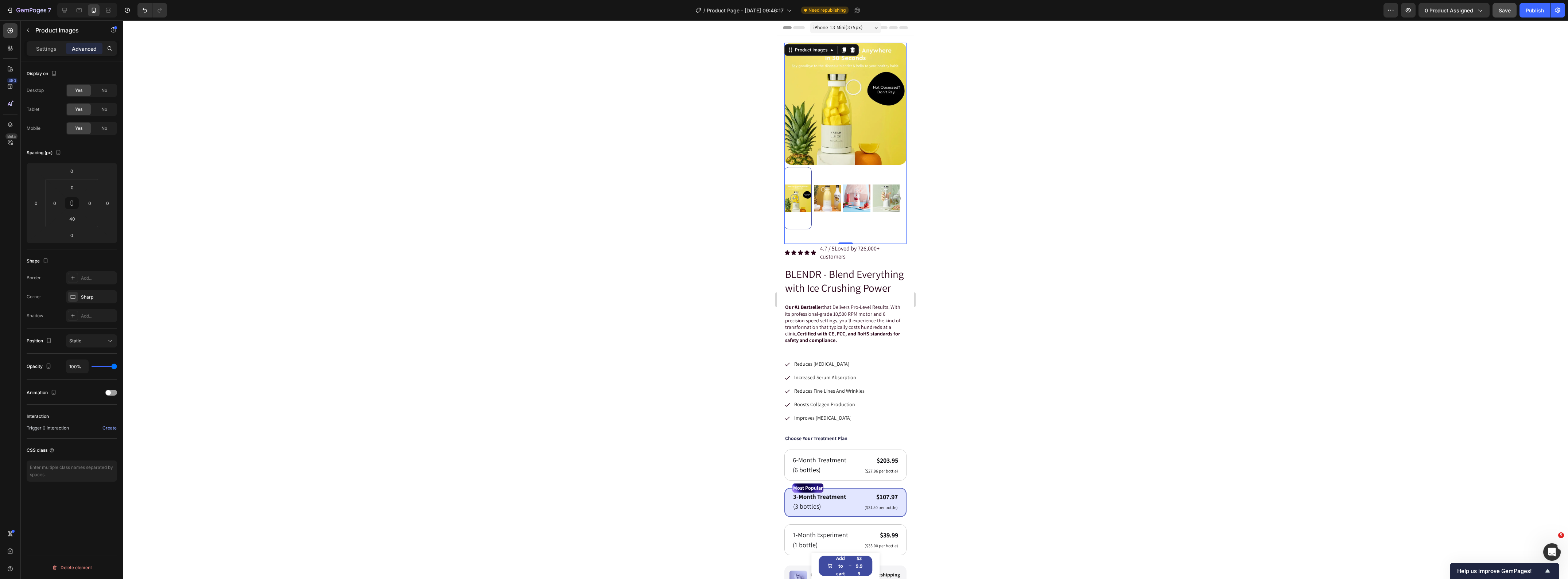
click at [841, 152] on img at bounding box center [845, 104] width 122 height 122
click at [658, 205] on div at bounding box center [845, 300] width 1445 height 559
click at [886, 170] on img at bounding box center [886, 198] width 27 height 62
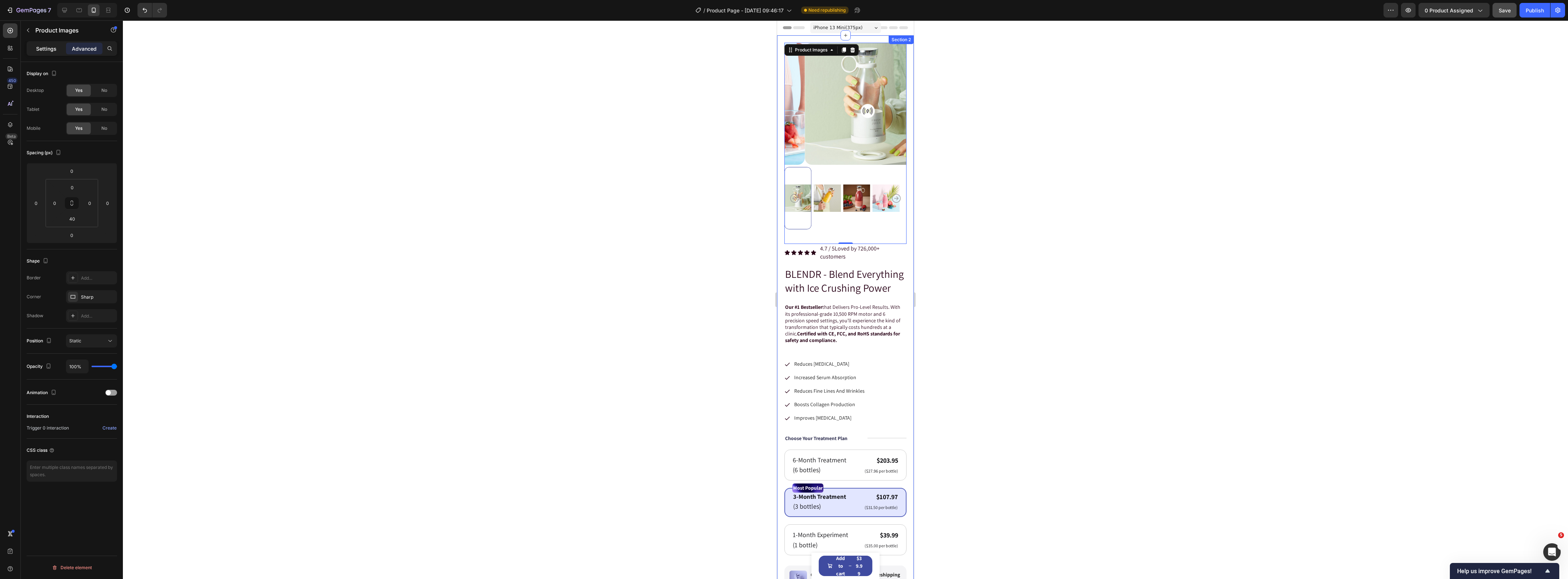
click at [53, 49] on p "Settings" at bounding box center [46, 49] width 21 height 8
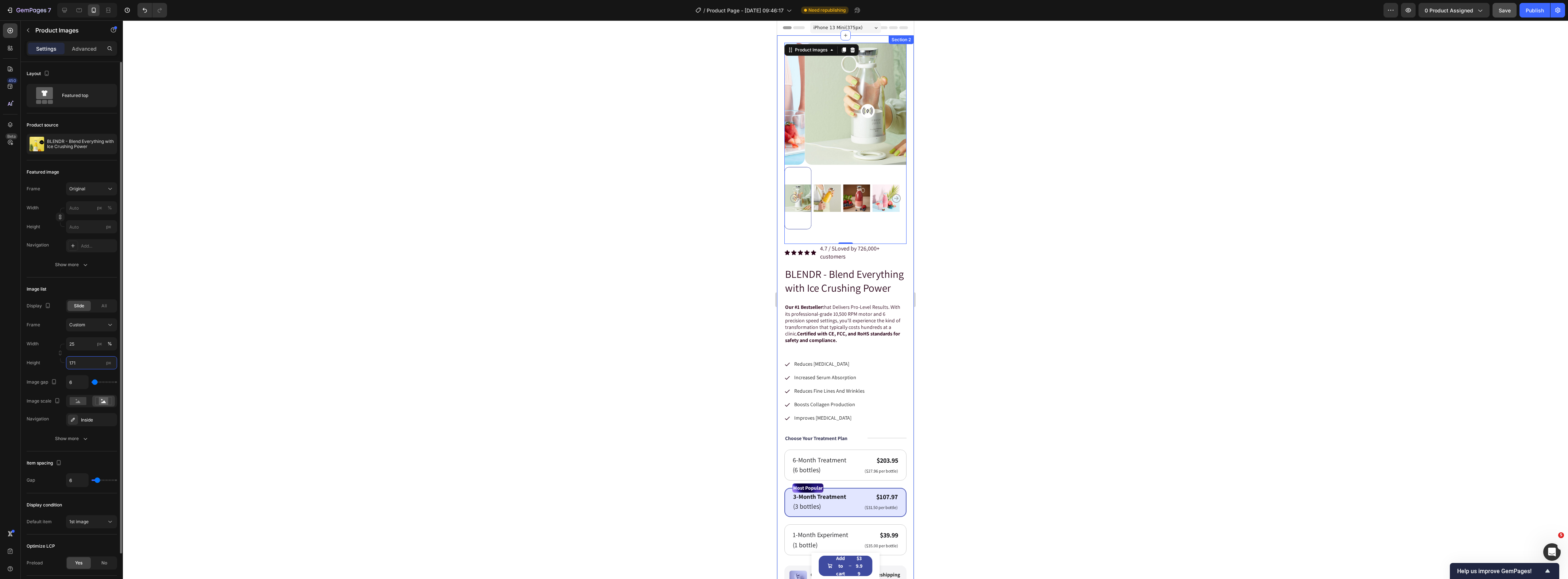
click at [82, 367] on input "171" at bounding box center [91, 363] width 51 height 13
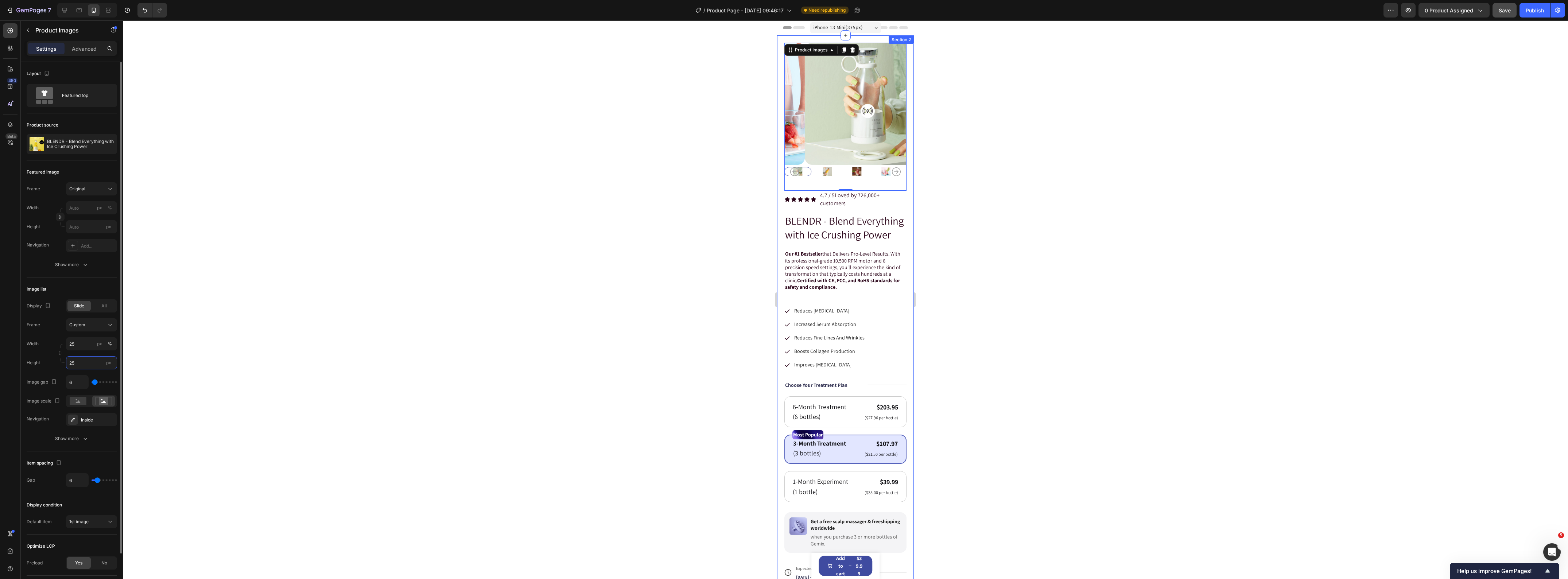
click at [94, 359] on input "25" at bounding box center [91, 363] width 51 height 13
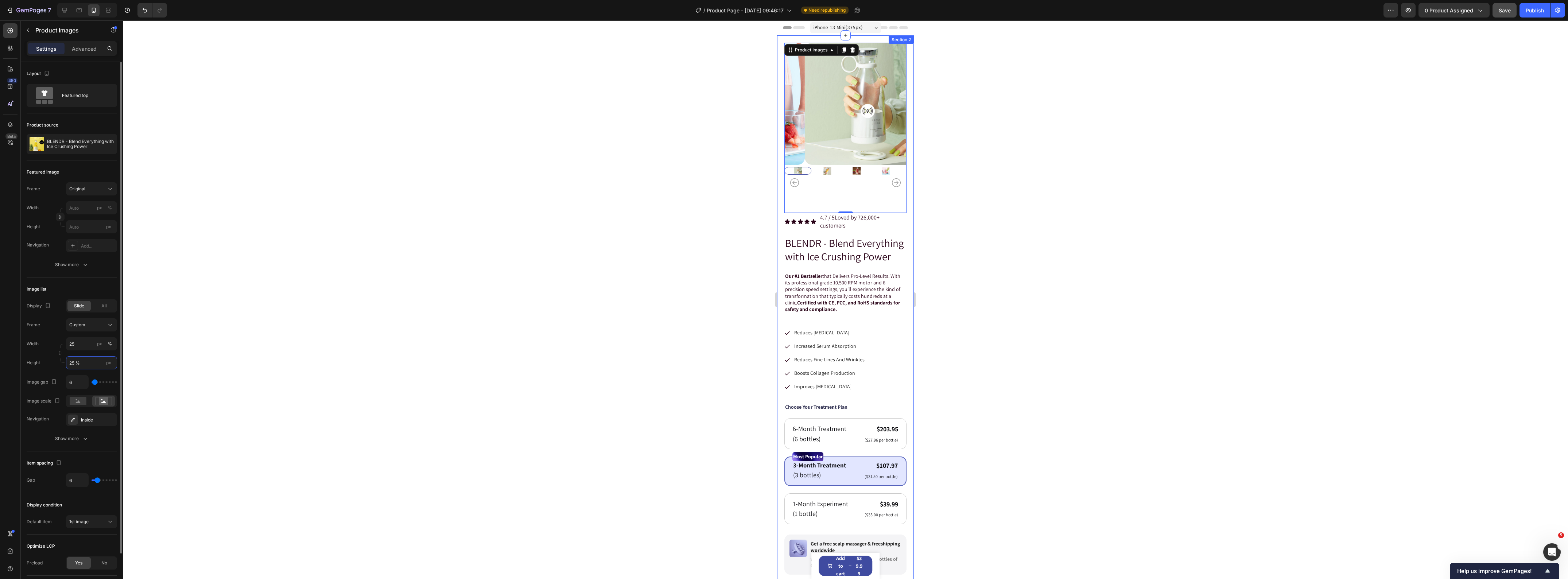
type input "25 %"
click at [58, 362] on div at bounding box center [60, 353] width 9 height 19
click at [108, 363] on span "px" at bounding box center [108, 362] width 5 height 5
click at [108, 363] on input "25 %" at bounding box center [91, 363] width 51 height 13
click at [99, 347] on div "px" at bounding box center [99, 344] width 5 height 7
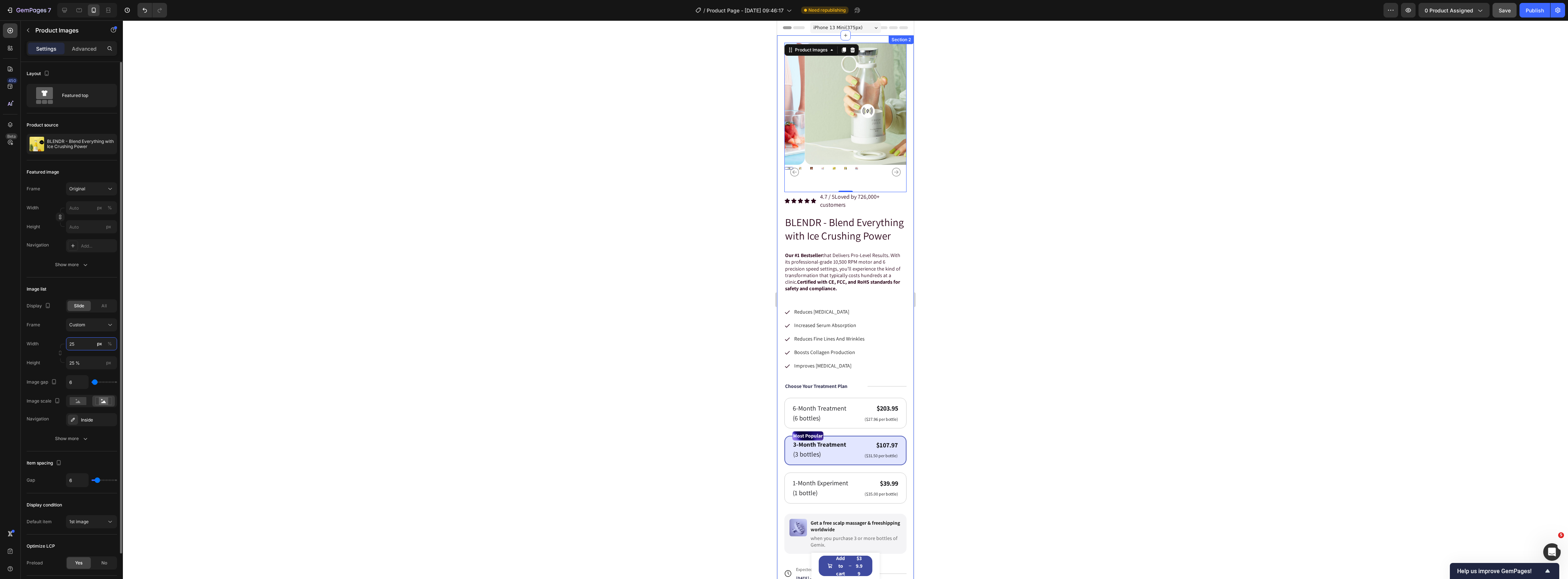
click at [93, 345] on input "25" at bounding box center [91, 344] width 51 height 13
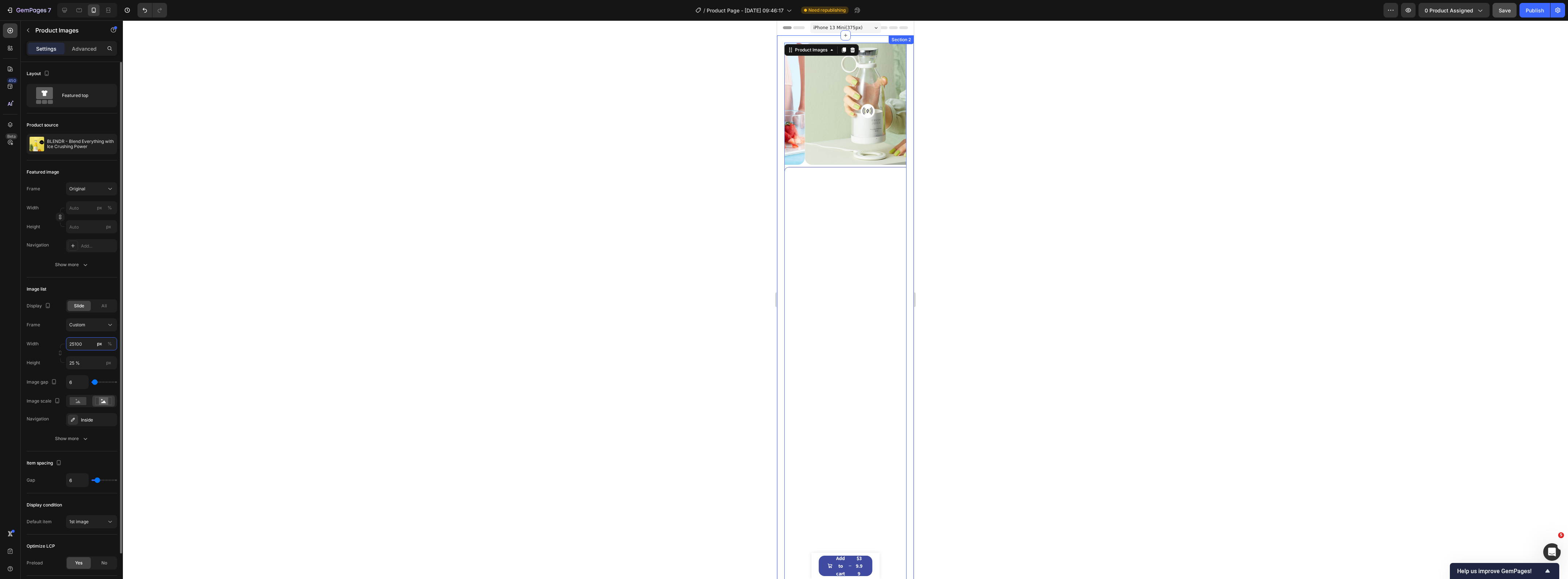
drag, startPoint x: 89, startPoint y: 346, endPoint x: 53, endPoint y: 345, distance: 36.0
click at [53, 345] on div "Width 25100 px %" at bounding box center [72, 344] width 91 height 13
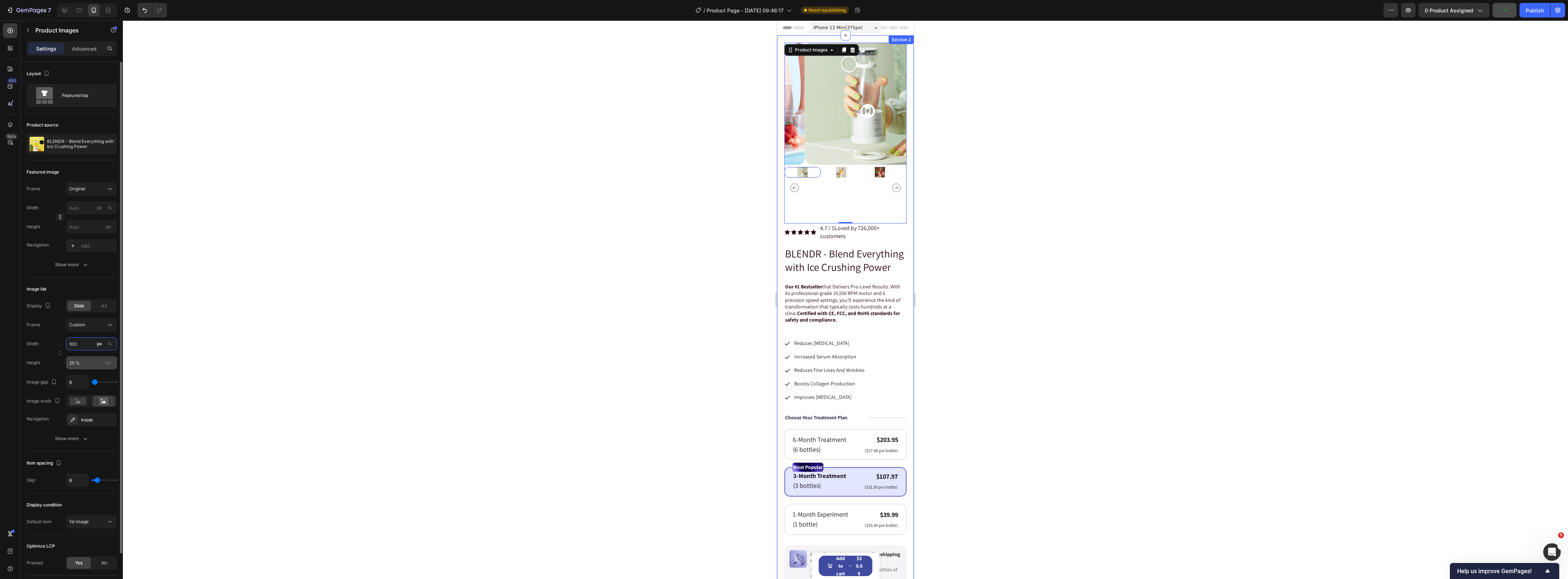
type input "100"
click at [82, 363] on input "25 %" at bounding box center [91, 363] width 51 height 13
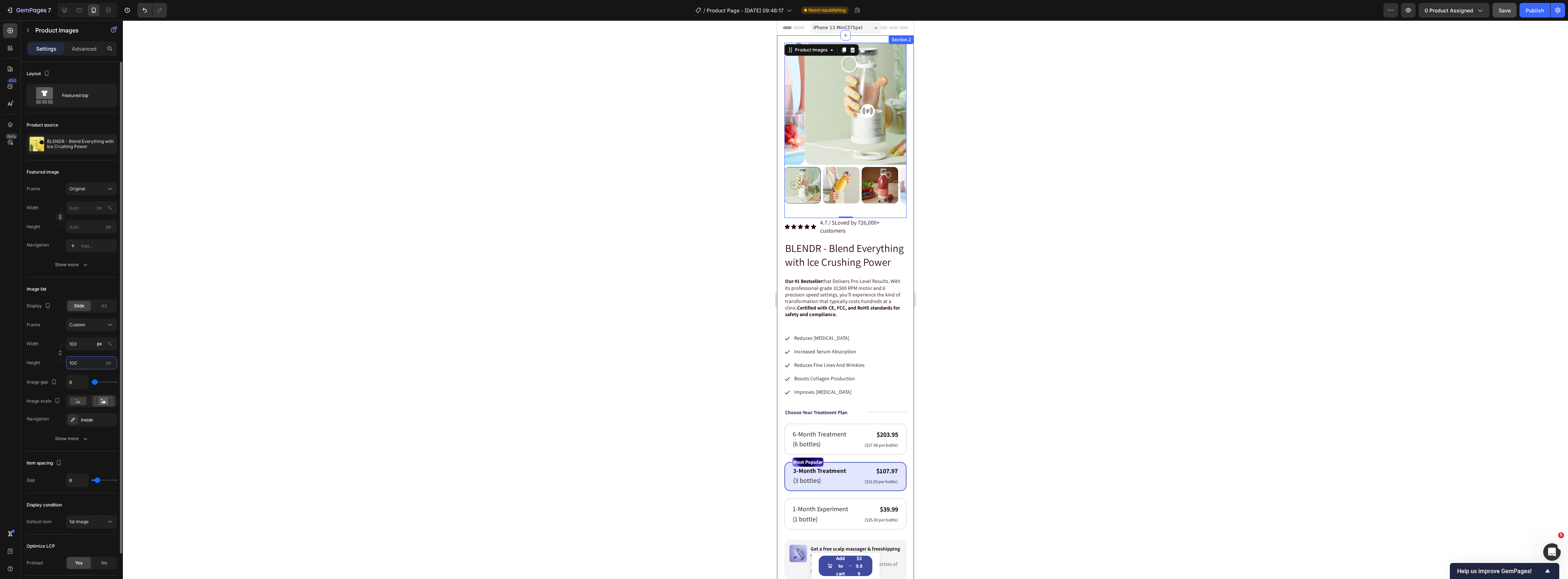
drag, startPoint x: 86, startPoint y: 361, endPoint x: 57, endPoint y: 360, distance: 29.0
click at [57, 360] on div "Width 100 px % Height 100 px" at bounding box center [72, 353] width 91 height 32
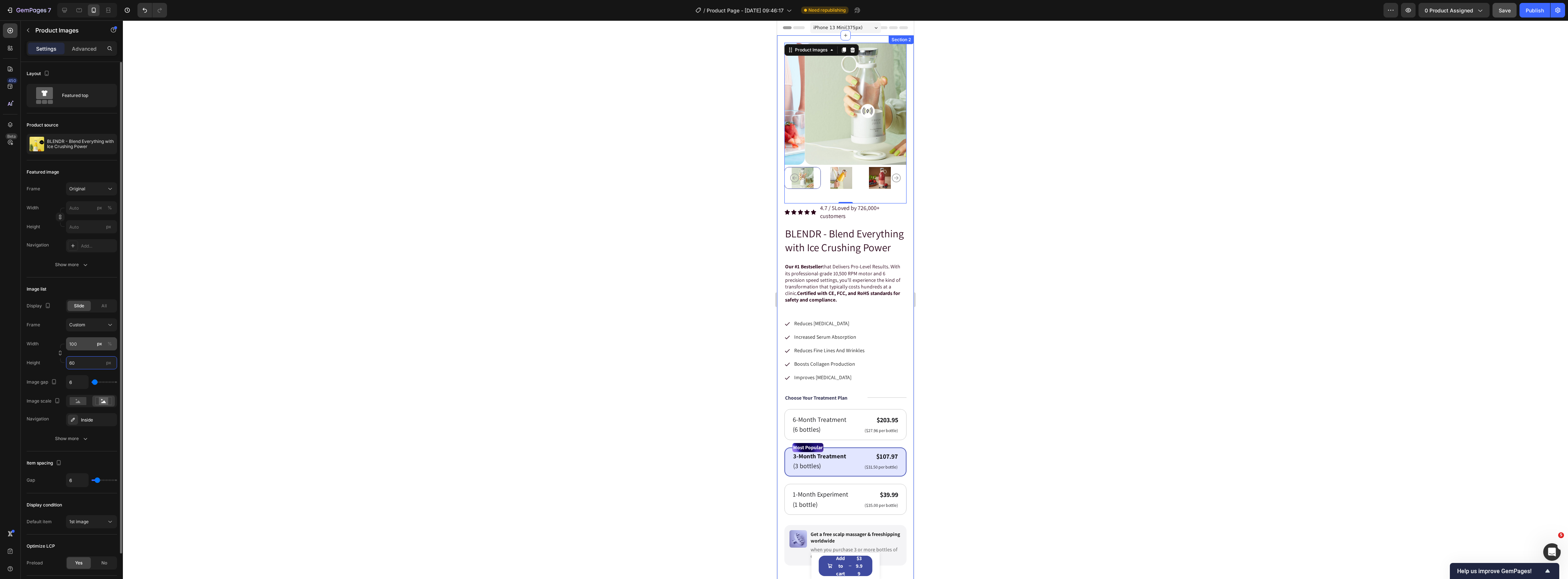
type input "60"
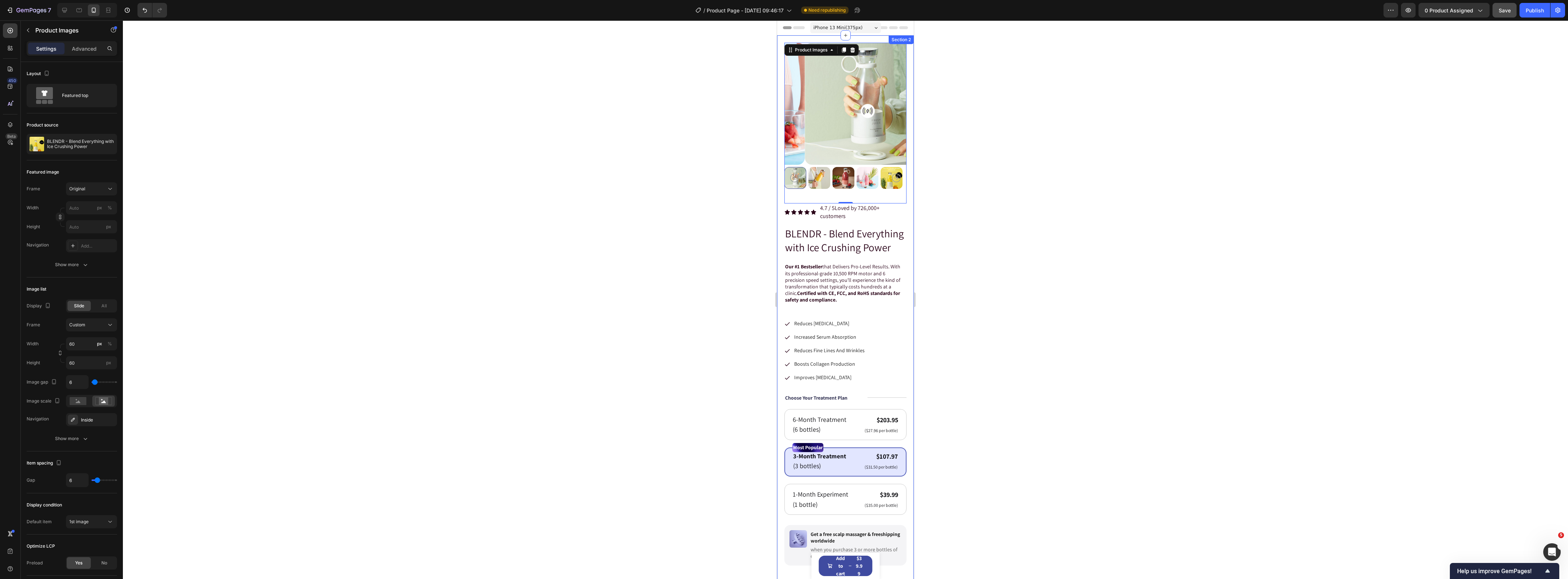
click at [346, 175] on div at bounding box center [845, 300] width 1445 height 559
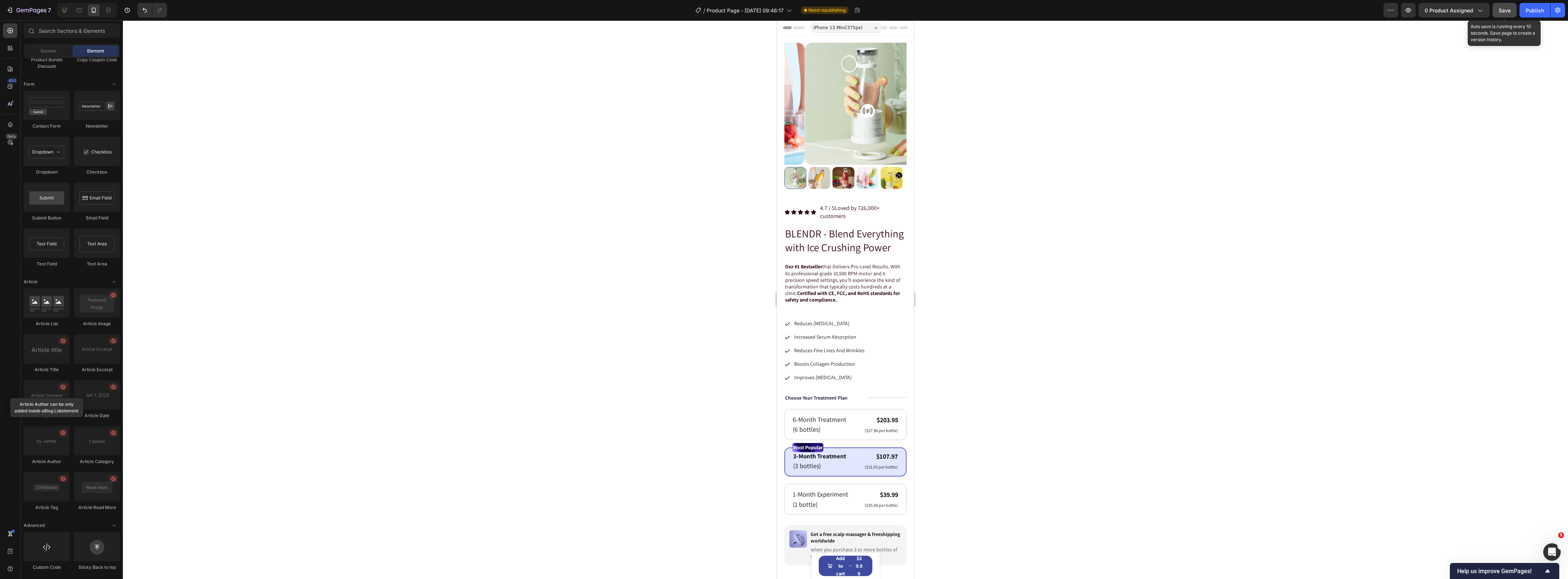
click at [1503, 12] on span "Save" at bounding box center [1505, 10] width 12 height 6
click at [873, 60] on img at bounding box center [866, 104] width 122 height 122
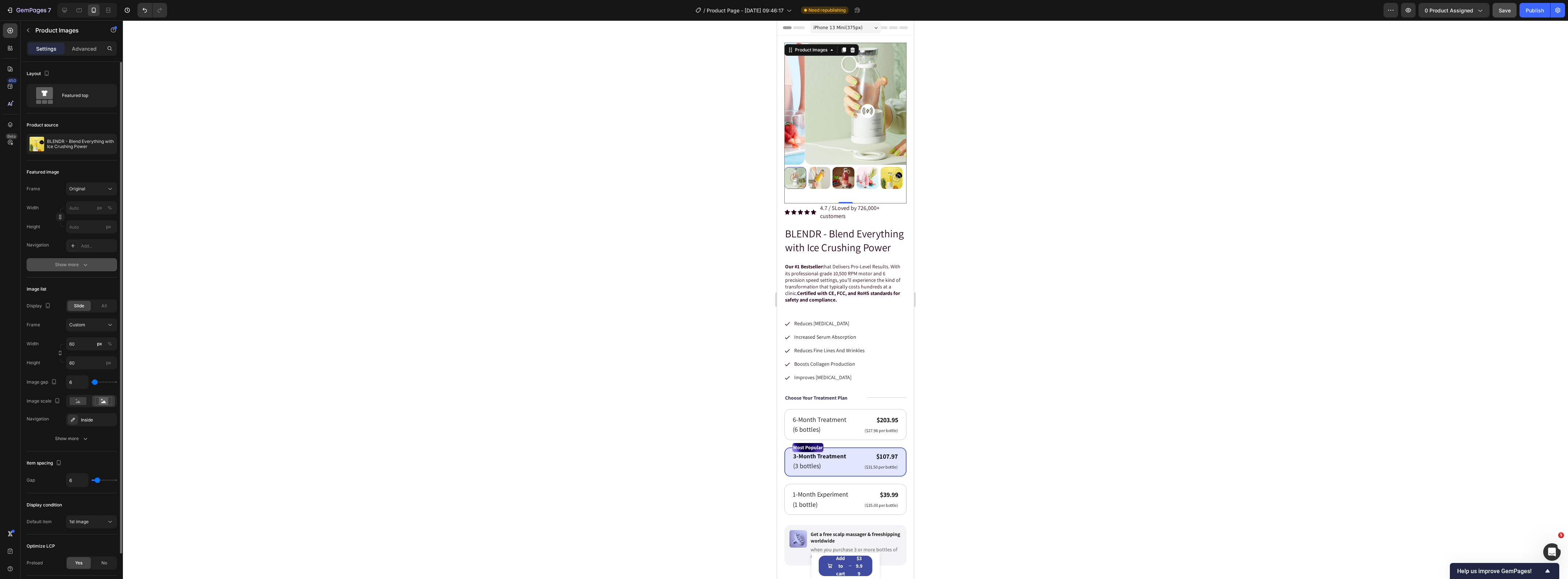
click at [68, 267] on div "Show more" at bounding box center [72, 265] width 34 height 7
click at [97, 344] on div "Ease out" at bounding box center [88, 341] width 37 height 7
click at [104, 399] on div "All" at bounding box center [104, 394] width 23 height 10
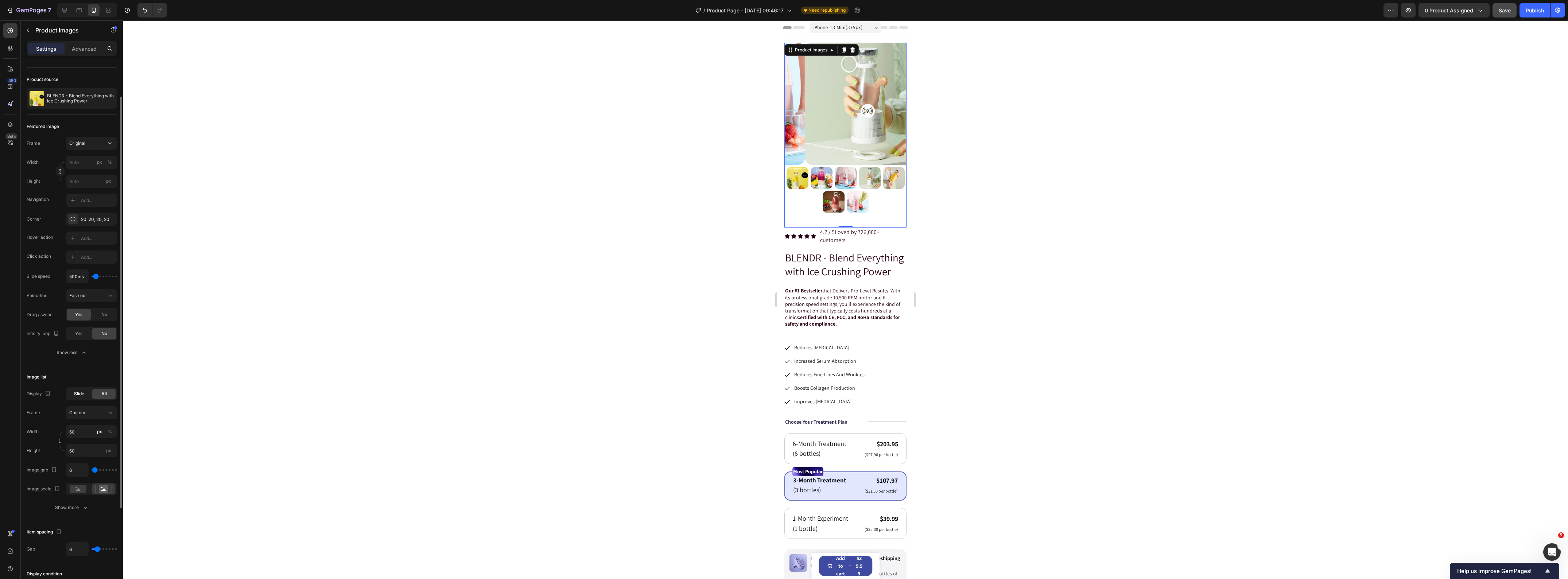
click at [79, 399] on div "Slide" at bounding box center [79, 394] width 23 height 10
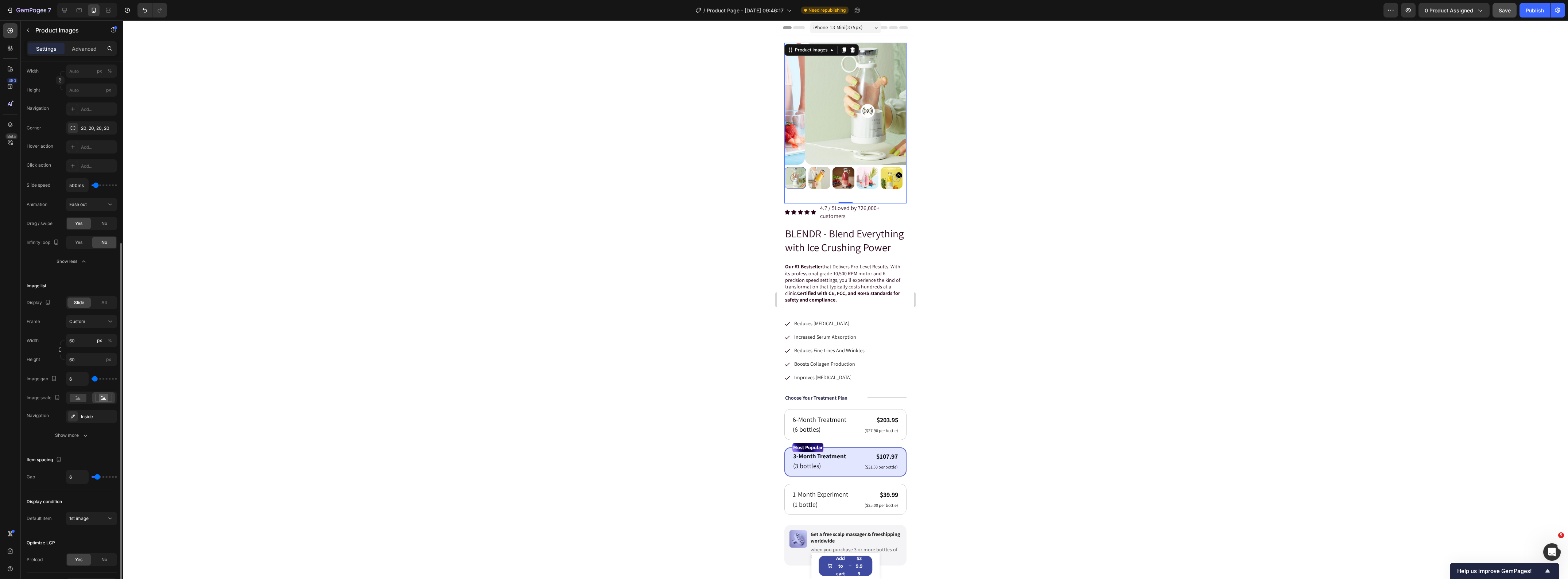
scroll to position [183, 0]
type input "0"
type input "1"
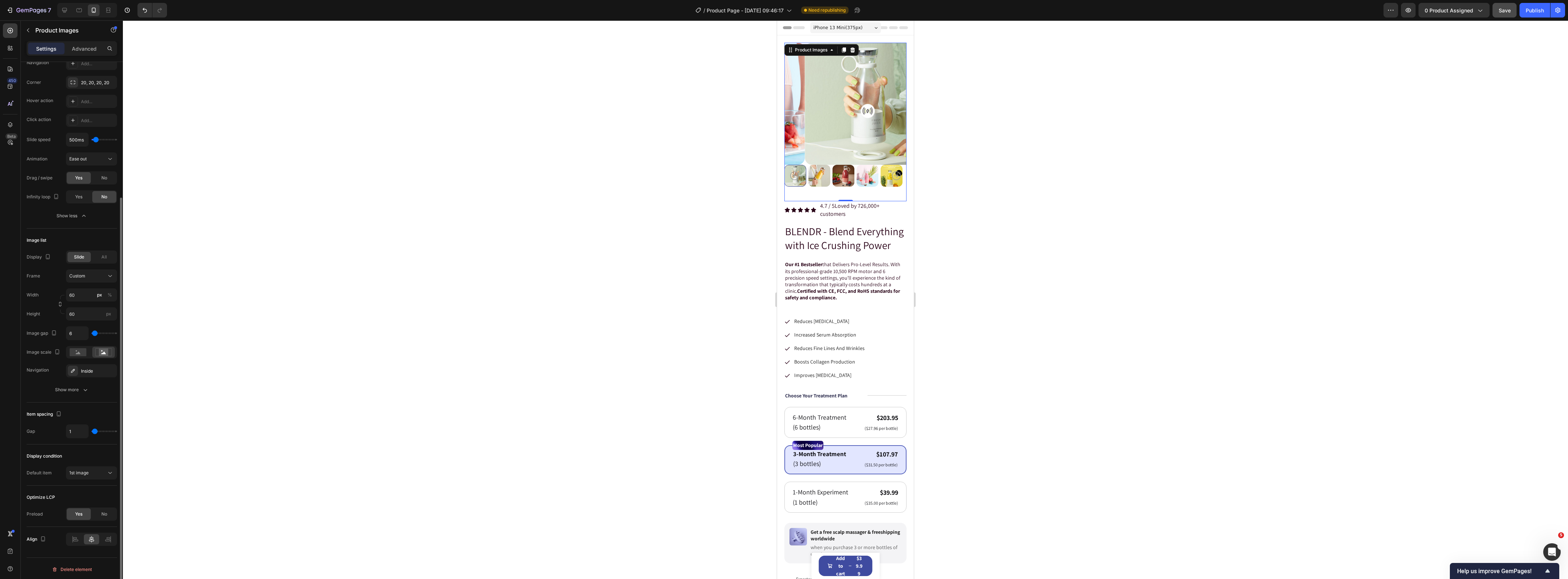
type input "5"
type input "2"
type input "3"
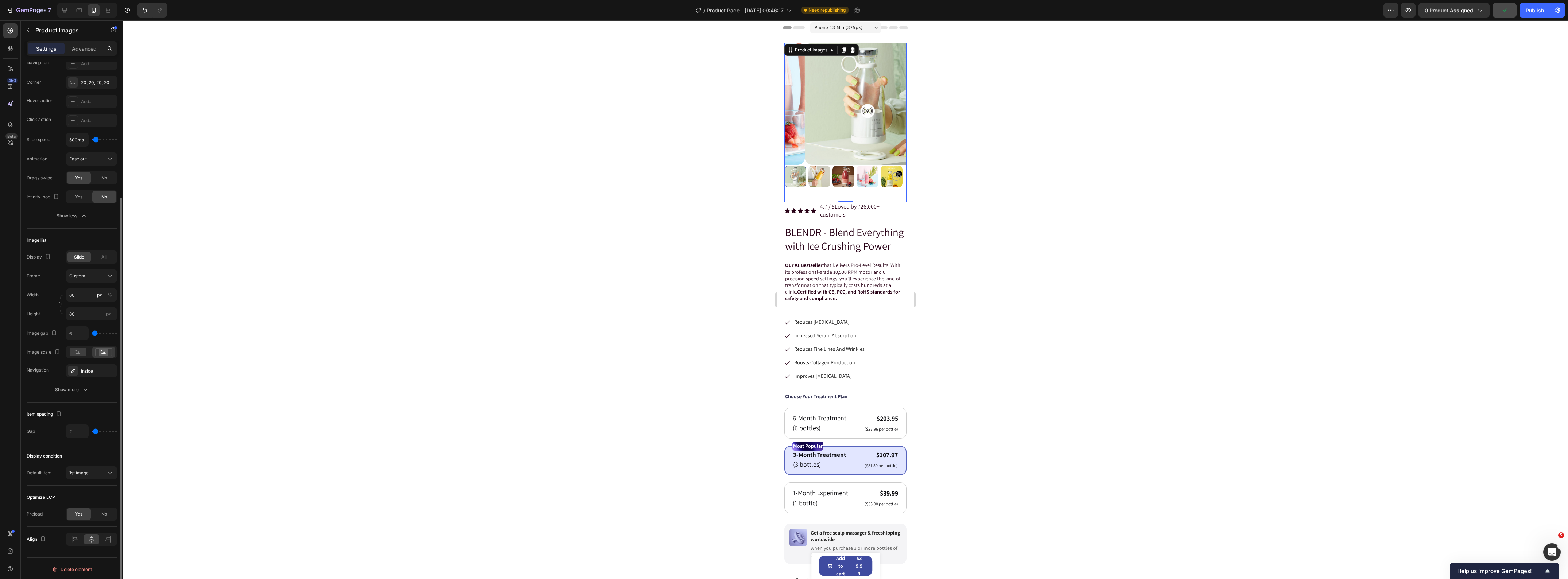
type input "3"
type input "4"
type input "6"
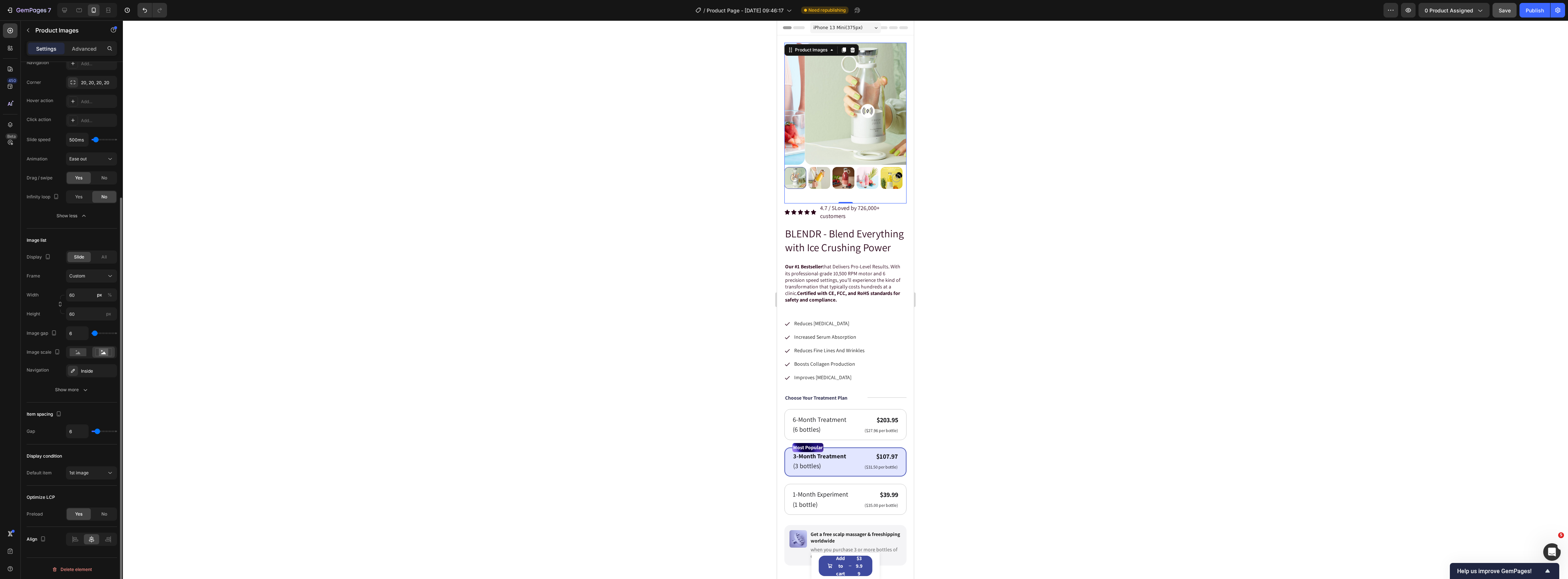
type input "7"
type input "8"
type input "9"
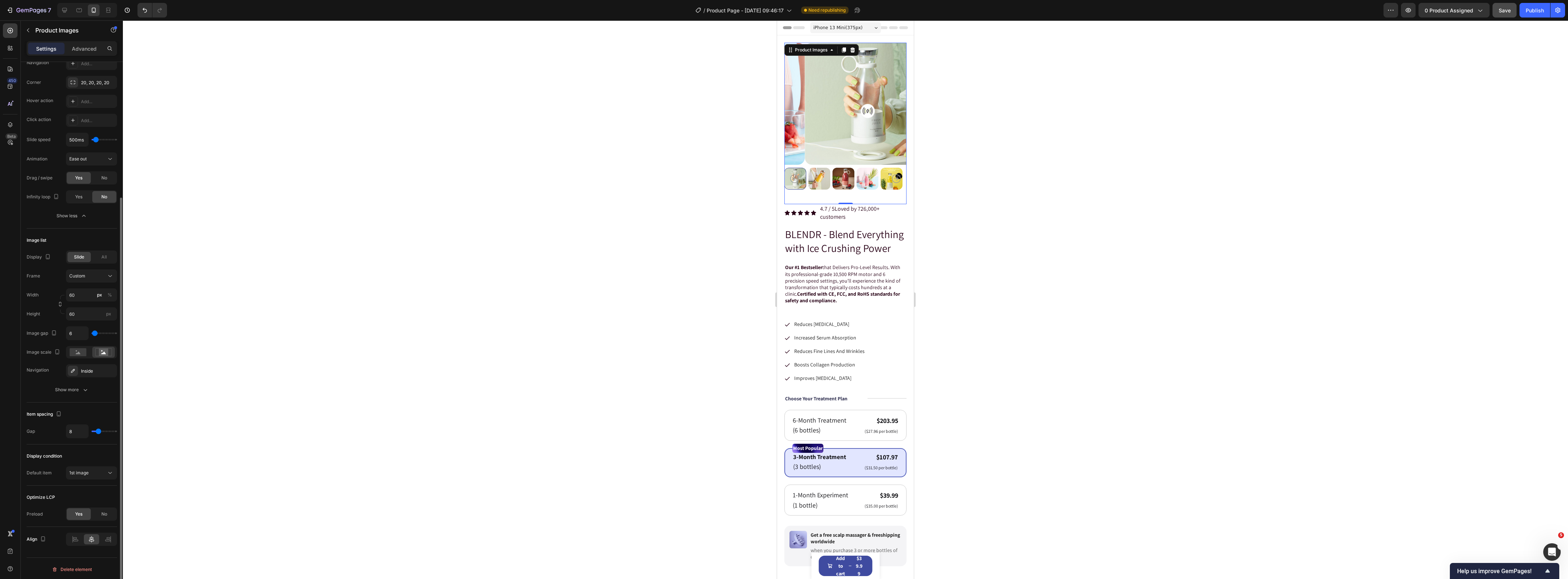
type input "9"
type input "10"
type input "9"
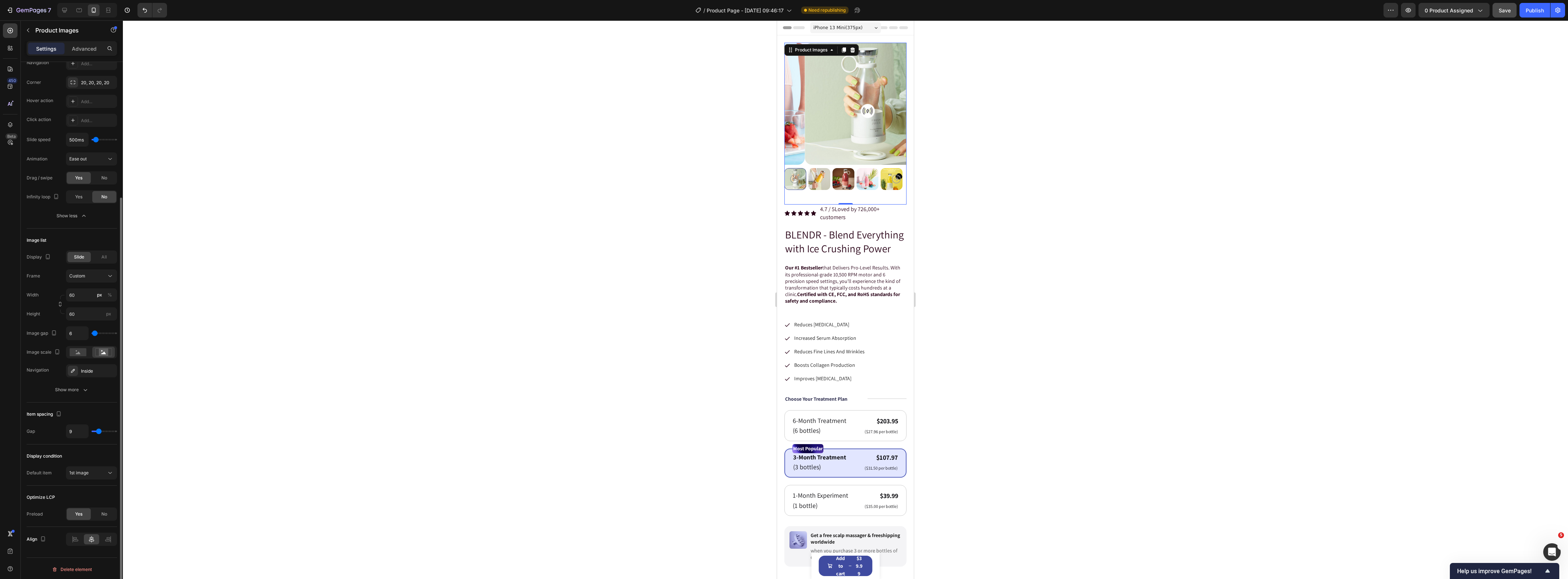
type input "10"
drag, startPoint x: 97, startPoint y: 434, endPoint x: 99, endPoint y: 429, distance: 5.4
type input "10"
click at [99, 431] on input "range" at bounding box center [104, 432] width 26 height 1
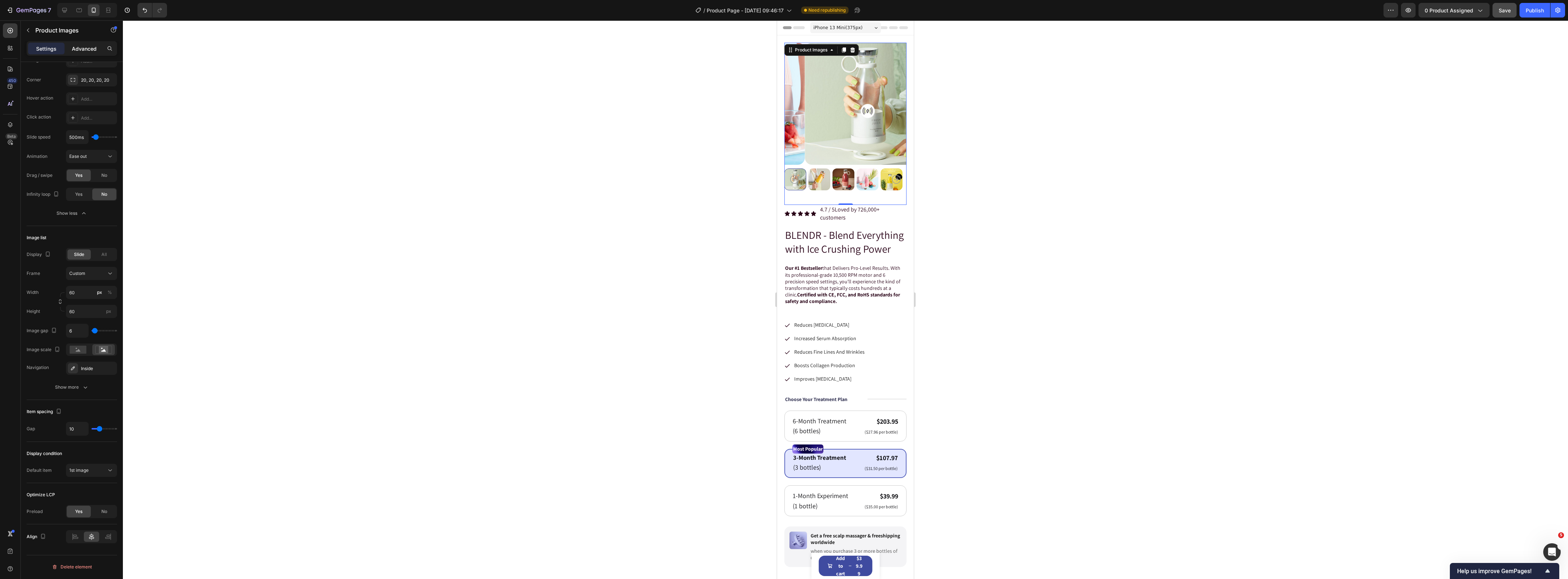
click at [85, 43] on div "Advanced" at bounding box center [84, 48] width 37 height 12
click at [270, 422] on div at bounding box center [845, 300] width 1445 height 559
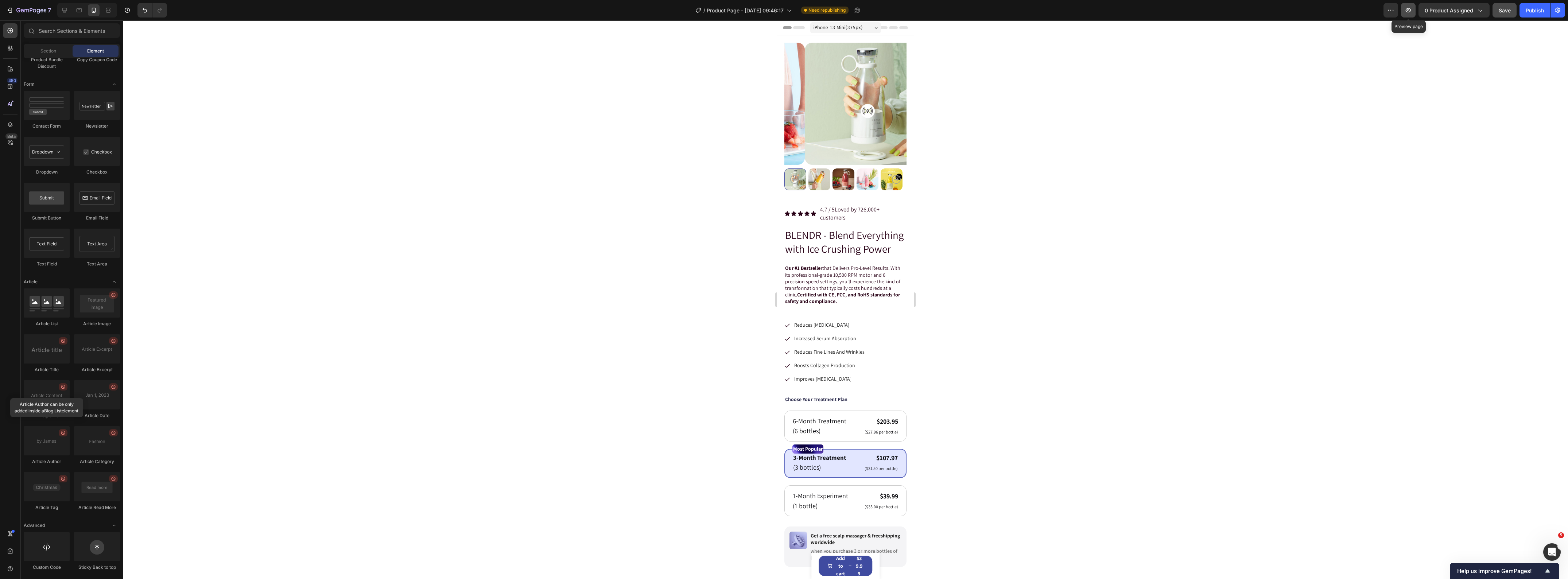
click at [1412, 11] on icon "button" at bounding box center [1409, 10] width 7 height 7
click at [603, 165] on div at bounding box center [845, 300] width 1445 height 559
click at [66, 10] on icon at bounding box center [65, 10] width 5 height 5
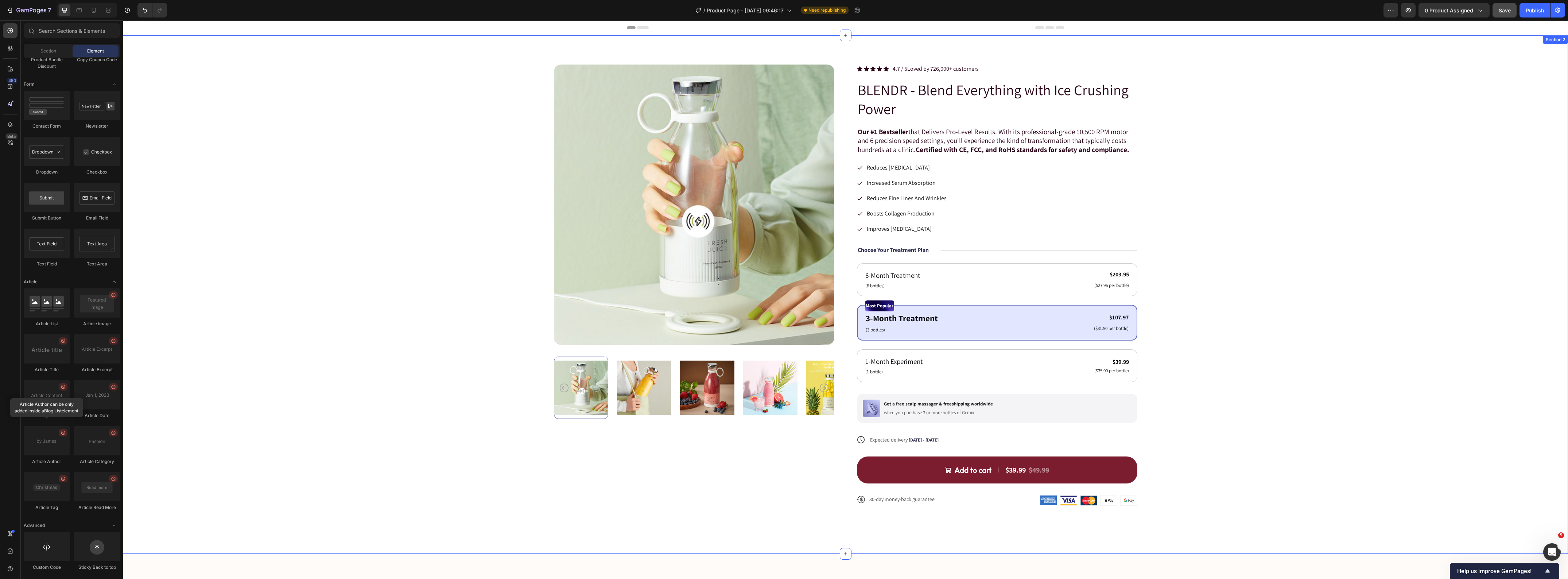
click at [419, 231] on div "Product Images Icon Icon Icon Icon Icon Icon List 4.7 / 5 Loved by 726,000+ cus…" at bounding box center [845, 291] width 1387 height 453
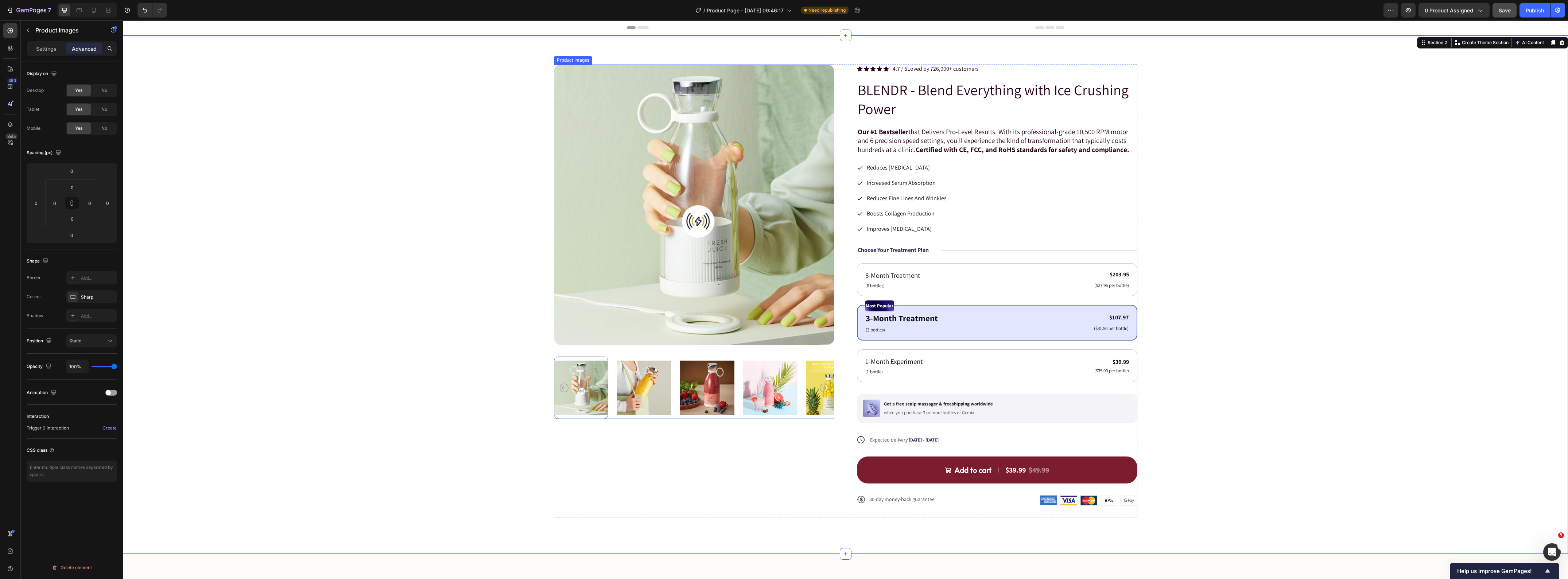
click at [701, 223] on img at bounding box center [693, 205] width 281 height 281
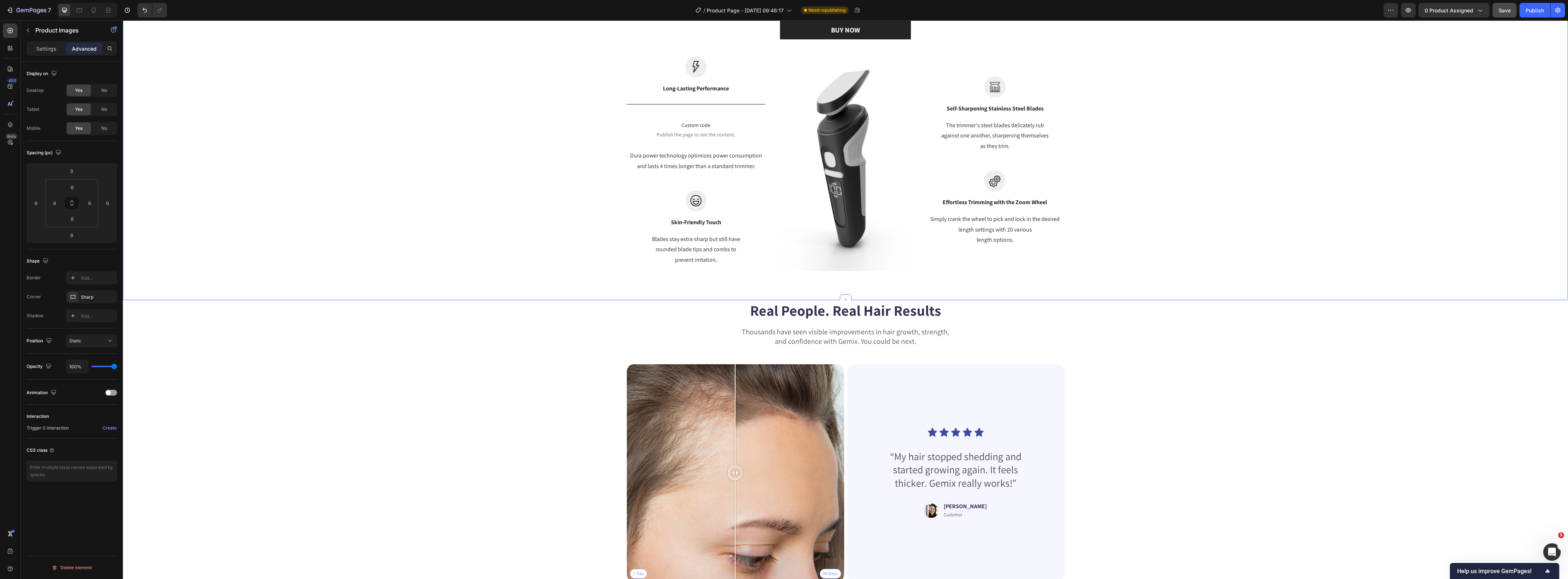
scroll to position [2416, 0]
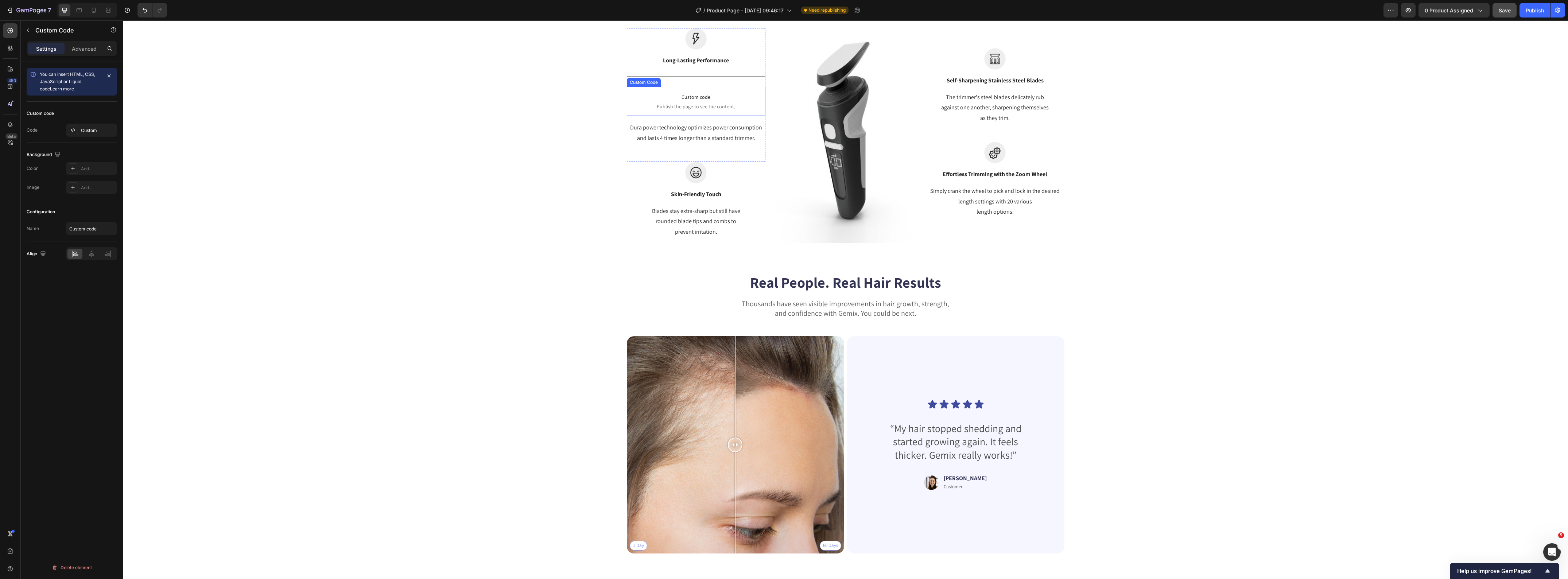
click at [668, 99] on span "Custom code" at bounding box center [696, 97] width 139 height 9
click at [696, 107] on span "Publish the page to see the content." at bounding box center [696, 107] width 139 height 7
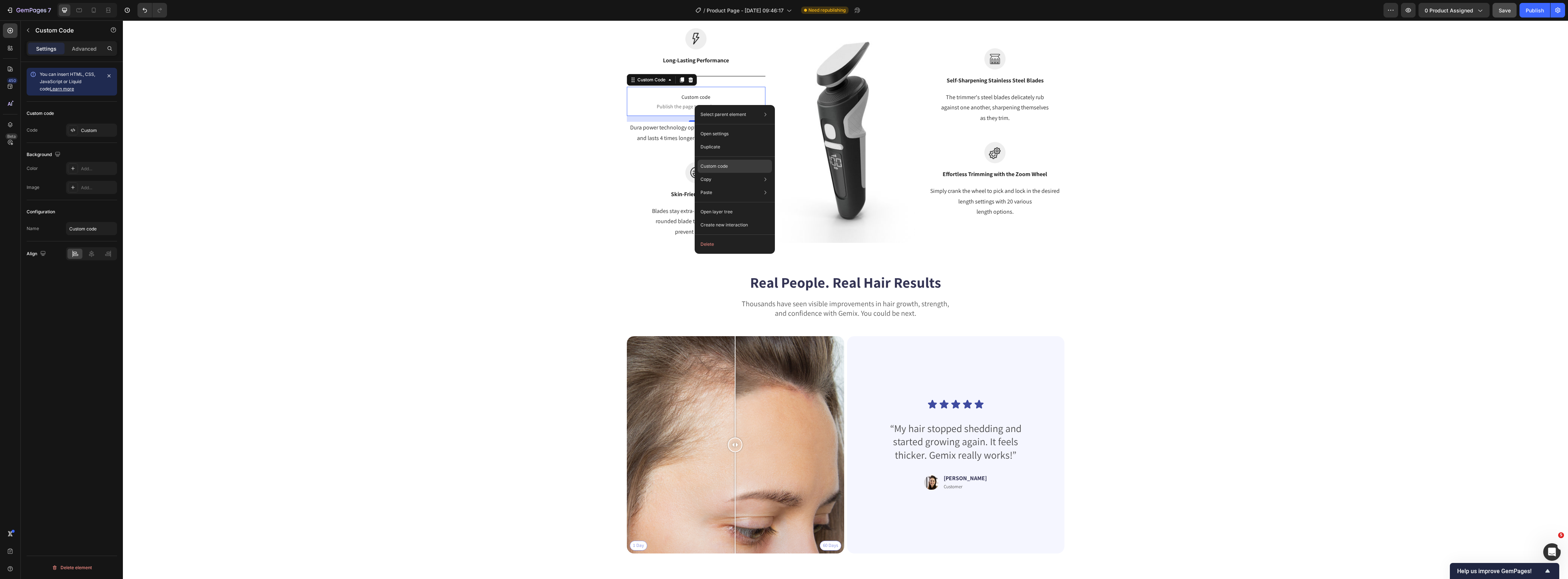
click at [723, 170] on div "Custom code" at bounding box center [735, 166] width 74 height 13
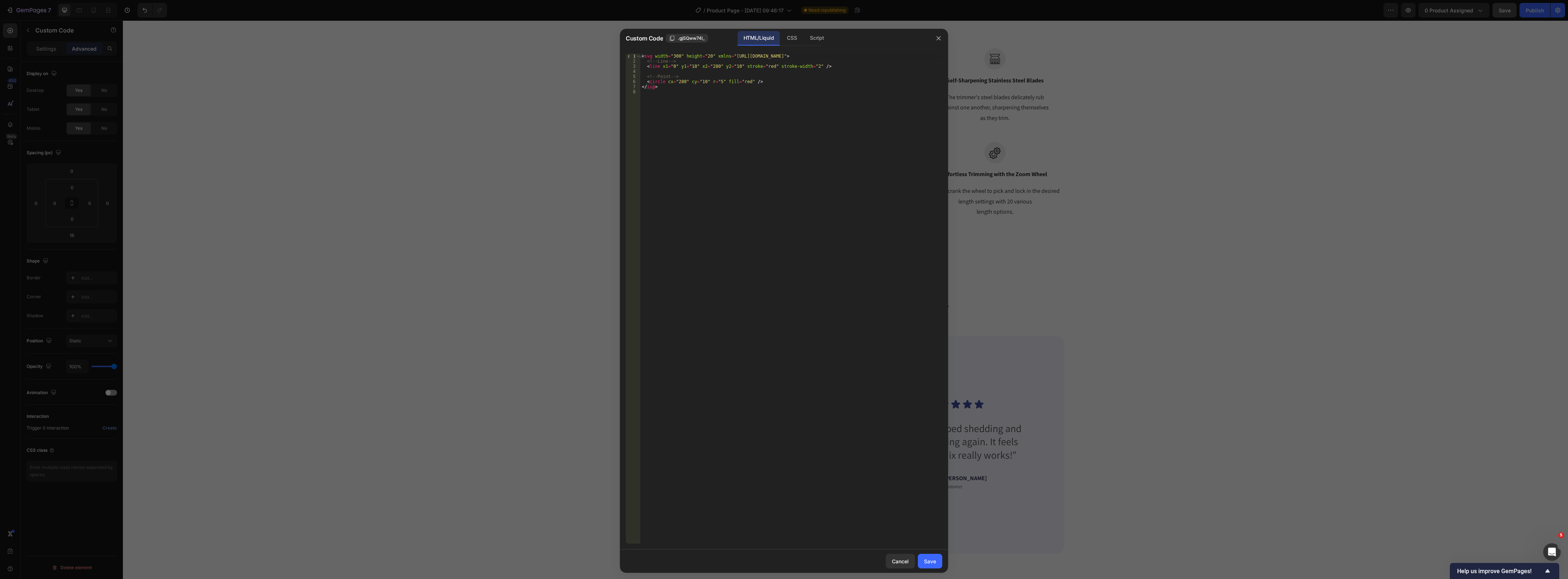
click at [729, 114] on div "< svg width = "300" height = "20" xmlns = "[URL][DOMAIN_NAME]" > <!-- Line --> …" at bounding box center [791, 304] width 302 height 501
type textarea "</svg>"
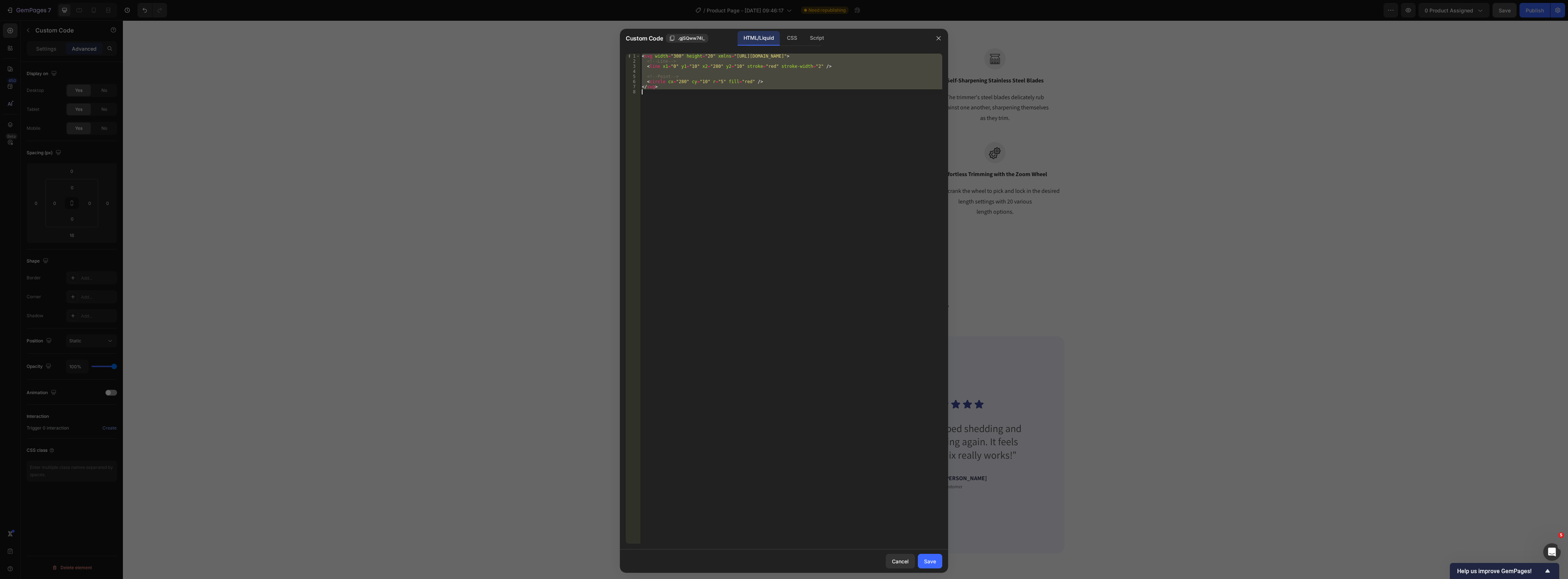
paste textarea
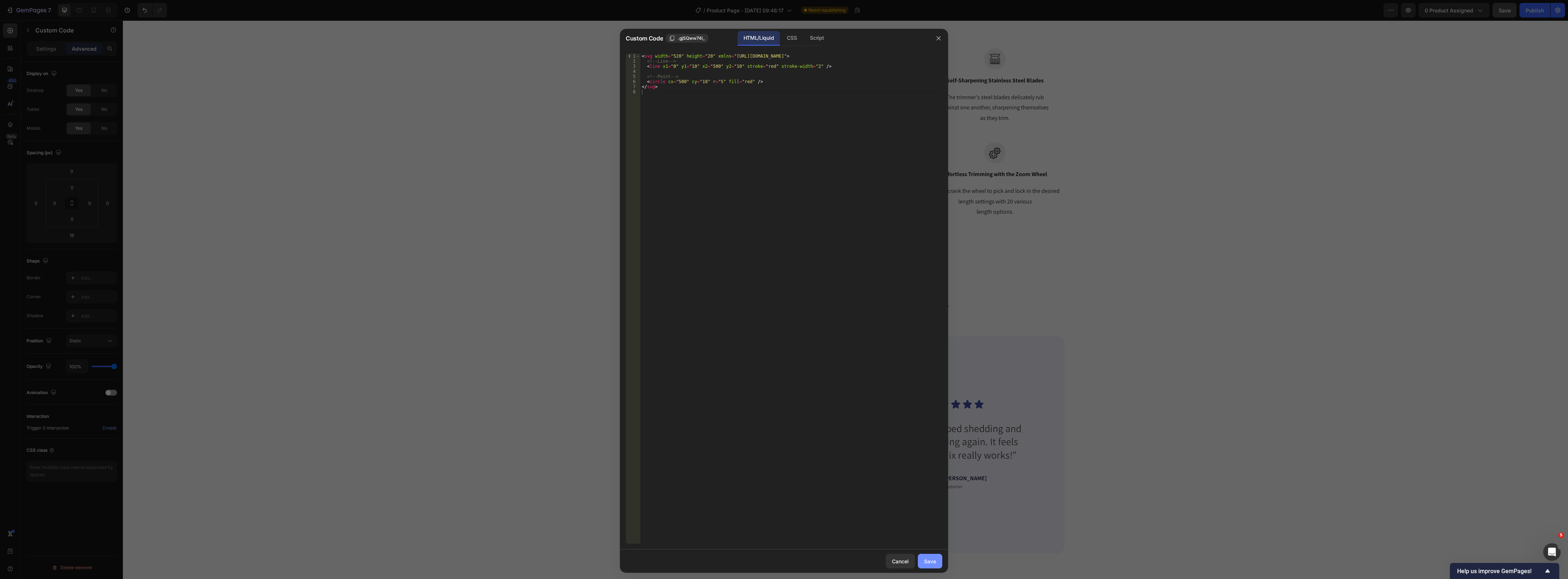
drag, startPoint x: 933, startPoint y: 567, endPoint x: 810, endPoint y: 547, distance: 124.6
click at [933, 567] on button "Save" at bounding box center [930, 561] width 24 height 15
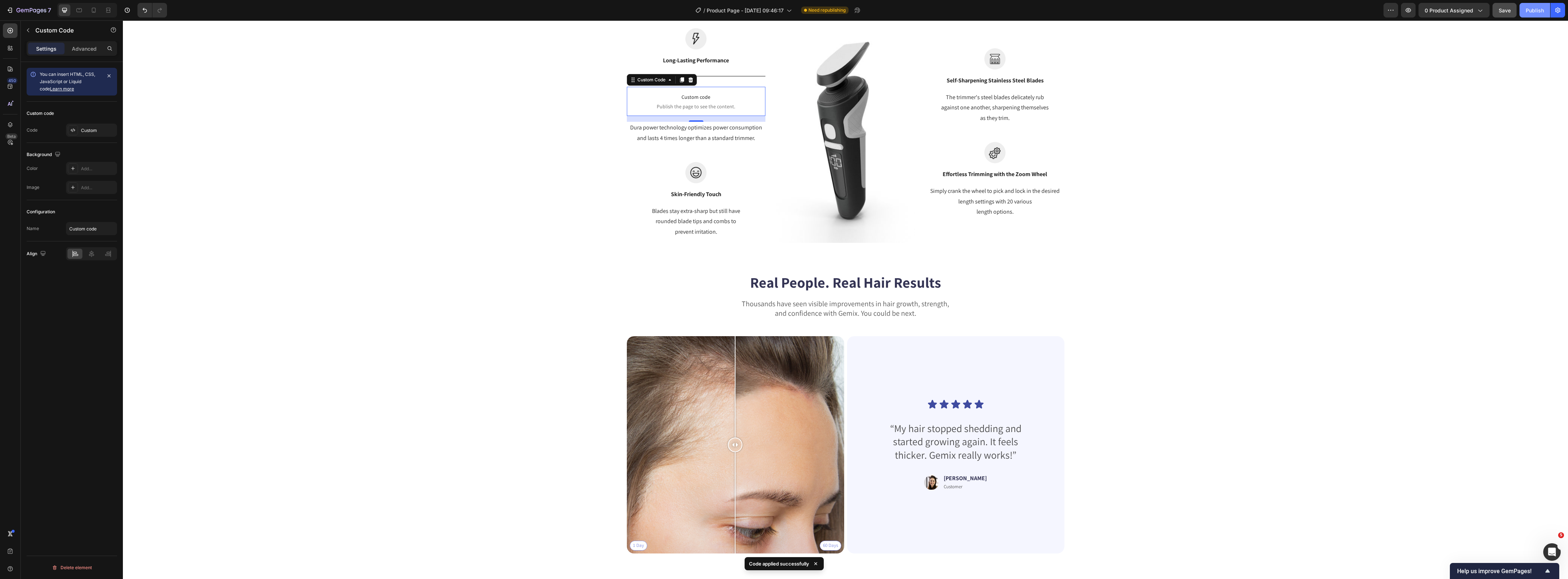
click at [1531, 10] on div "Publish" at bounding box center [1535, 10] width 18 height 8
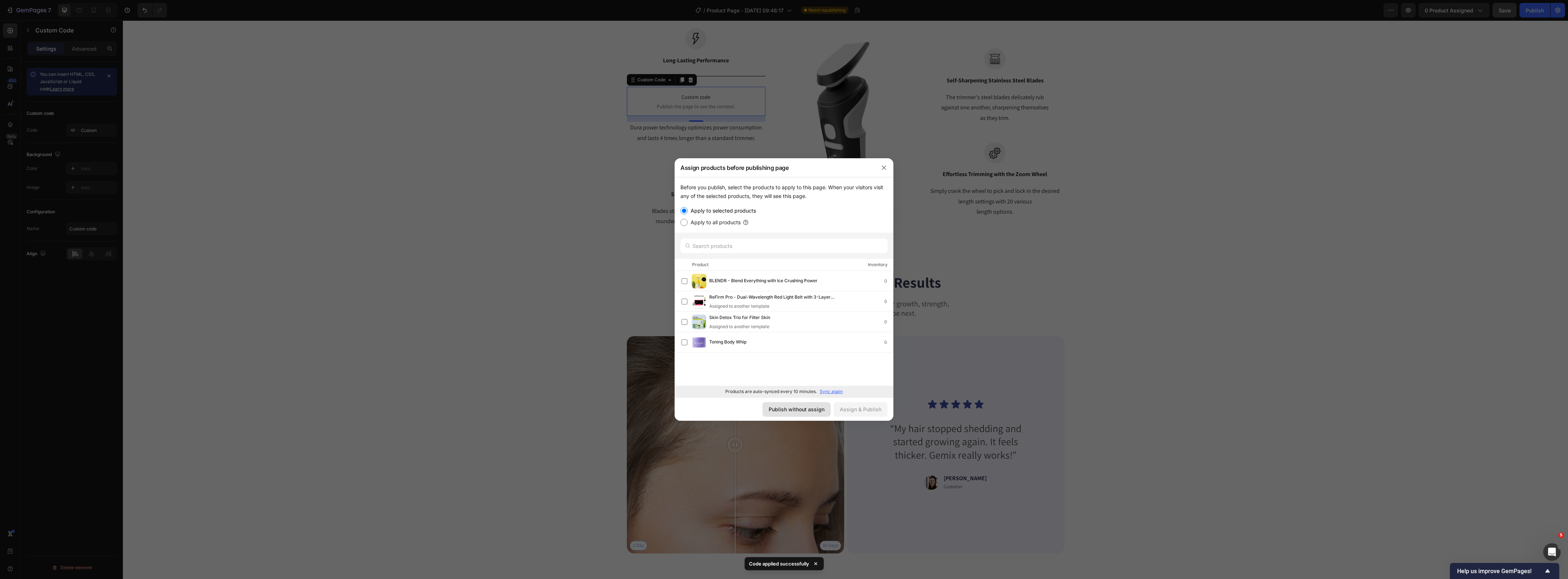
drag, startPoint x: 814, startPoint y: 410, endPoint x: 443, endPoint y: 426, distance: 371.3
click at [814, 410] on div "Publish without assign" at bounding box center [797, 409] width 56 height 8
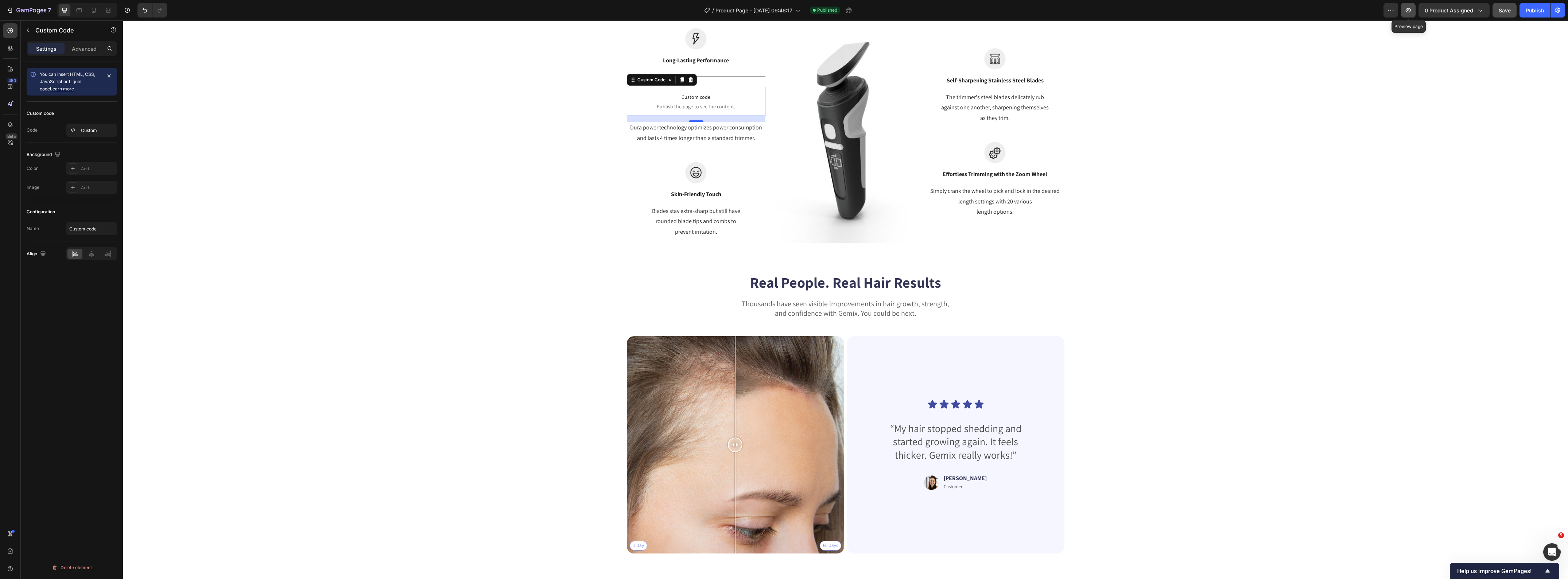
click at [1408, 11] on icon "button" at bounding box center [1409, 10] width 7 height 7
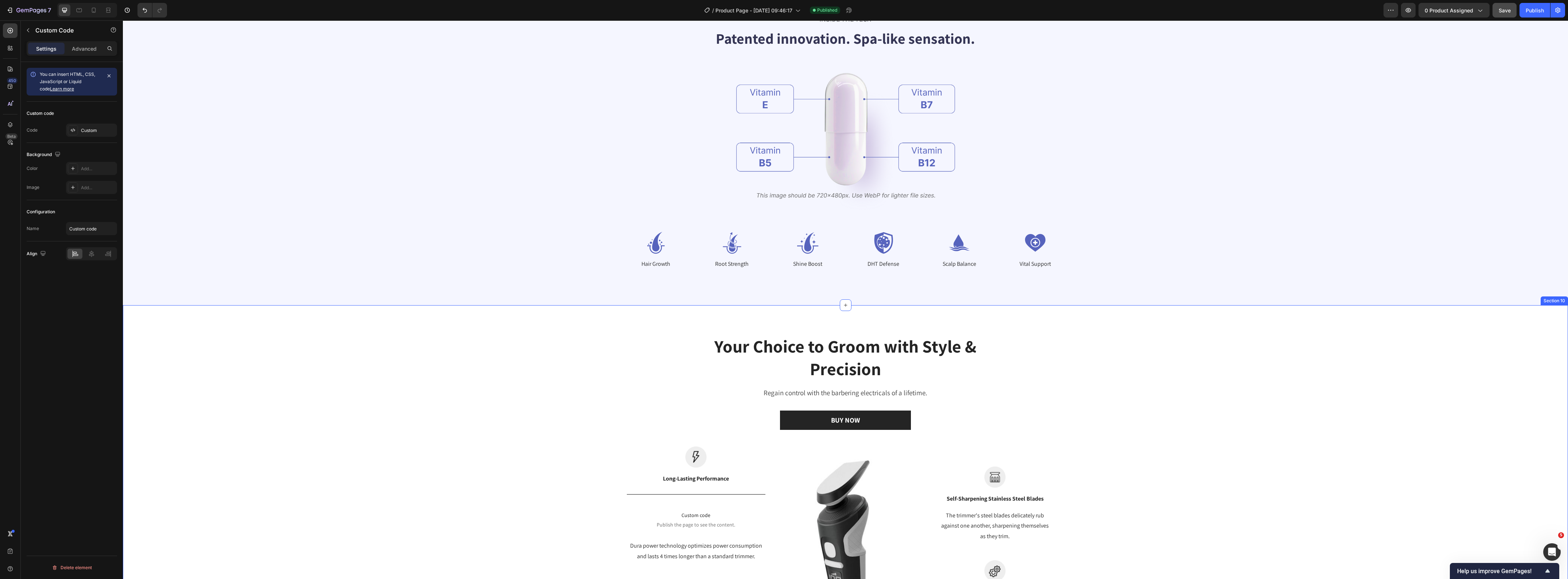
scroll to position [1953, 0]
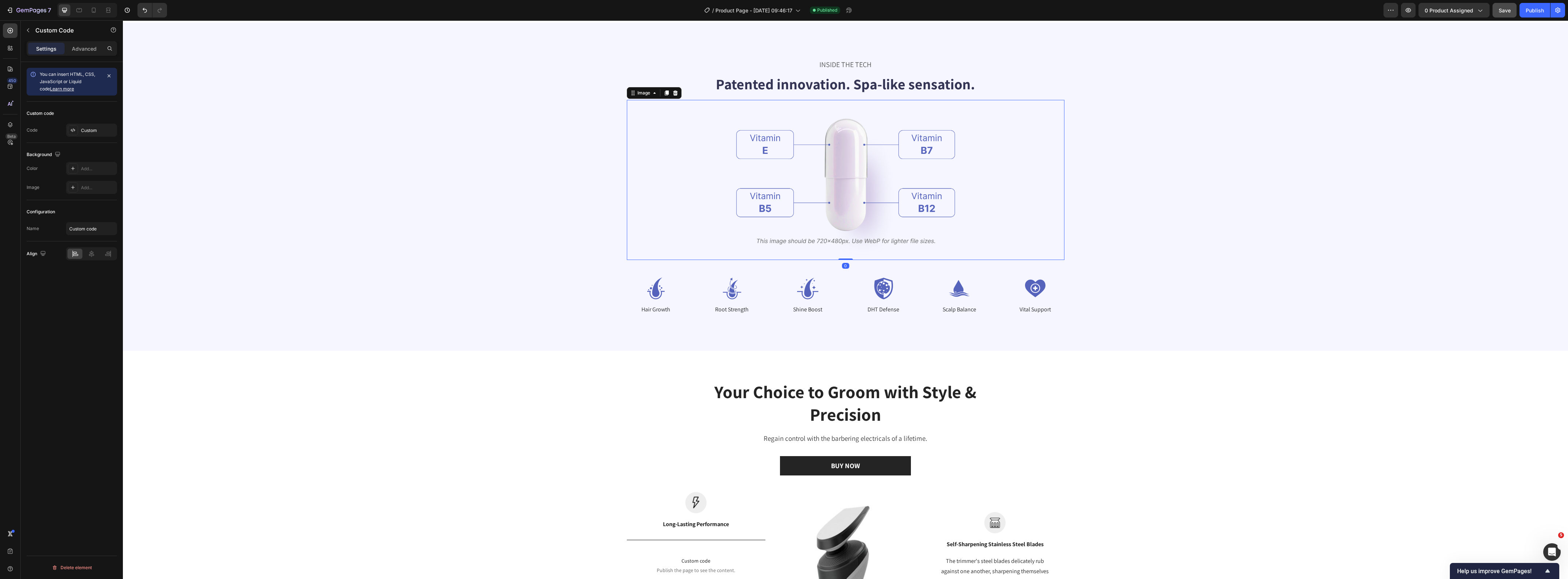
click at [914, 185] on img at bounding box center [845, 180] width 219 height 160
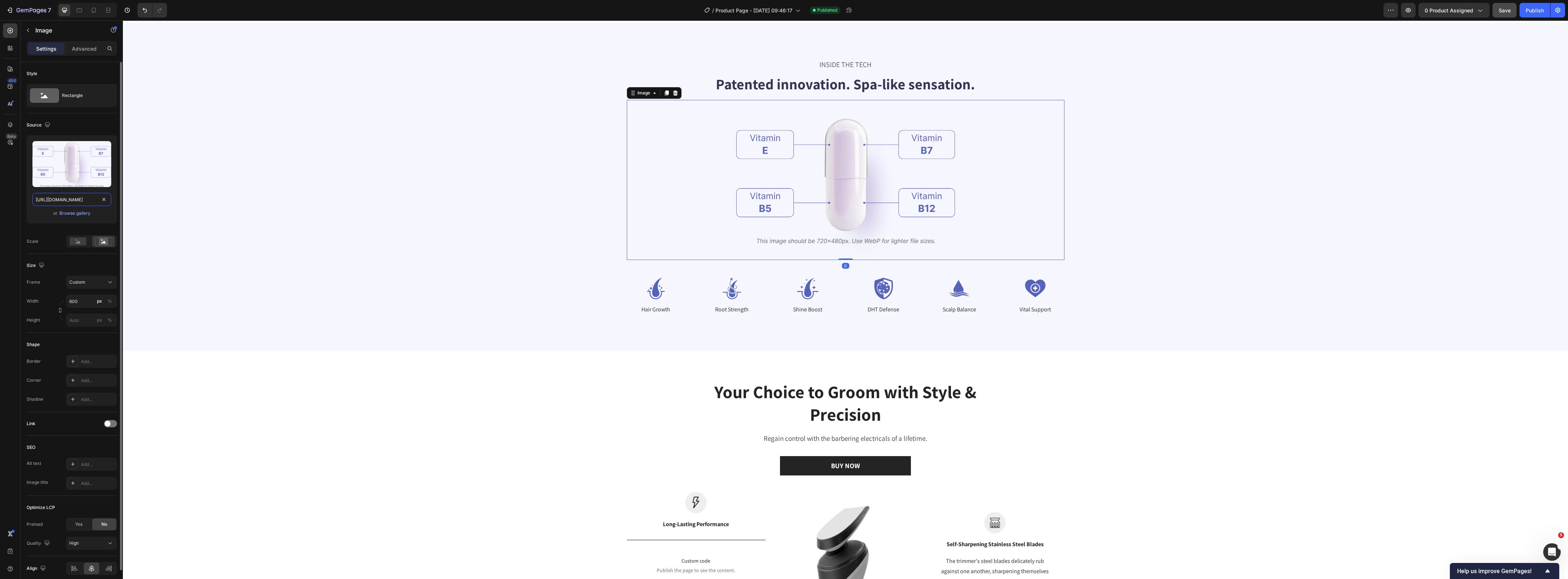
click at [72, 197] on input "[URL][DOMAIN_NAME]" at bounding box center [71, 200] width 79 height 13
click at [642, 170] on div at bounding box center [845, 180] width 438 height 160
click at [671, 220] on div at bounding box center [845, 180] width 438 height 160
click at [652, 94] on icon at bounding box center [655, 93] width 6 height 6
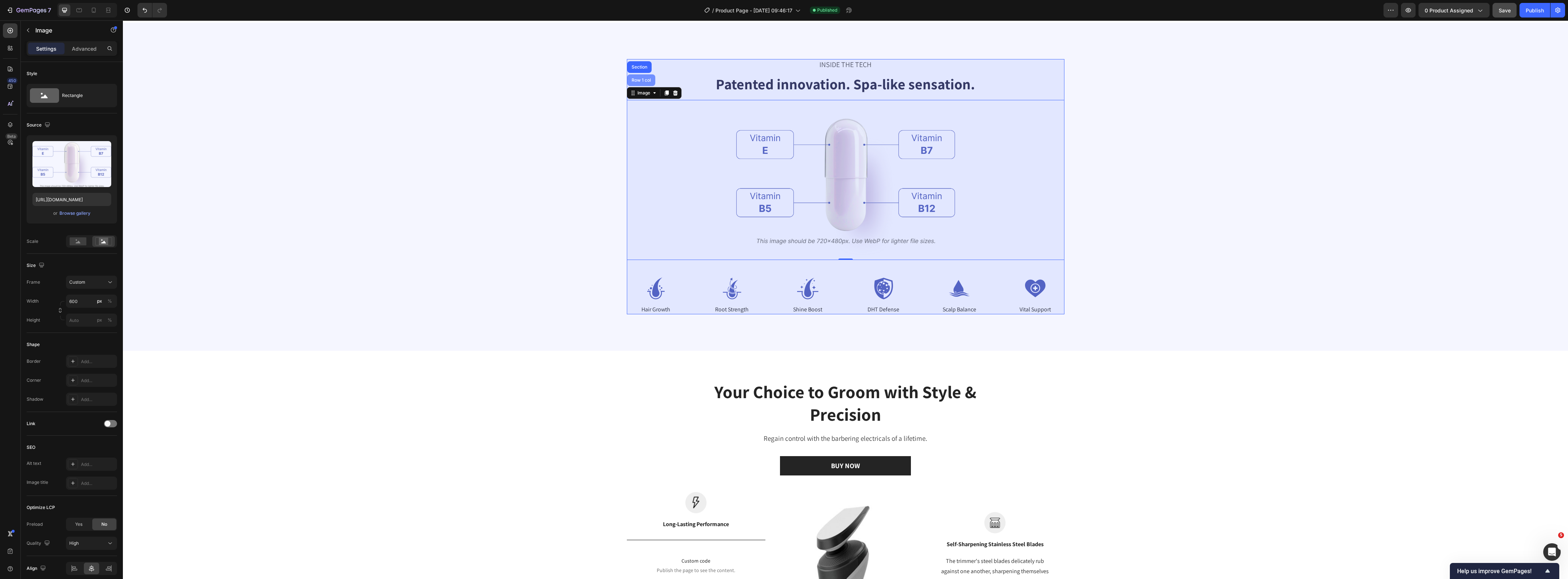
click at [641, 86] on div "Row 1 col" at bounding box center [641, 80] width 28 height 12
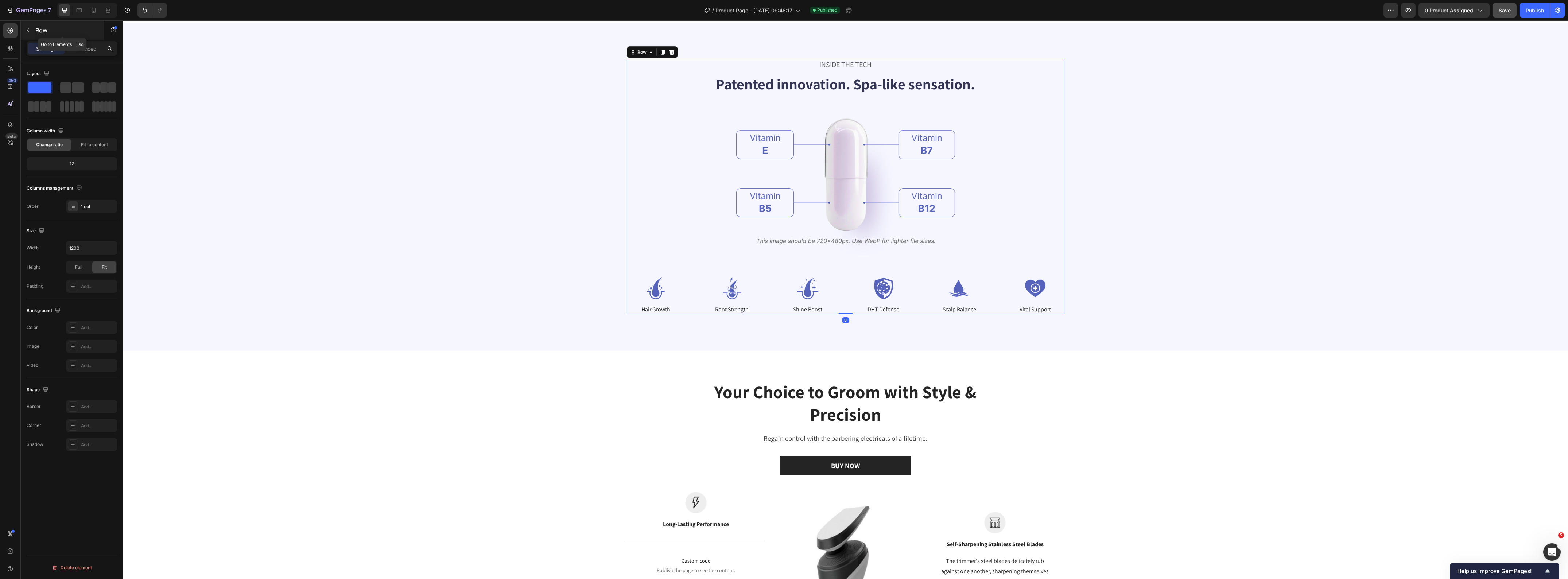
click at [29, 35] on button "button" at bounding box center [28, 30] width 12 height 12
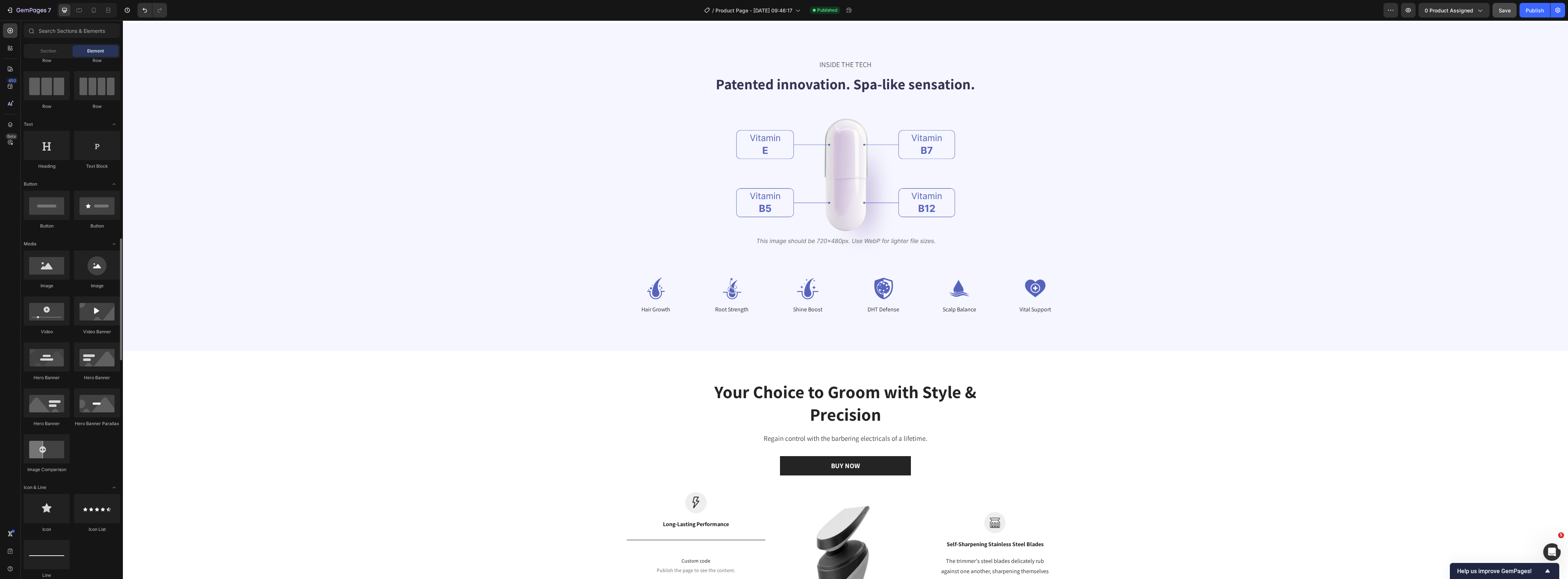
scroll to position [0, 0]
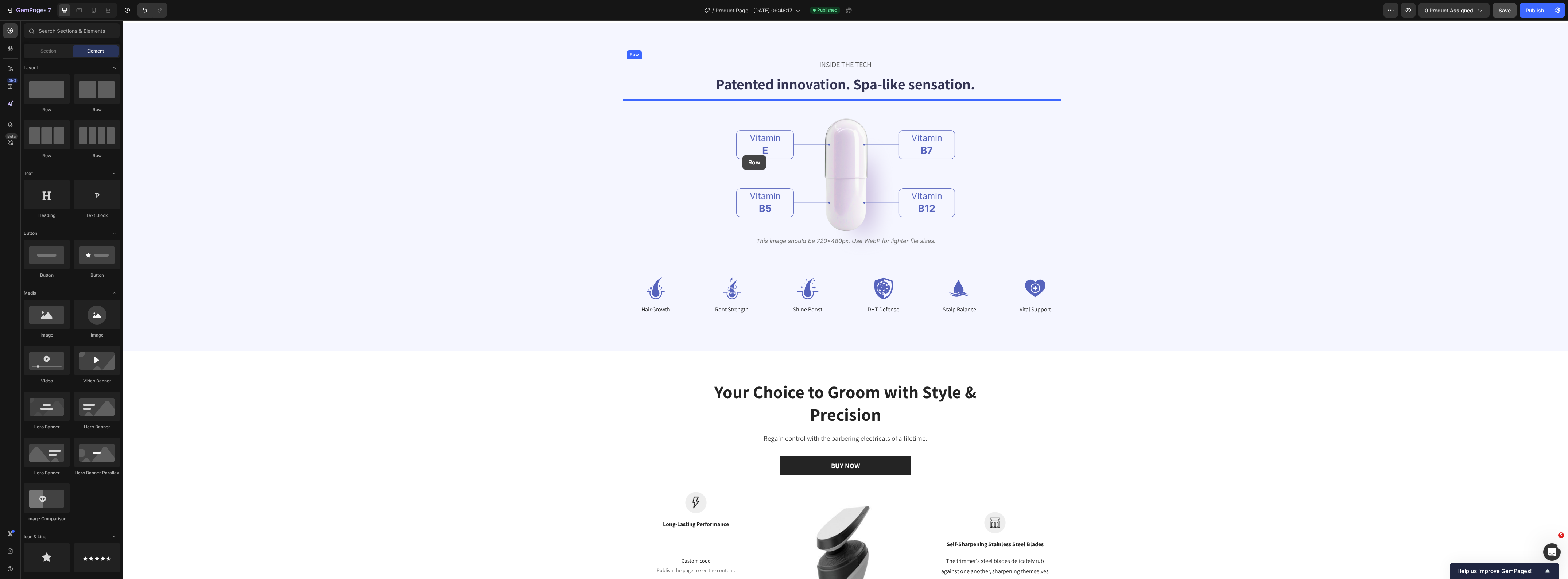
drag, startPoint x: 240, startPoint y: 167, endPoint x: 743, endPoint y: 155, distance: 503.1
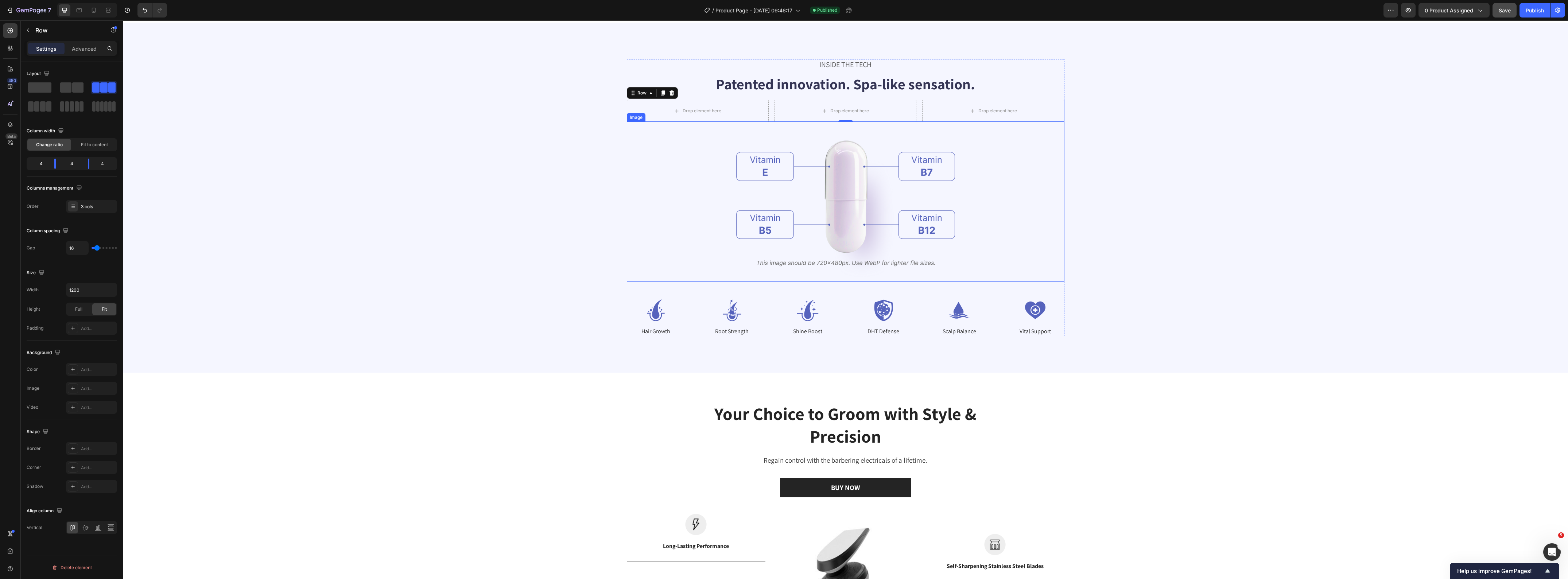
click at [641, 174] on div at bounding box center [845, 202] width 438 height 160
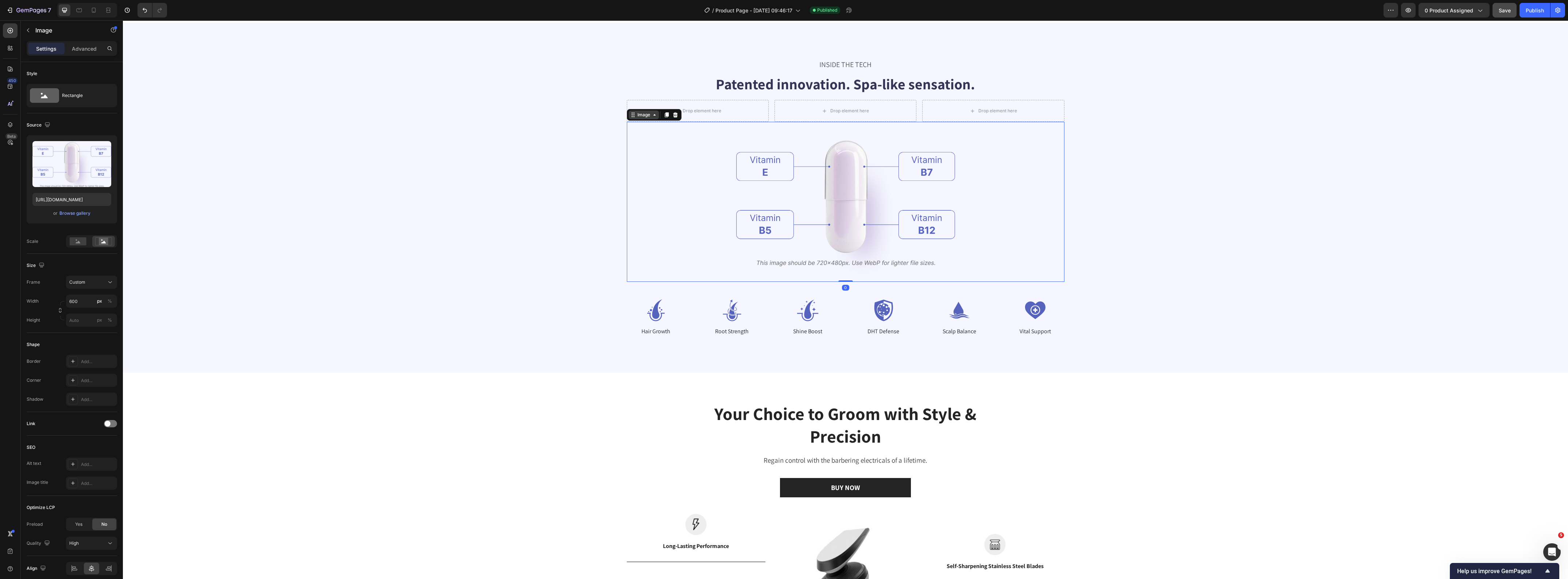
click at [642, 119] on div "Image" at bounding box center [644, 115] width 30 height 9
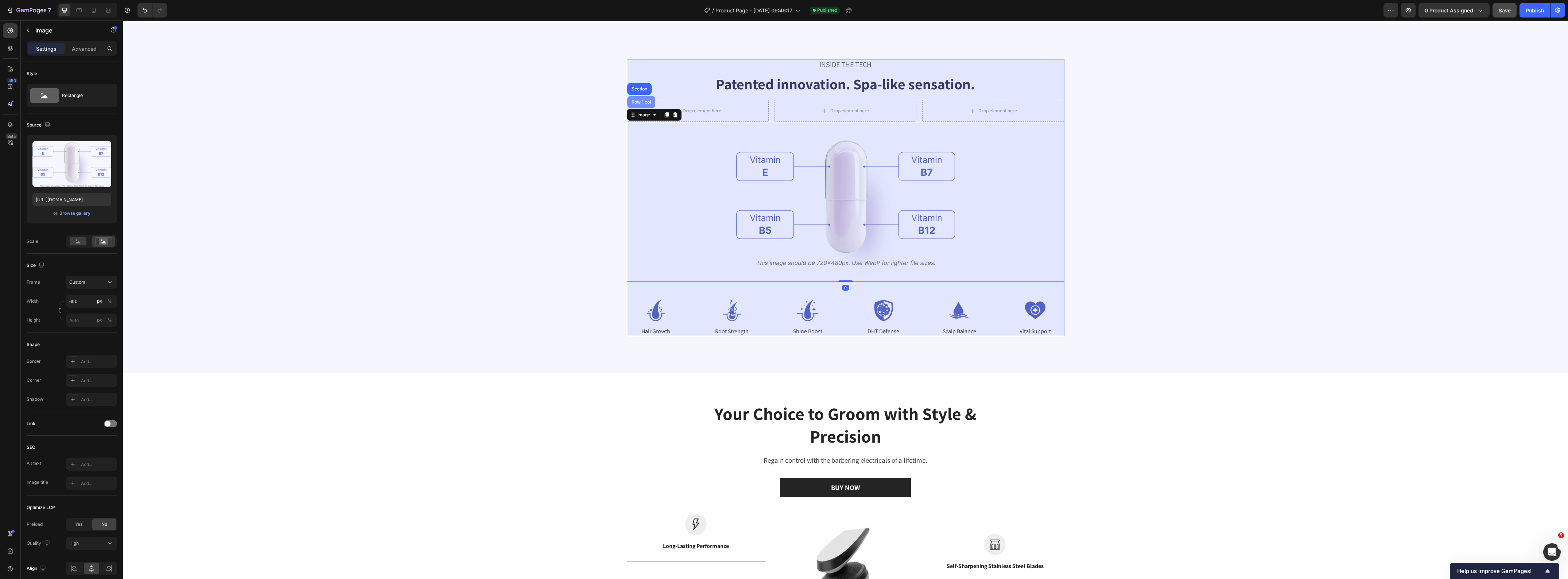
click at [637, 108] on div "Row 1 col" at bounding box center [641, 102] width 28 height 12
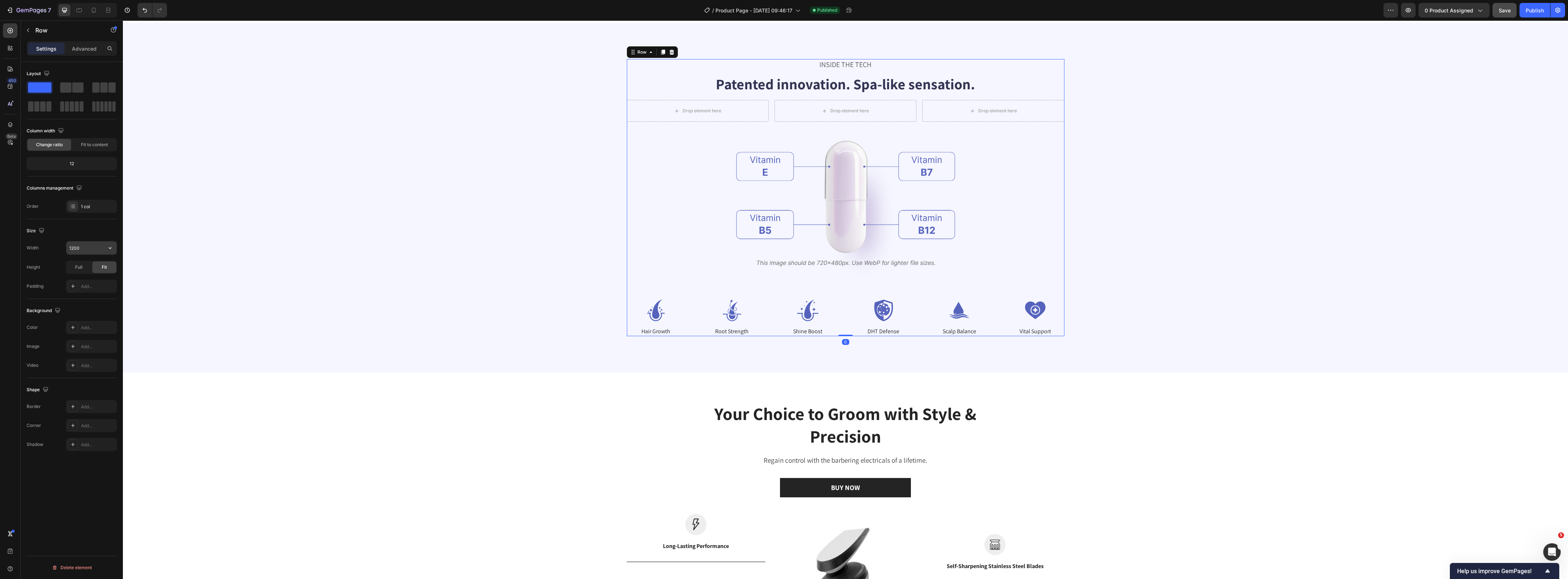
click at [88, 242] on input "1200" at bounding box center [91, 248] width 51 height 13
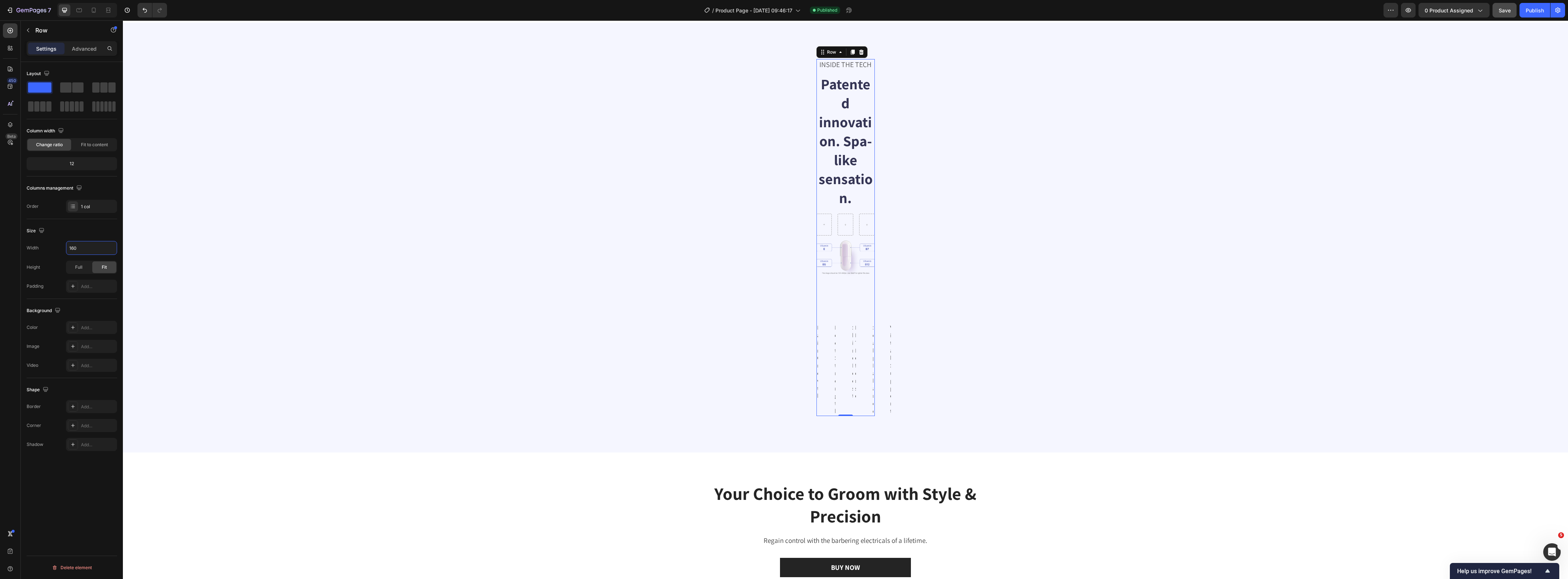
type input "1600"
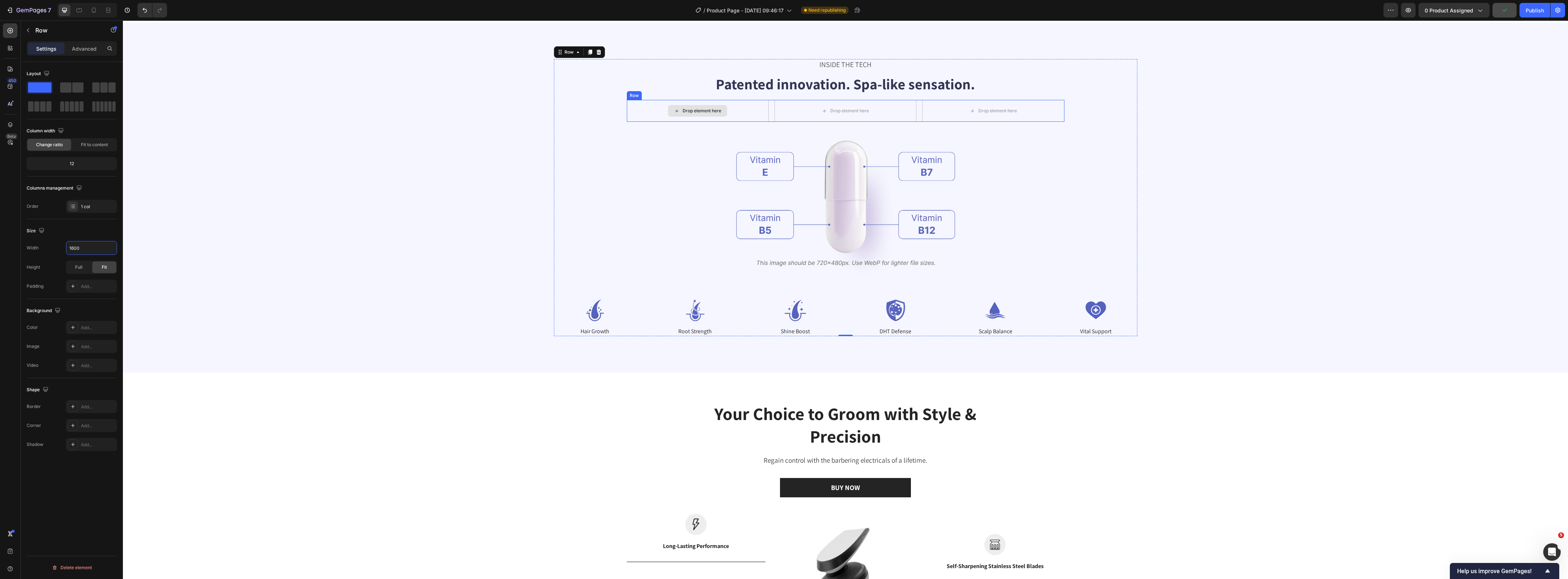
click at [643, 110] on div "Drop element here" at bounding box center [698, 111] width 142 height 22
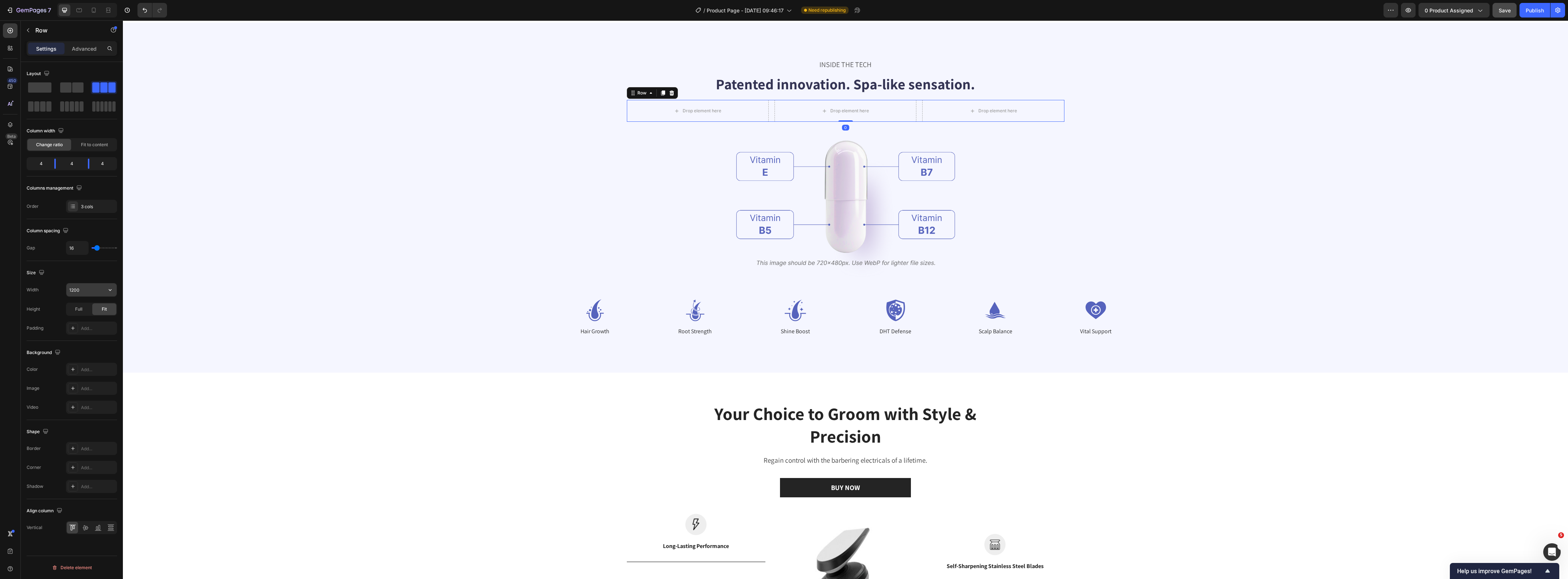
click at [86, 294] on input "1200" at bounding box center [91, 290] width 51 height 13
type input "1600"
click at [834, 190] on img at bounding box center [845, 202] width 219 height 160
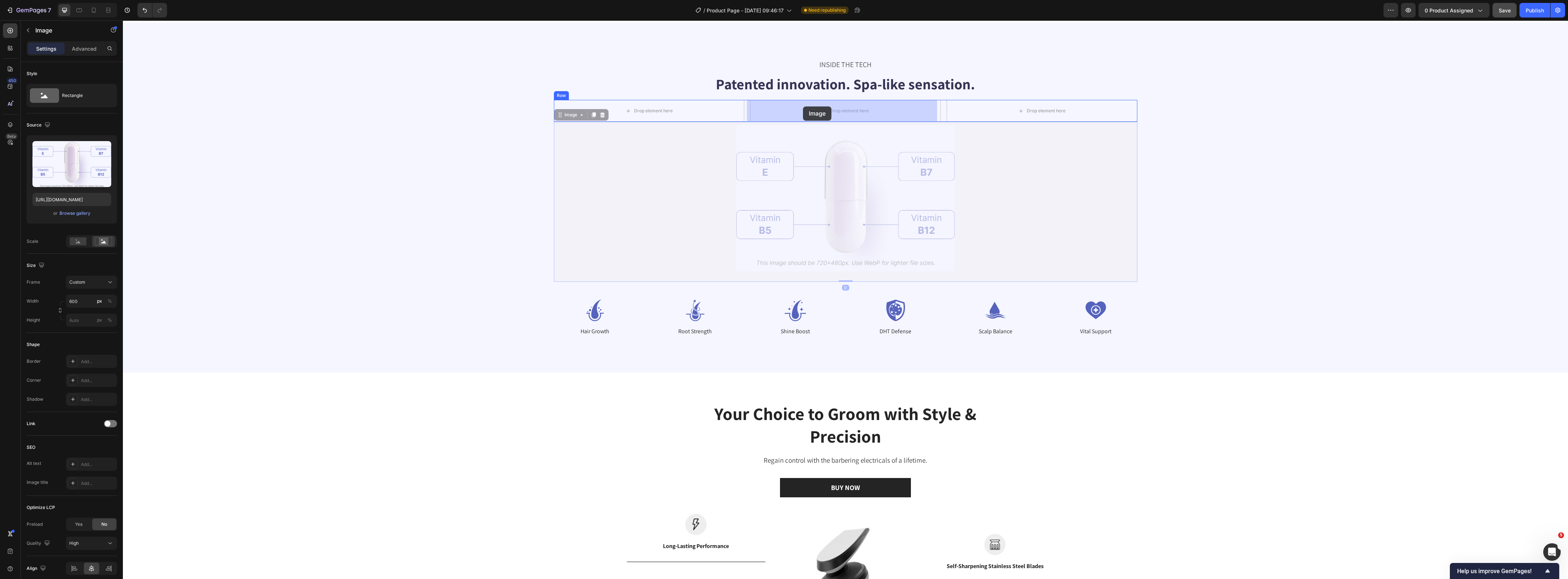
drag, startPoint x: 555, startPoint y: 116, endPoint x: 803, endPoint y: 107, distance: 248.2
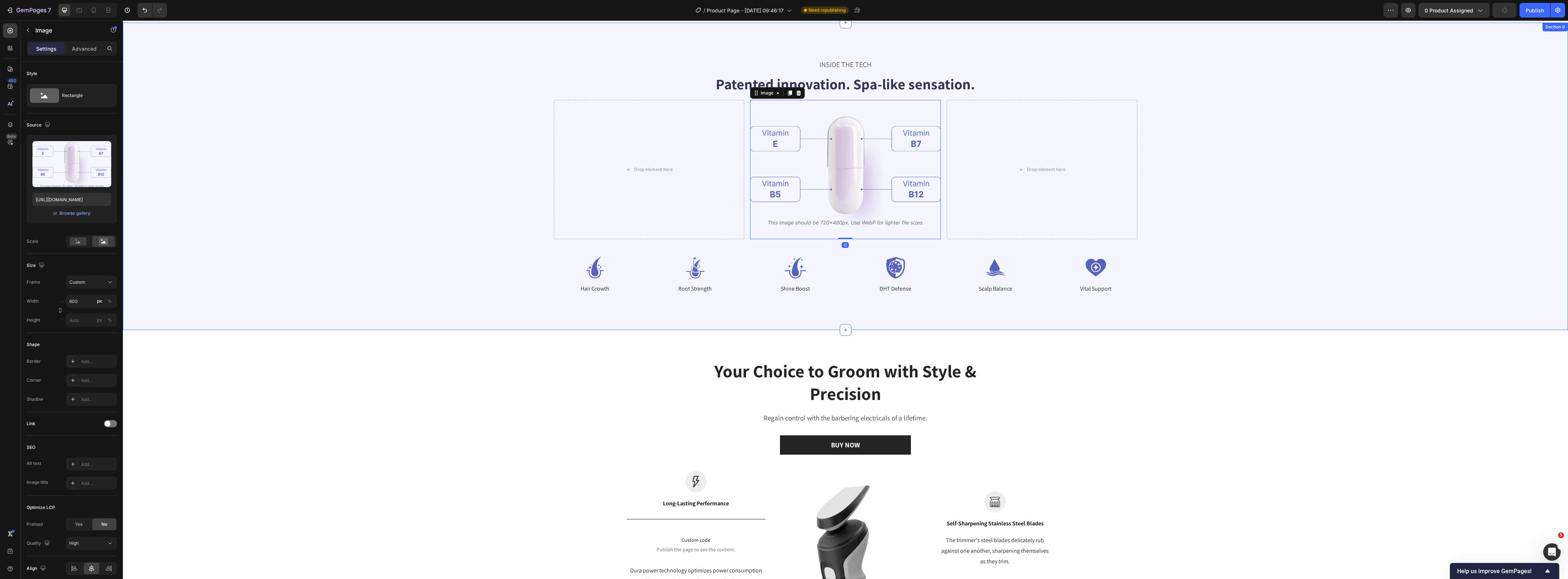
click at [446, 189] on div "INSIDE THE TECH Text Block Patented innovation. Spa-like sensation. Heading Dro…" at bounding box center [845, 176] width 1387 height 234
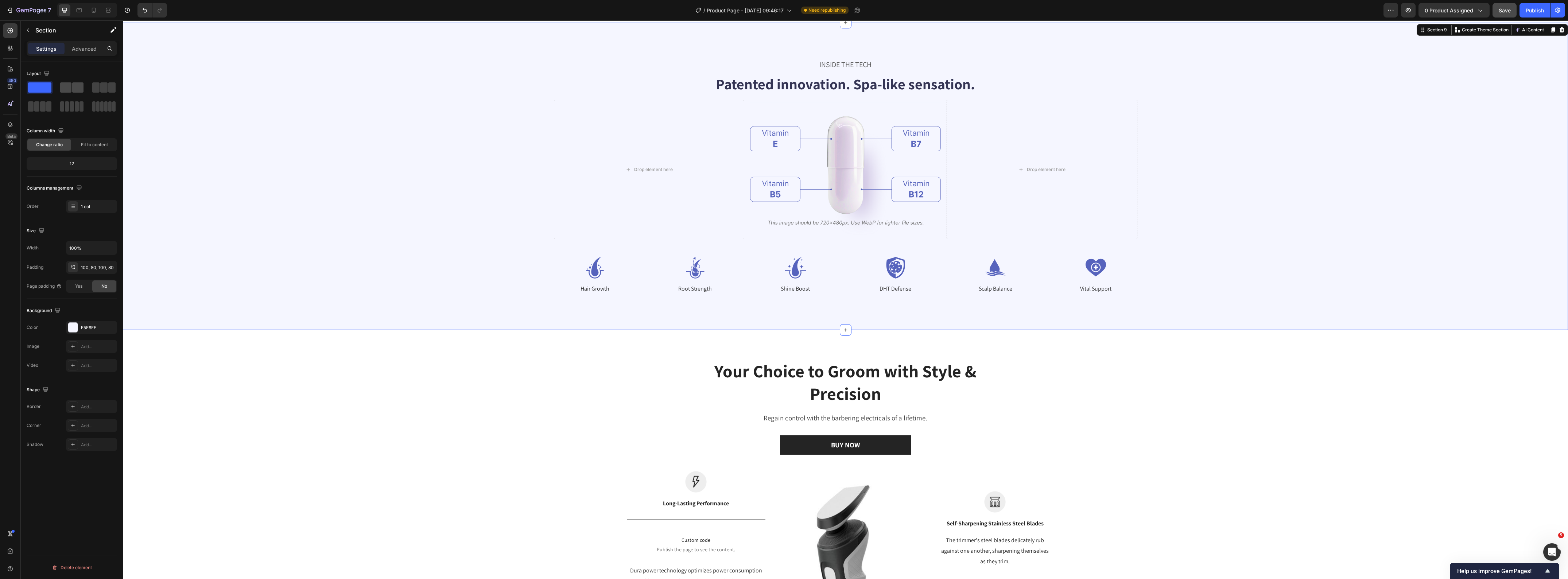
drag, startPoint x: 39, startPoint y: 90, endPoint x: 49, endPoint y: 84, distance: 11.7
click at [58, 83] on div at bounding box center [72, 97] width 91 height 32
click at [28, 34] on button "button" at bounding box center [28, 30] width 12 height 12
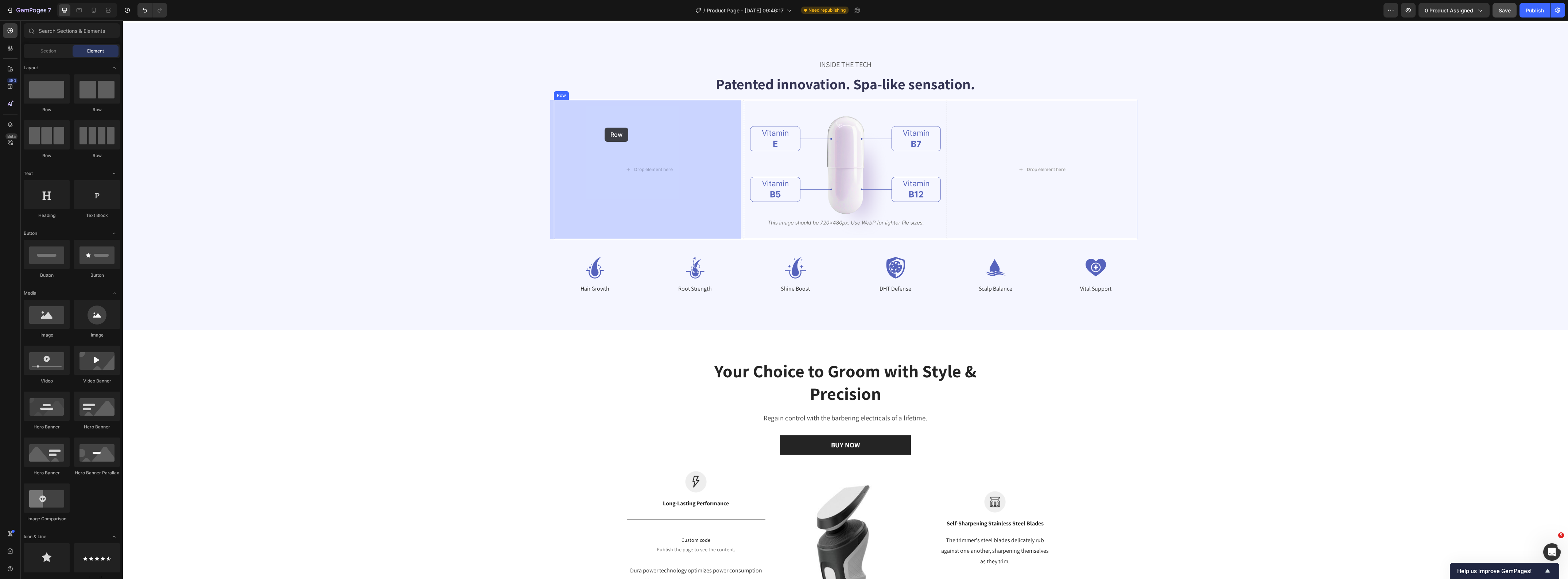
drag, startPoint x: 237, startPoint y: 117, endPoint x: 604, endPoint y: 128, distance: 367.2
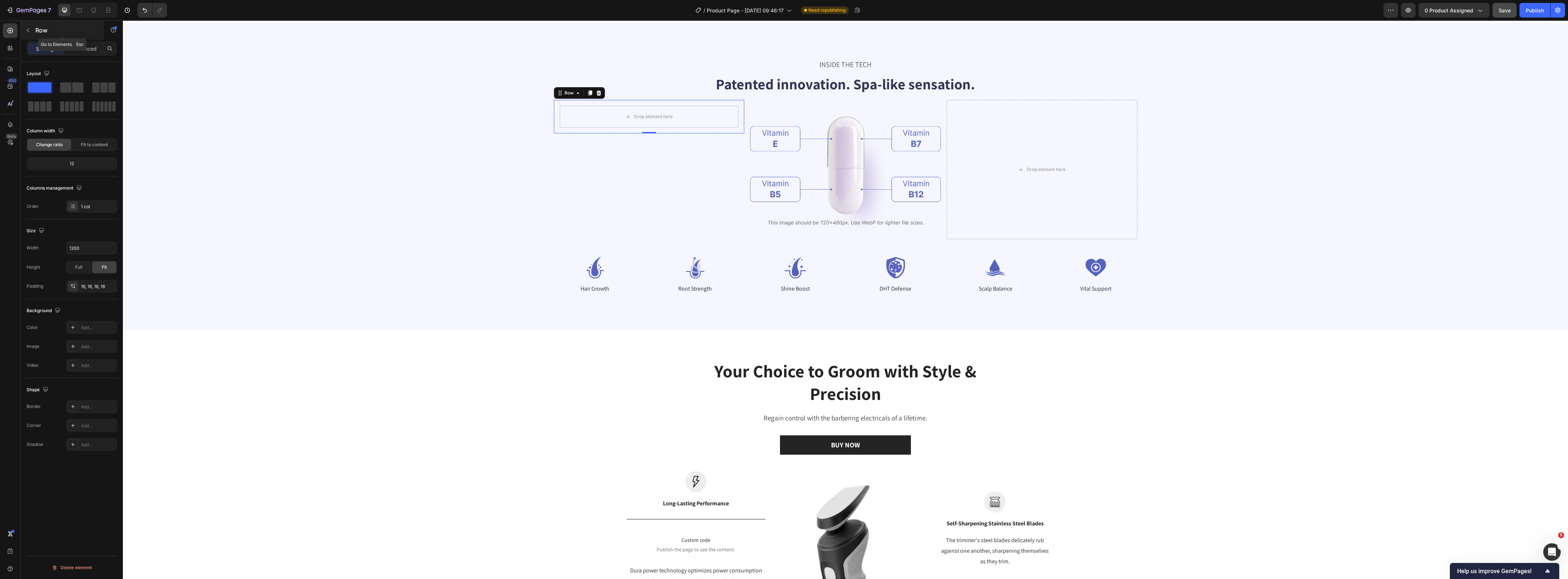
click at [26, 32] on icon "button" at bounding box center [28, 30] width 6 height 6
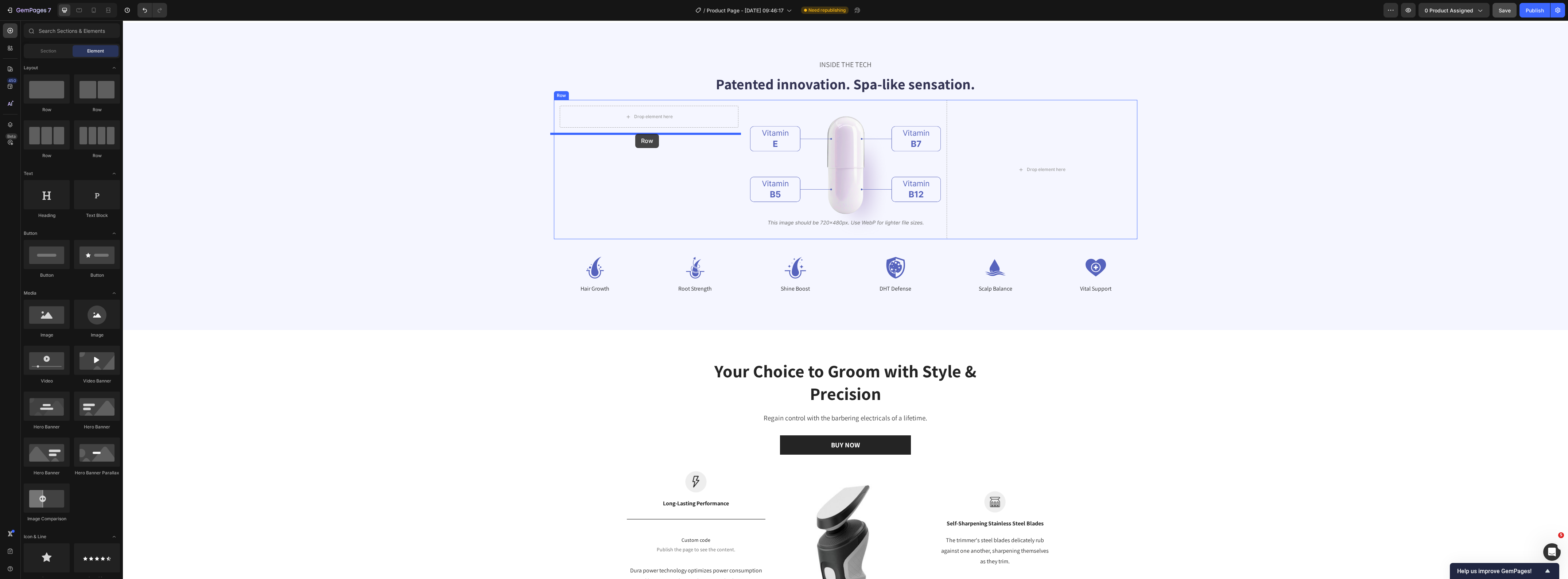
drag, startPoint x: 170, startPoint y: 114, endPoint x: 635, endPoint y: 134, distance: 465.4
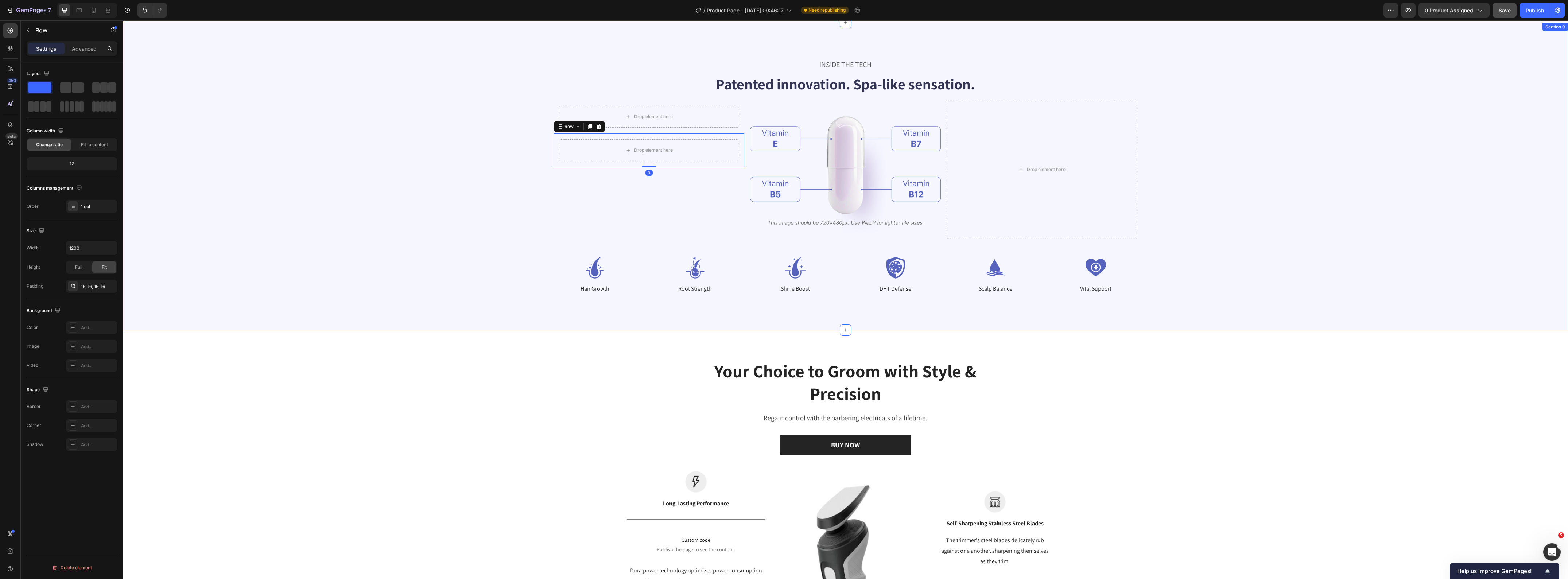
click at [387, 149] on div "INSIDE THE TECH Text Block Patented innovation. Spa-like sensation. Heading Dro…" at bounding box center [845, 176] width 1387 height 234
